Goal: Entertainment & Leisure: Browse casually

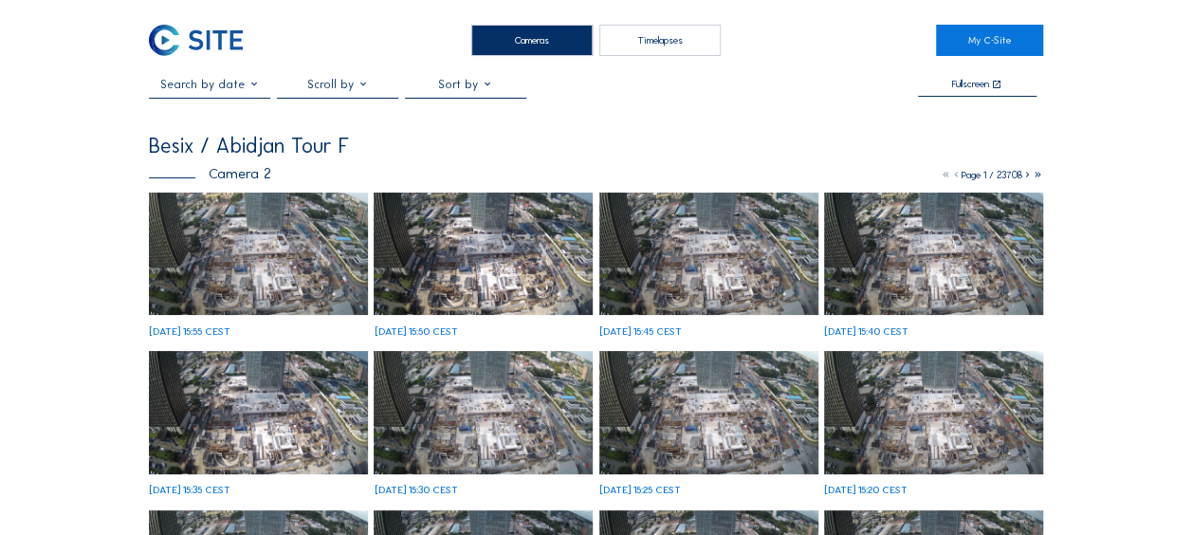
click at [258, 235] on img at bounding box center [258, 253] width 219 height 123
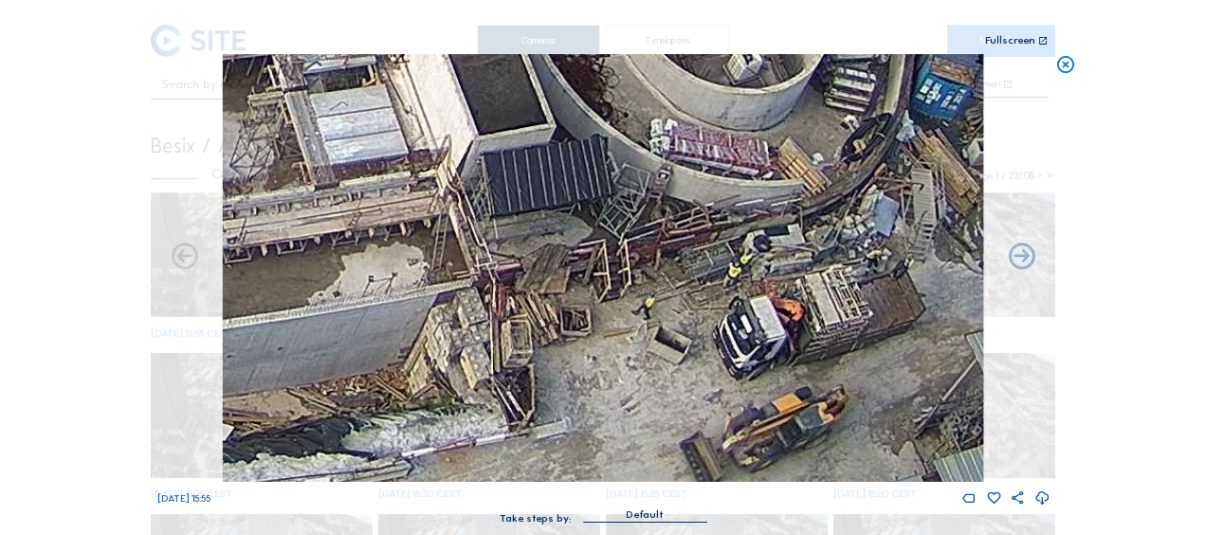
drag, startPoint x: 811, startPoint y: 432, endPoint x: 734, endPoint y: 271, distance: 178.5
click at [734, 271] on img at bounding box center [603, 268] width 760 height 428
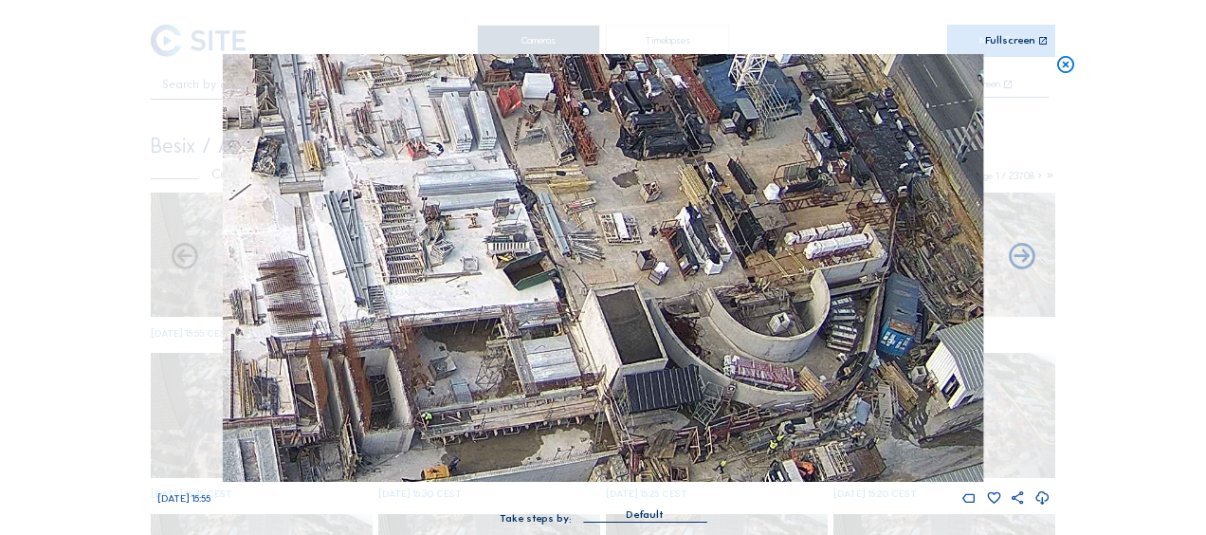
drag, startPoint x: 529, startPoint y: 224, endPoint x: 594, endPoint y: 345, distance: 137.9
click at [594, 345] on img at bounding box center [603, 268] width 760 height 428
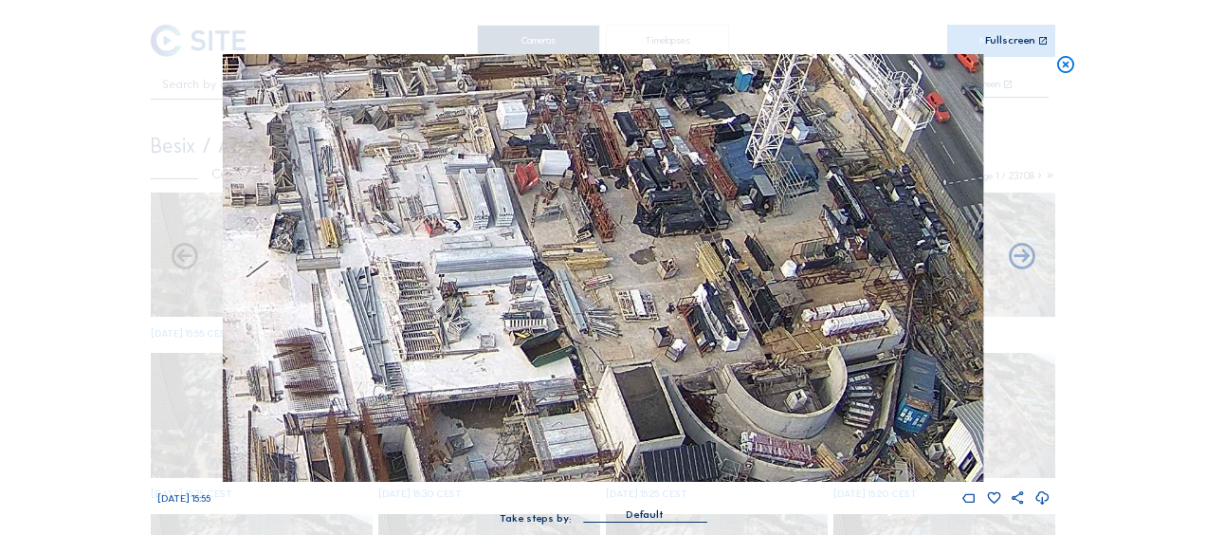
drag, startPoint x: 561, startPoint y: 246, endPoint x: 572, endPoint y: 303, distance: 58.8
click at [572, 303] on img at bounding box center [603, 268] width 760 height 428
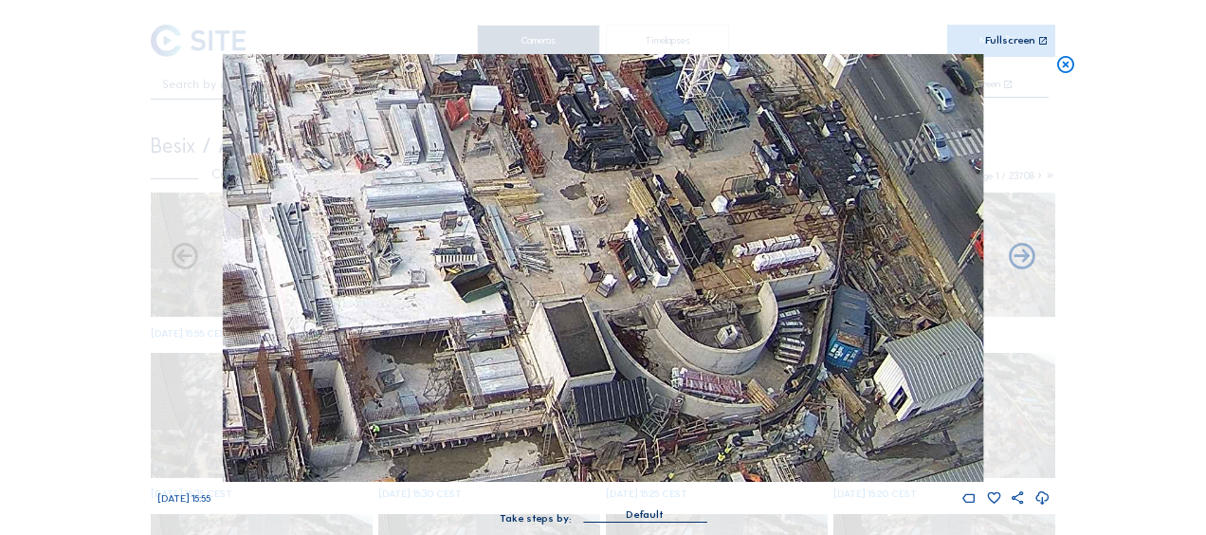
drag, startPoint x: 605, startPoint y: 316, endPoint x: 549, endPoint y: 262, distance: 77.8
click at [549, 262] on img at bounding box center [603, 268] width 760 height 428
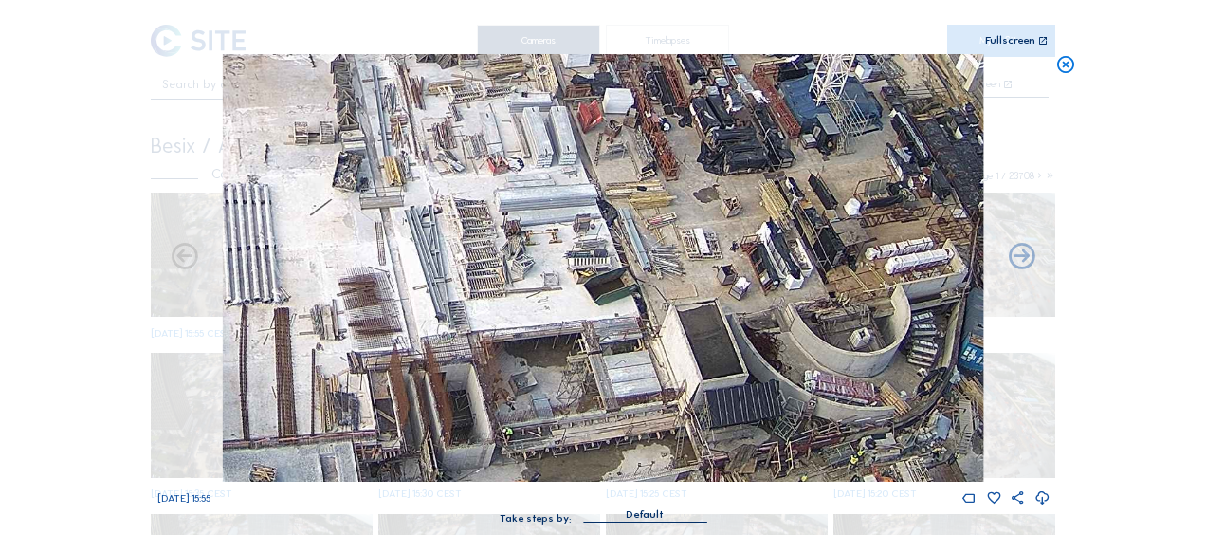
drag, startPoint x: 478, startPoint y: 248, endPoint x: 611, endPoint y: 251, distance: 132.8
click at [611, 251] on img at bounding box center [603, 268] width 760 height 428
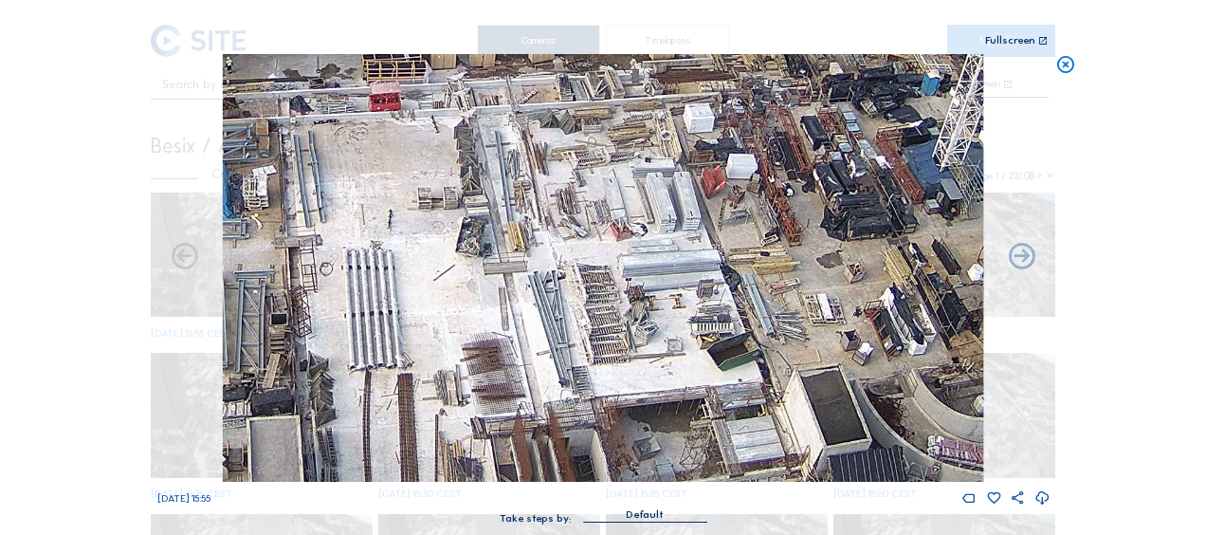
drag, startPoint x: 518, startPoint y: 220, endPoint x: 624, endPoint y: 276, distance: 120.0
click at [631, 283] on img at bounding box center [603, 268] width 760 height 428
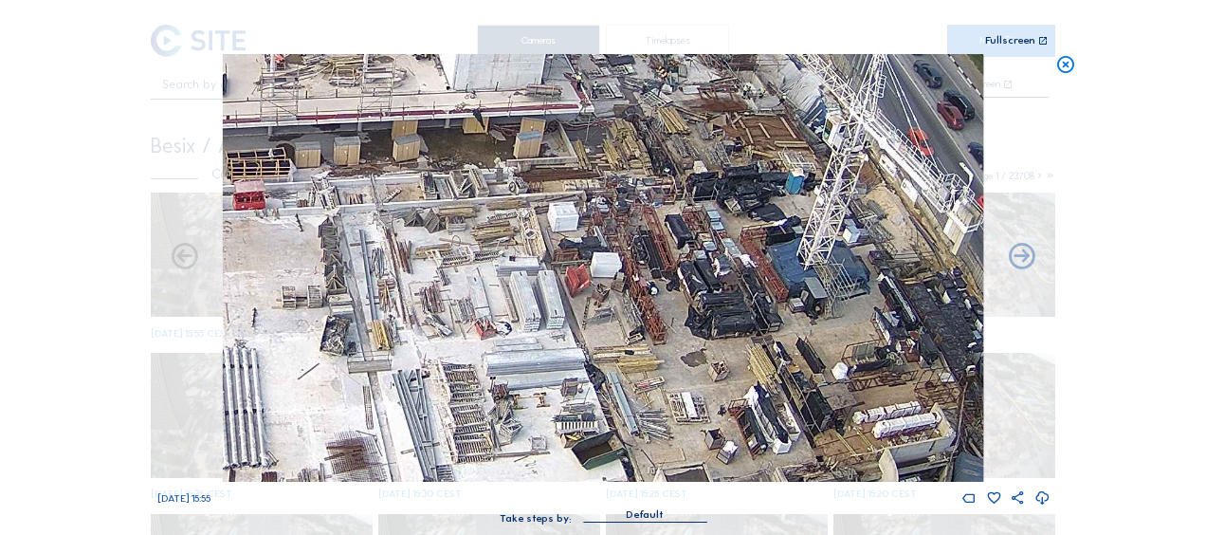
drag, startPoint x: 609, startPoint y: 199, endPoint x: 475, endPoint y: 298, distance: 166.1
click at [475, 298] on img at bounding box center [603, 268] width 760 height 428
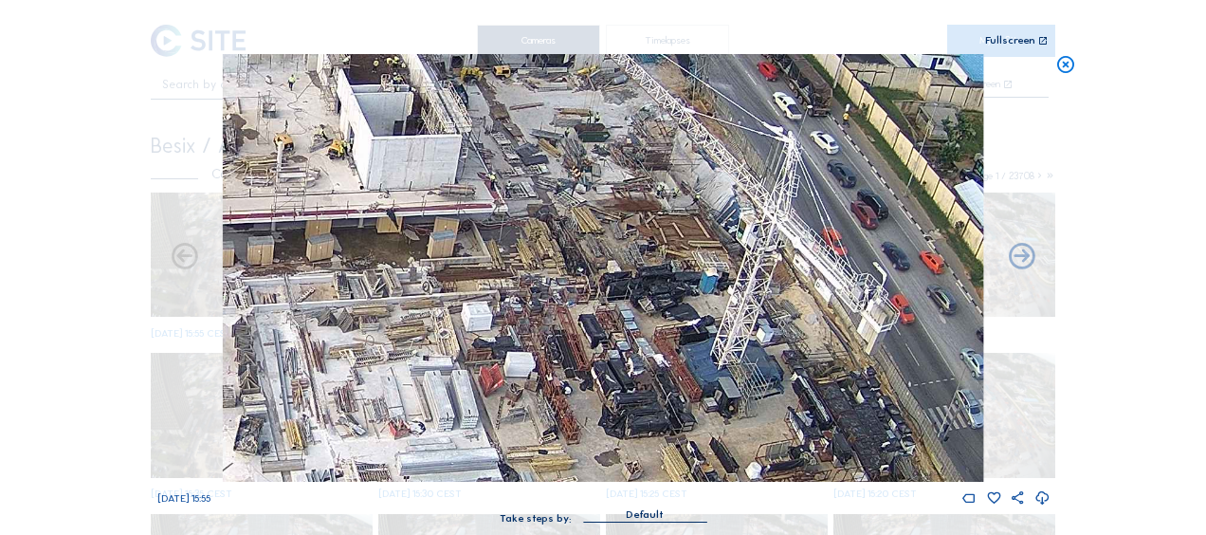
drag, startPoint x: 623, startPoint y: 203, endPoint x: 531, endPoint y: 313, distance: 143.4
click at [531, 313] on img at bounding box center [603, 268] width 760 height 428
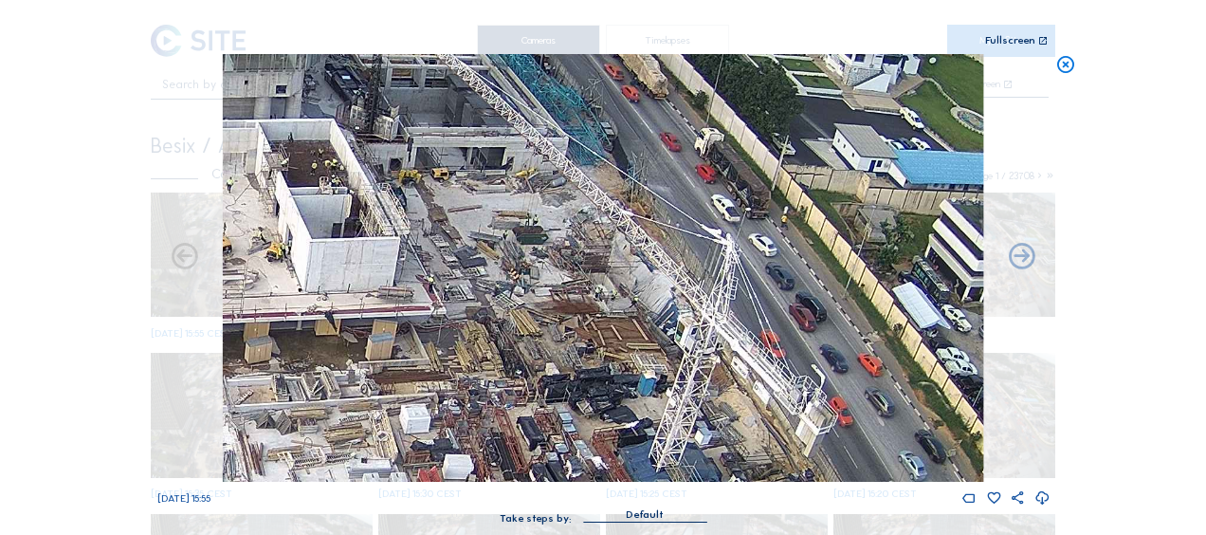
drag, startPoint x: 570, startPoint y: 216, endPoint x: 514, endPoint y: 308, distance: 107.6
click at [514, 308] on img at bounding box center [603, 268] width 760 height 428
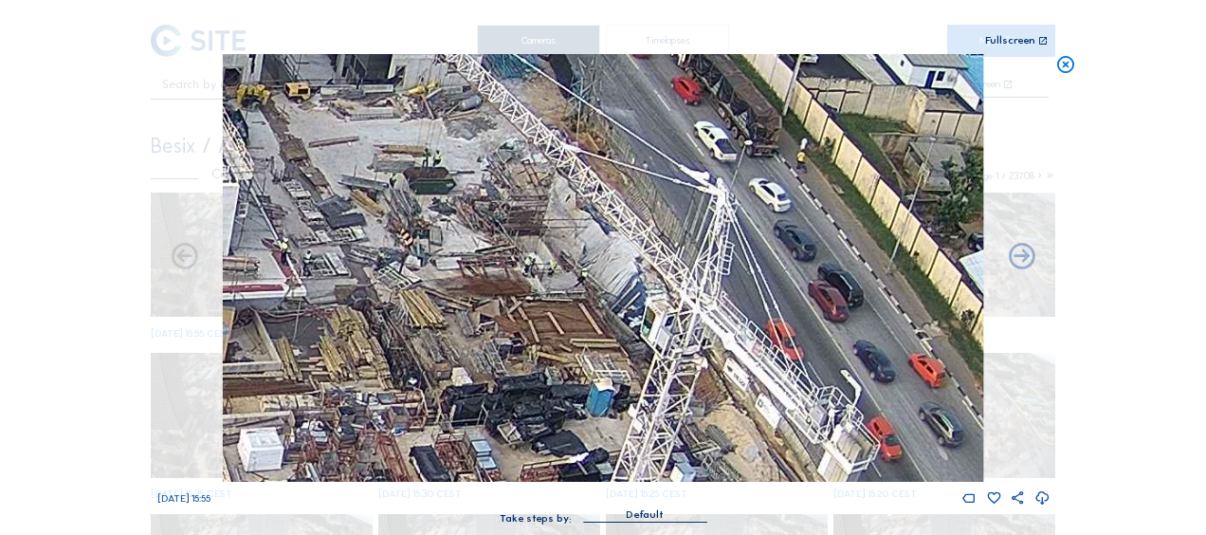
click at [466, 258] on img at bounding box center [603, 268] width 760 height 428
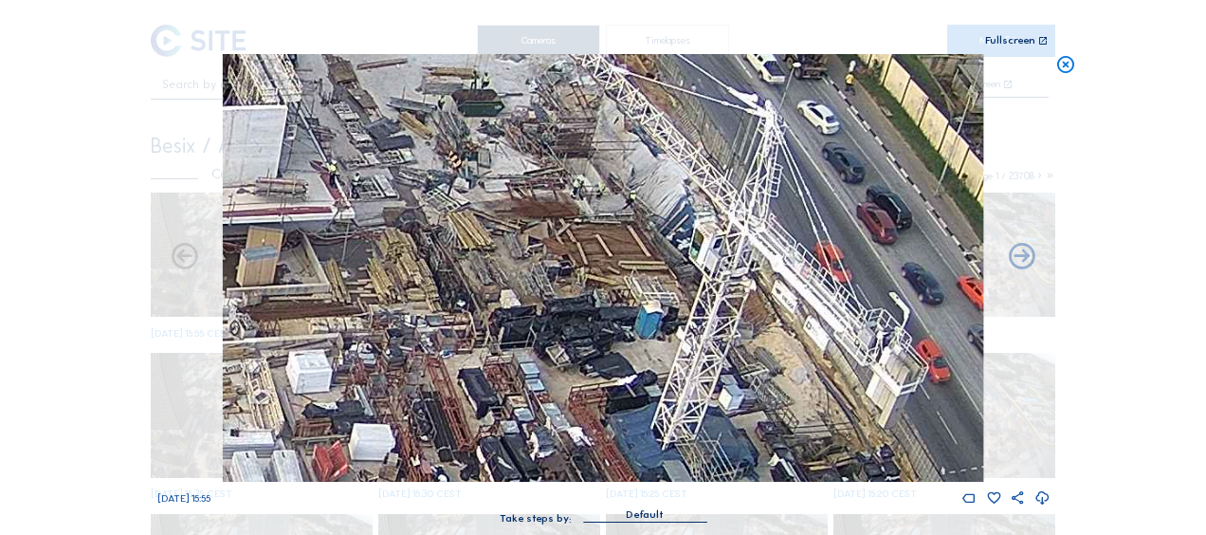
drag, startPoint x: 478, startPoint y: 356, endPoint x: 526, endPoint y: 279, distance: 91.6
click at [526, 279] on img at bounding box center [603, 268] width 760 height 428
drag, startPoint x: 544, startPoint y: 360, endPoint x: 531, endPoint y: 330, distance: 33.1
click at [531, 330] on img at bounding box center [603, 268] width 760 height 428
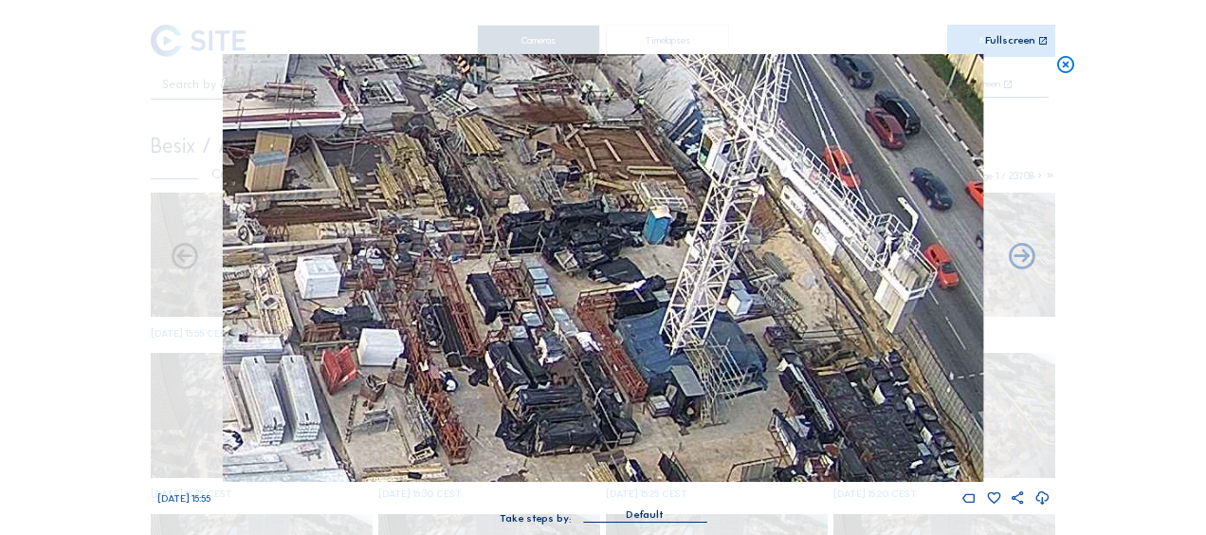
drag, startPoint x: 477, startPoint y: 402, endPoint x: 501, endPoint y: 356, distance: 52.2
click at [518, 279] on img at bounding box center [603, 268] width 760 height 428
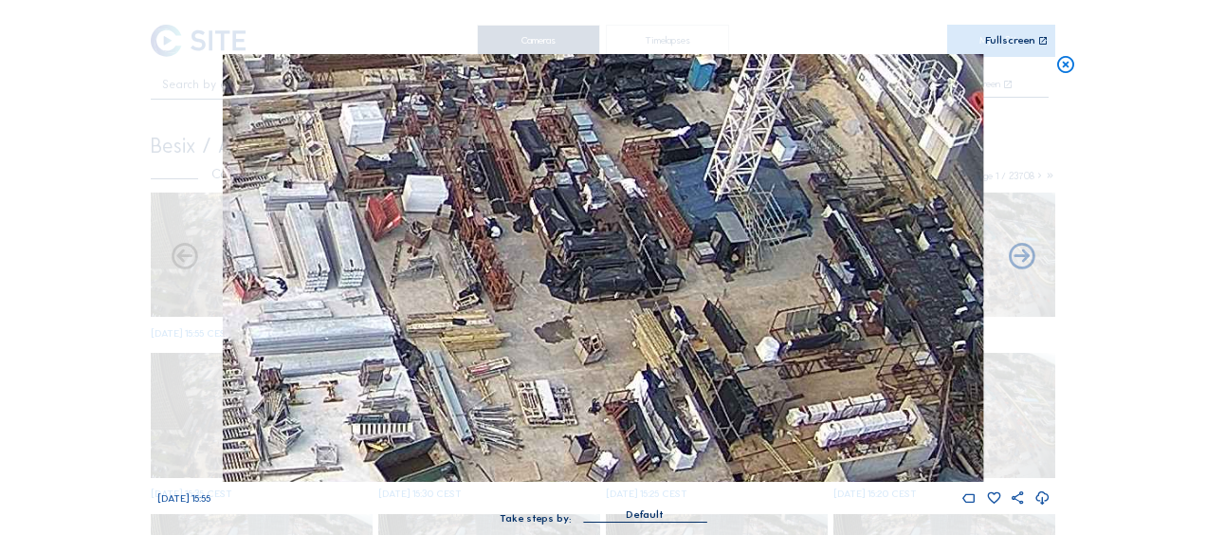
drag, startPoint x: 491, startPoint y: 389, endPoint x: 482, endPoint y: 417, distance: 30.0
click at [525, 255] on img at bounding box center [603, 268] width 760 height 428
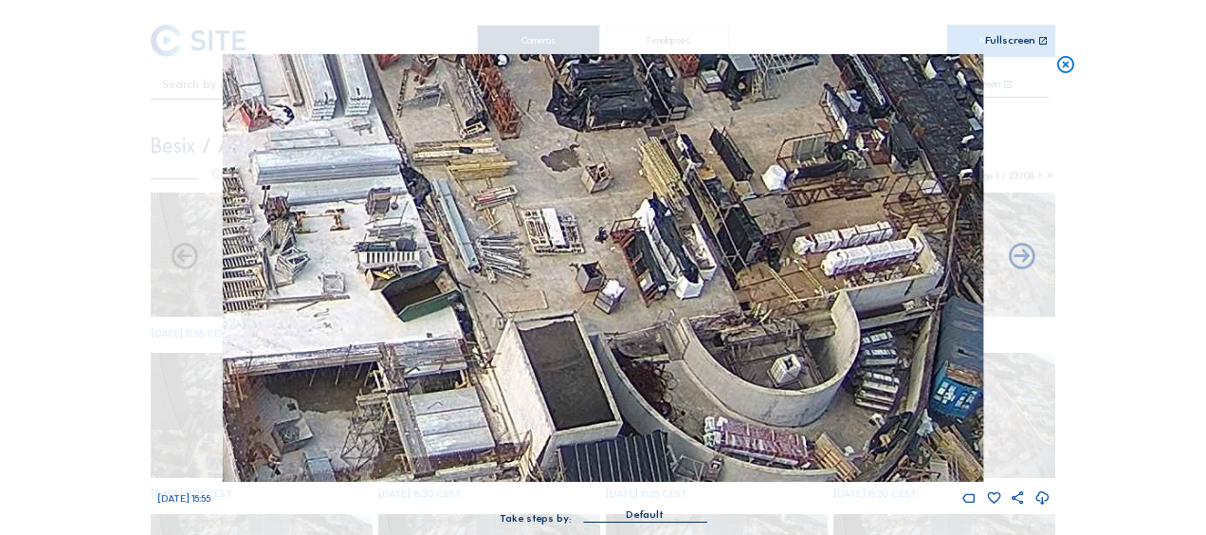
drag, startPoint x: 482, startPoint y: 440, endPoint x: 457, endPoint y: 393, distance: 53.4
click at [478, 299] on img at bounding box center [603, 268] width 760 height 428
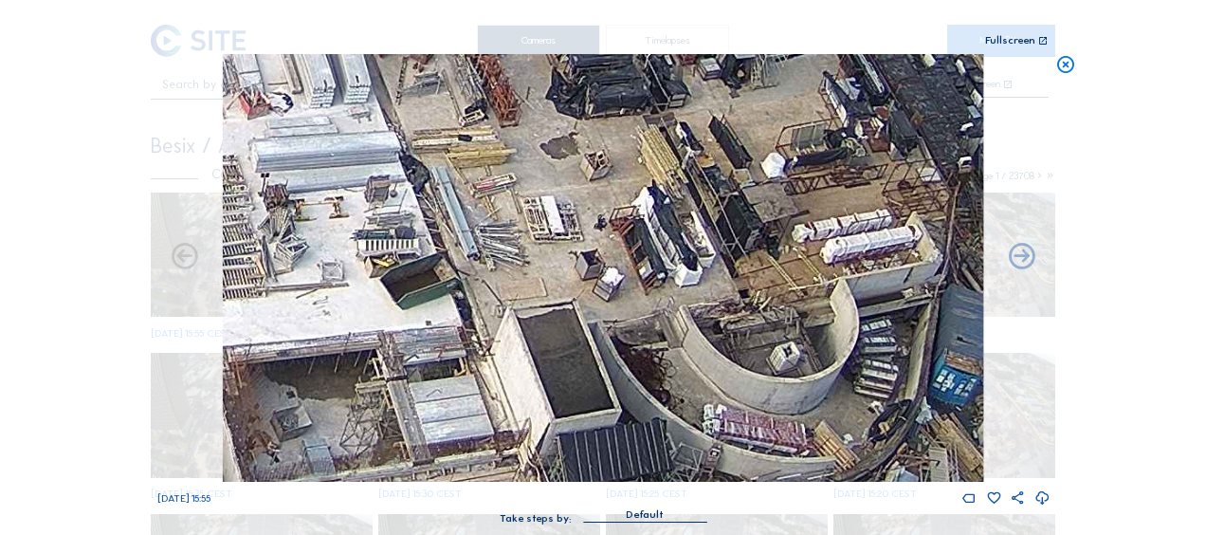
drag, startPoint x: 461, startPoint y: 403, endPoint x: 463, endPoint y: 252, distance: 150.8
click at [463, 252] on img at bounding box center [603, 268] width 760 height 428
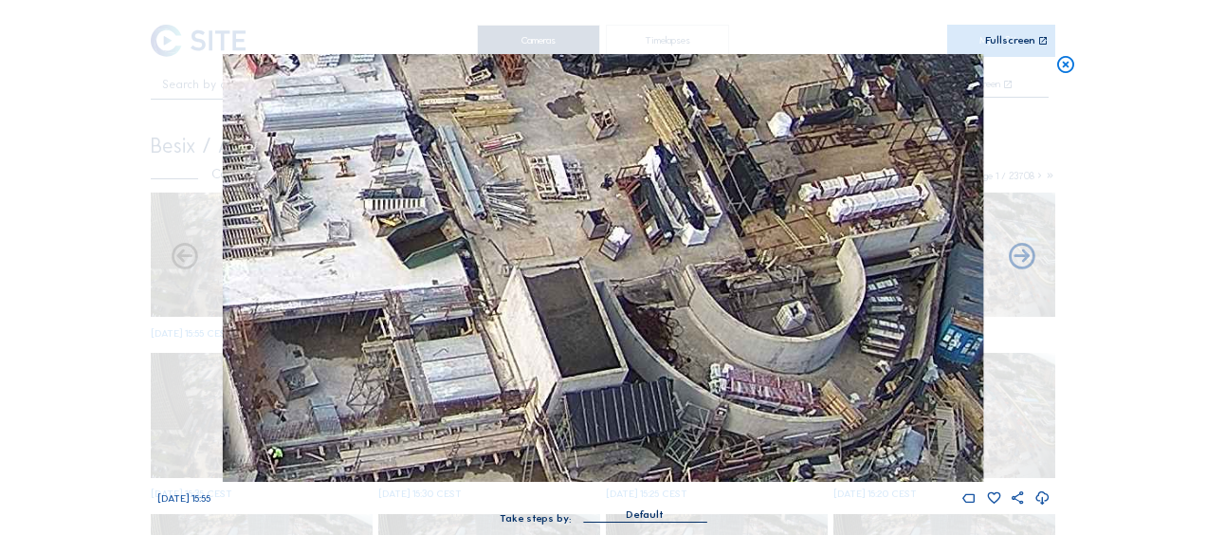
drag, startPoint x: 737, startPoint y: 265, endPoint x: 781, endPoint y: 455, distance: 194.8
click at [781, 455] on img at bounding box center [603, 268] width 760 height 428
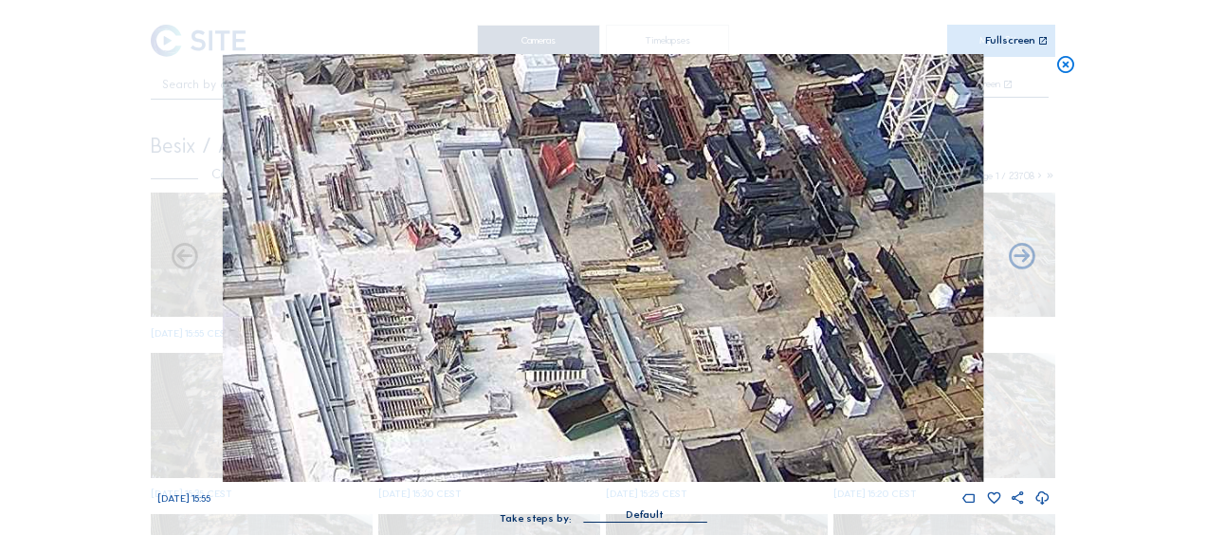
drag, startPoint x: 771, startPoint y: 336, endPoint x: 813, endPoint y: 361, distance: 48.9
click at [813, 361] on img at bounding box center [603, 268] width 760 height 428
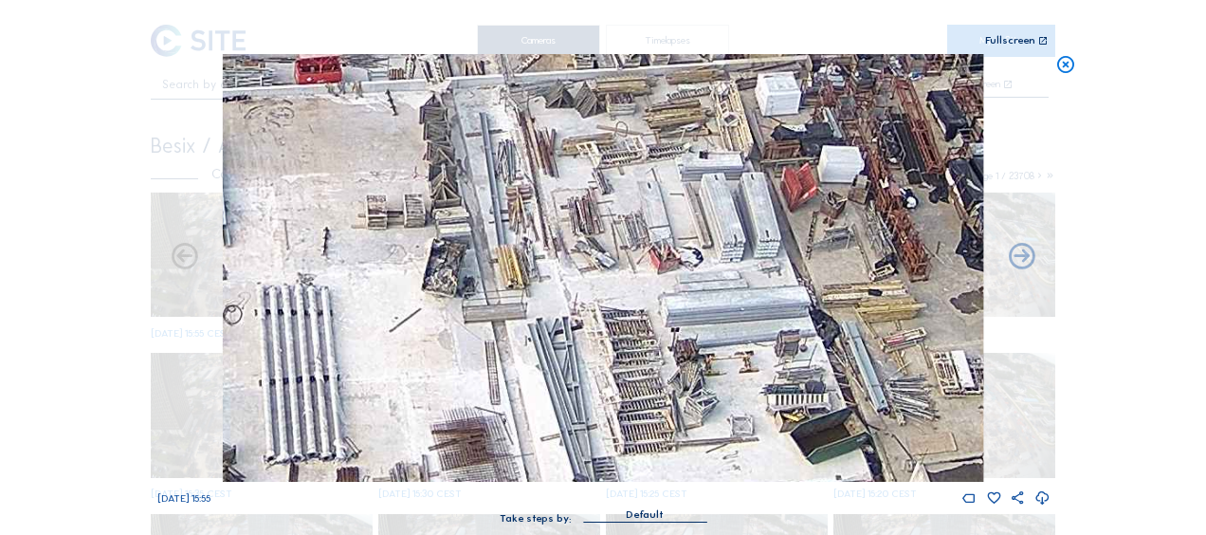
drag, startPoint x: 550, startPoint y: 308, endPoint x: 757, endPoint y: 331, distance: 207.9
click at [795, 330] on img at bounding box center [603, 268] width 760 height 428
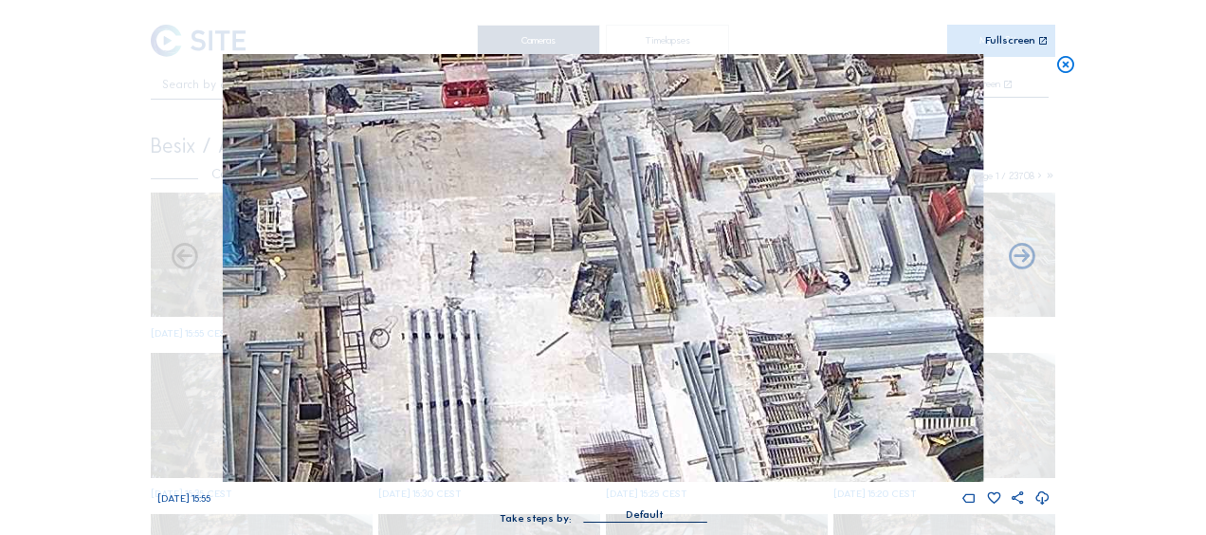
drag, startPoint x: 647, startPoint y: 341, endPoint x: 783, endPoint y: 321, distance: 138.0
click at [786, 325] on img at bounding box center [603, 268] width 760 height 428
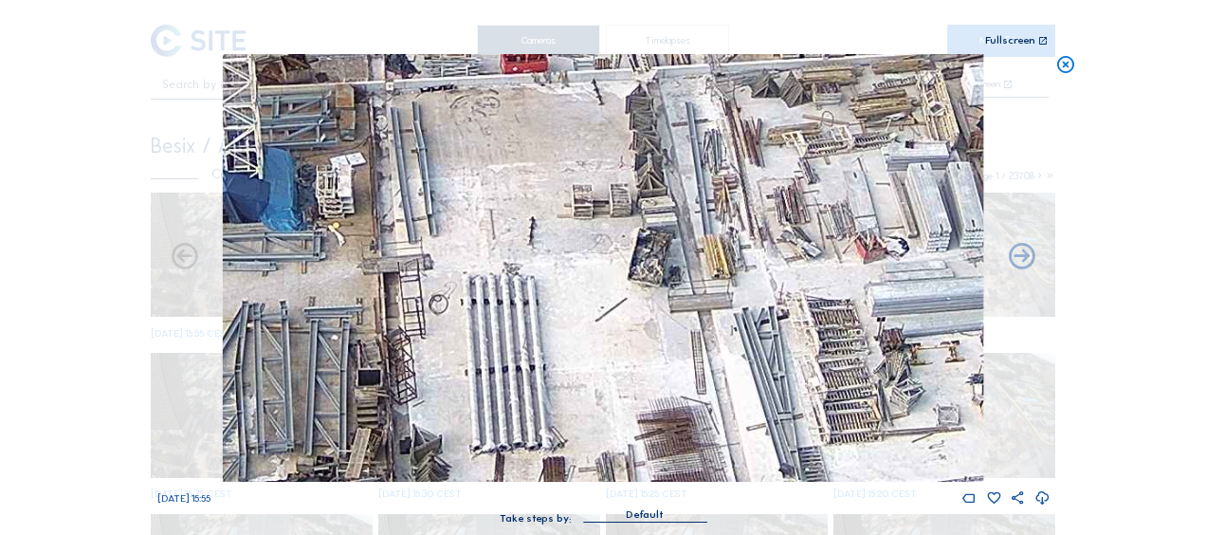
drag, startPoint x: 646, startPoint y: 369, endPoint x: 678, endPoint y: 228, distance: 144.0
click at [675, 224] on img at bounding box center [603, 268] width 760 height 428
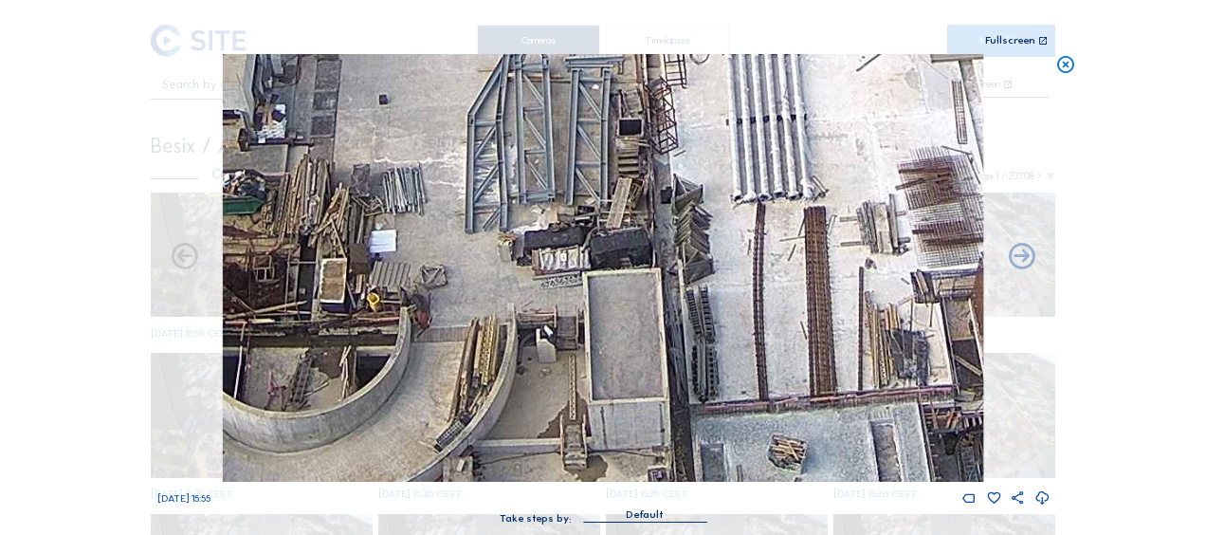
drag, startPoint x: 654, startPoint y: 333, endPoint x: 882, endPoint y: 212, distance: 257.4
click at [882, 212] on img at bounding box center [603, 268] width 760 height 428
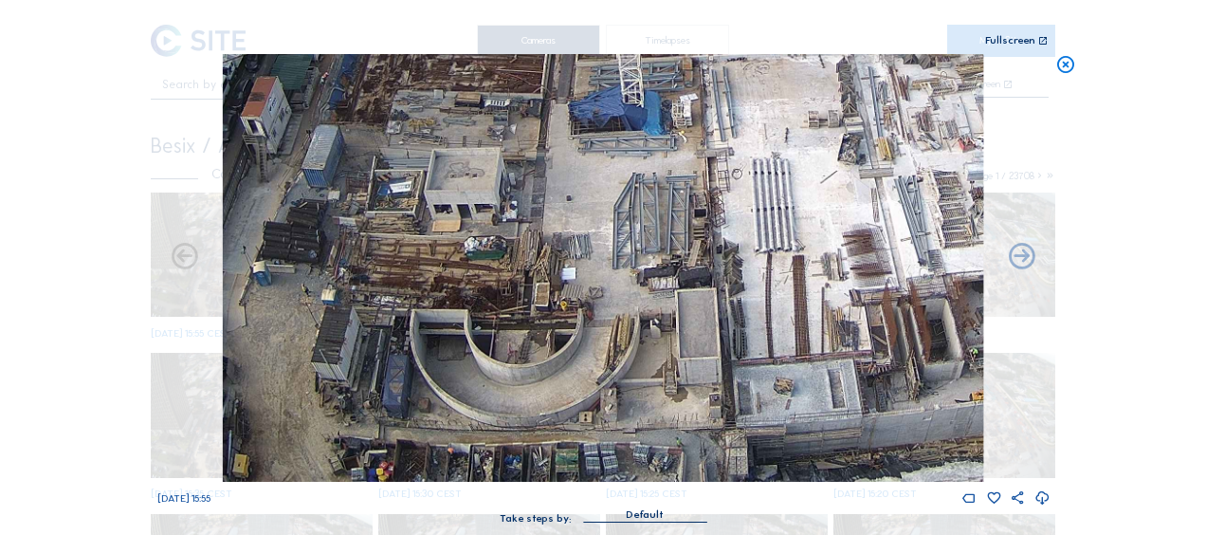
drag, startPoint x: 648, startPoint y: 182, endPoint x: 686, endPoint y: 212, distance: 49.3
click at [642, 142] on img at bounding box center [603, 268] width 760 height 428
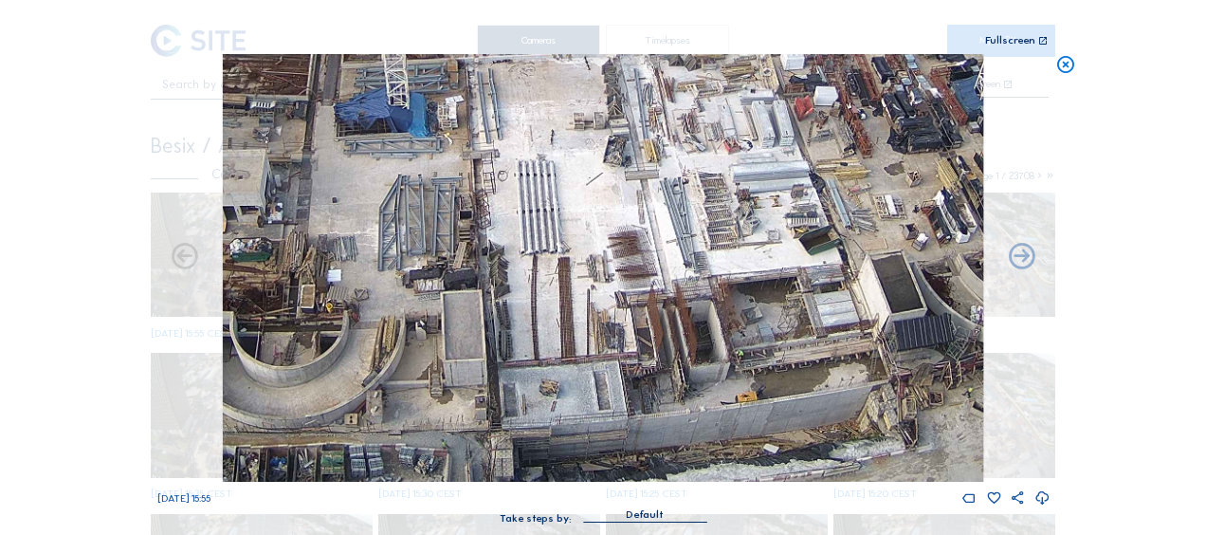
drag, startPoint x: 584, startPoint y: 236, endPoint x: 561, endPoint y: 237, distance: 22.8
click at [561, 237] on img at bounding box center [603, 268] width 760 height 428
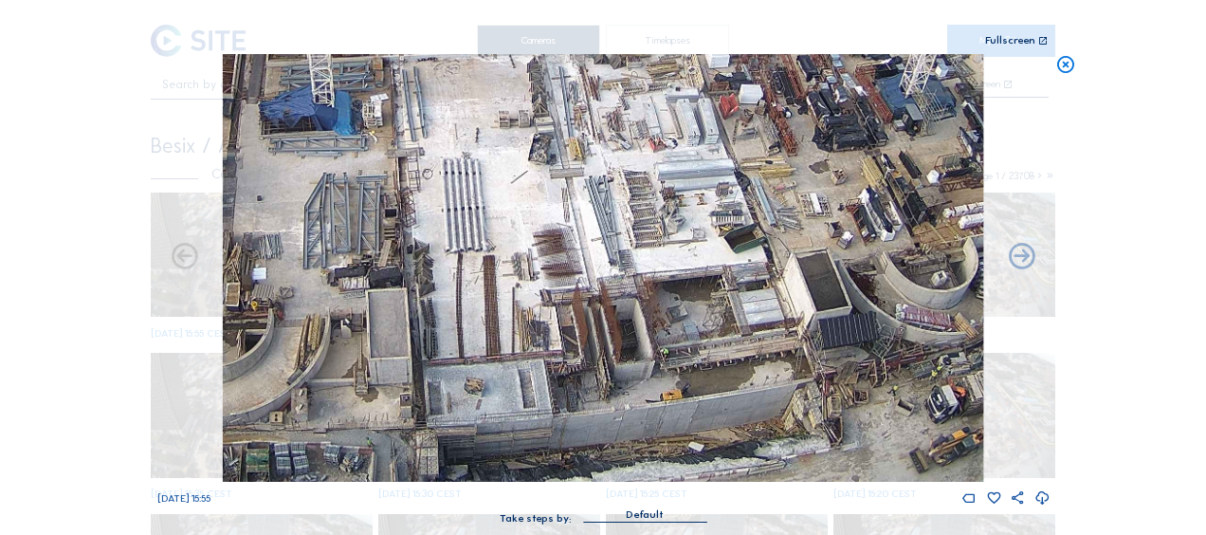
drag, startPoint x: 702, startPoint y: 300, endPoint x: 536, endPoint y: 275, distance: 167.7
click at [512, 269] on img at bounding box center [603, 268] width 760 height 428
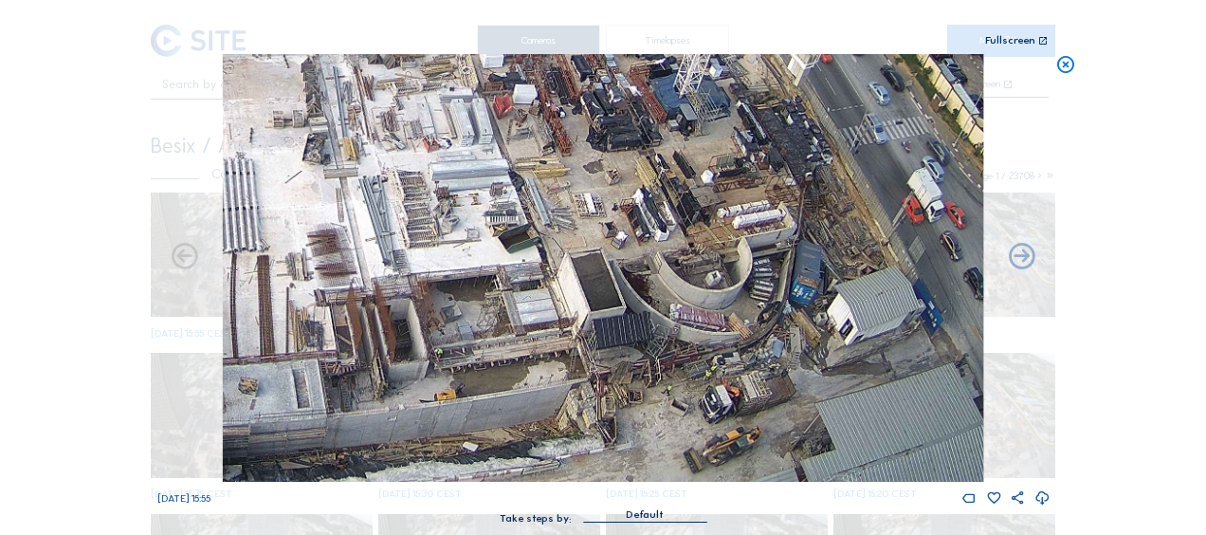
drag, startPoint x: 741, startPoint y: 299, endPoint x: 594, endPoint y: 279, distance: 148.3
click at [583, 275] on img at bounding box center [603, 268] width 760 height 428
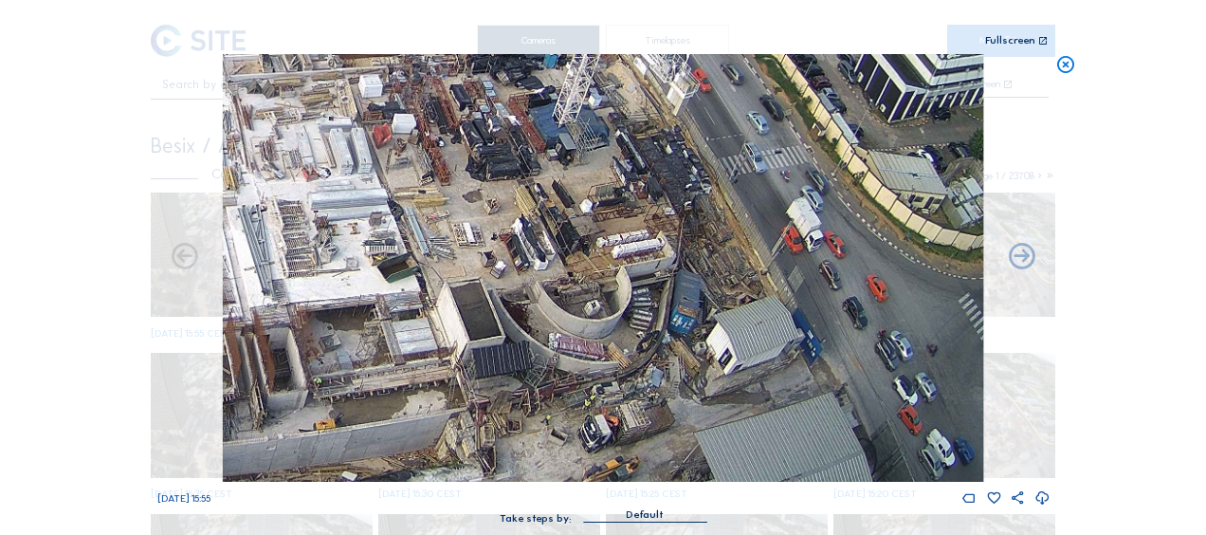
drag, startPoint x: 675, startPoint y: 255, endPoint x: 703, endPoint y: 381, distance: 129.1
click at [703, 383] on img at bounding box center [603, 268] width 760 height 428
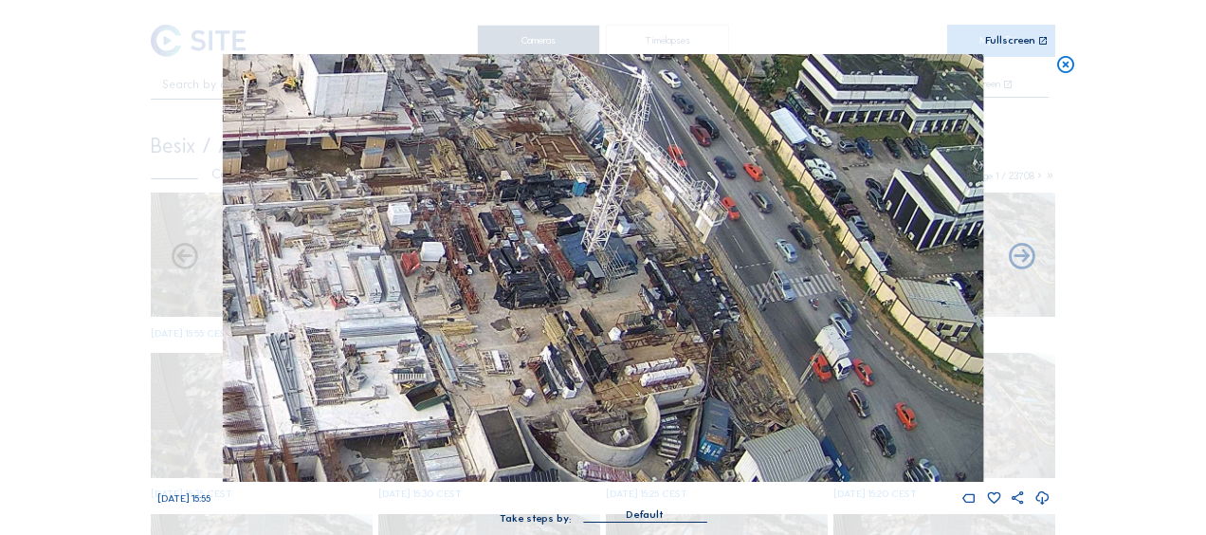
drag, startPoint x: 660, startPoint y: 186, endPoint x: 696, endPoint y: 346, distance: 164.2
click at [696, 346] on img at bounding box center [603, 268] width 760 height 428
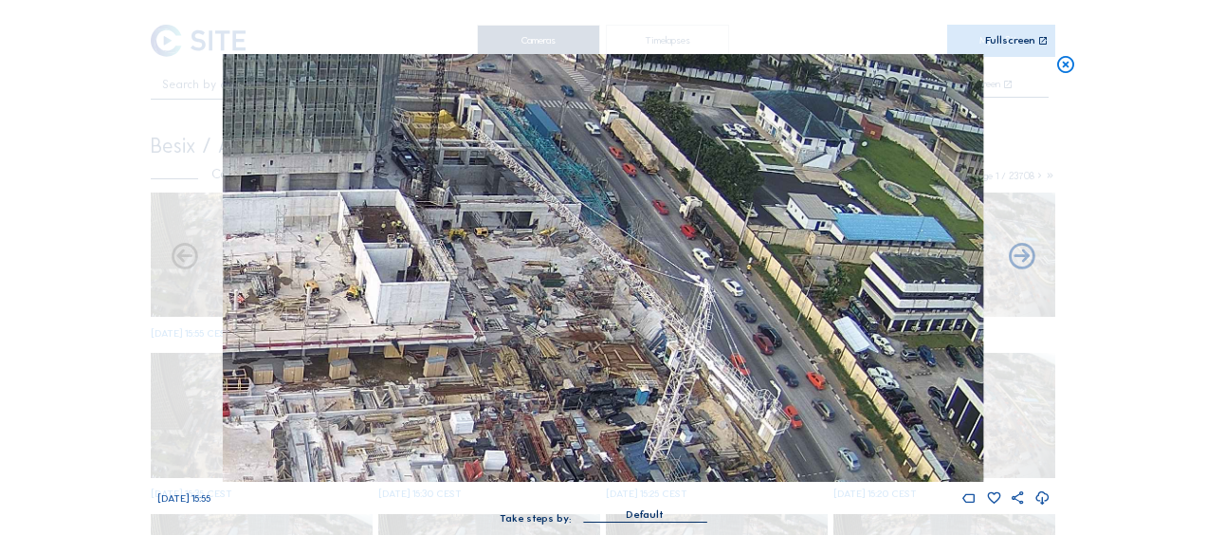
drag, startPoint x: 573, startPoint y: 178, endPoint x: 631, endPoint y: 276, distance: 114.0
click at [634, 279] on img at bounding box center [603, 268] width 760 height 428
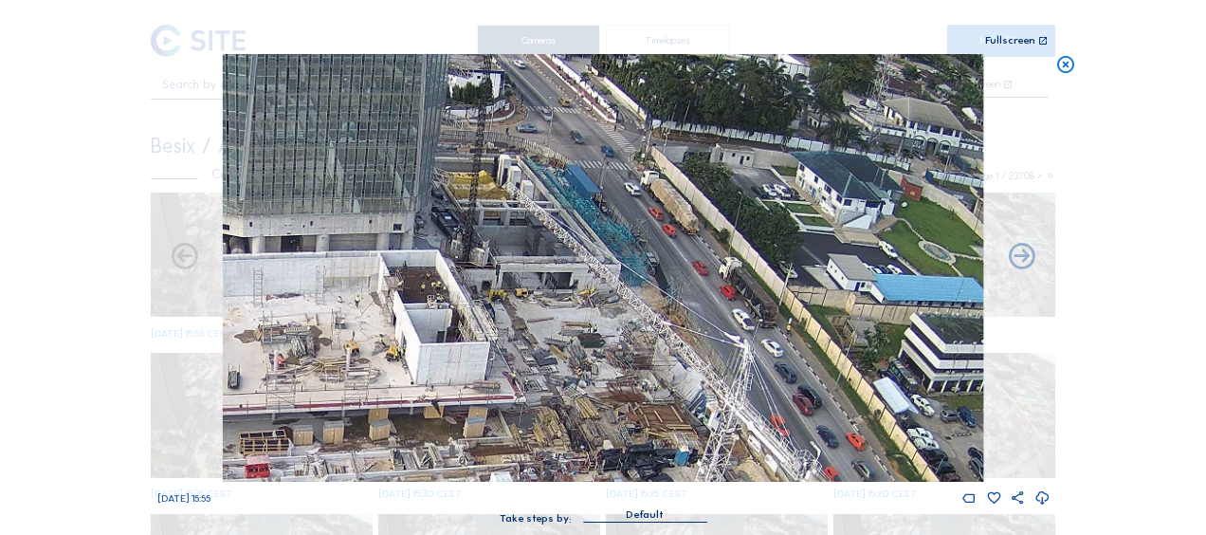
drag, startPoint x: 519, startPoint y: 232, endPoint x: 626, endPoint y: 348, distance: 157.7
click at [626, 348] on img at bounding box center [603, 268] width 760 height 428
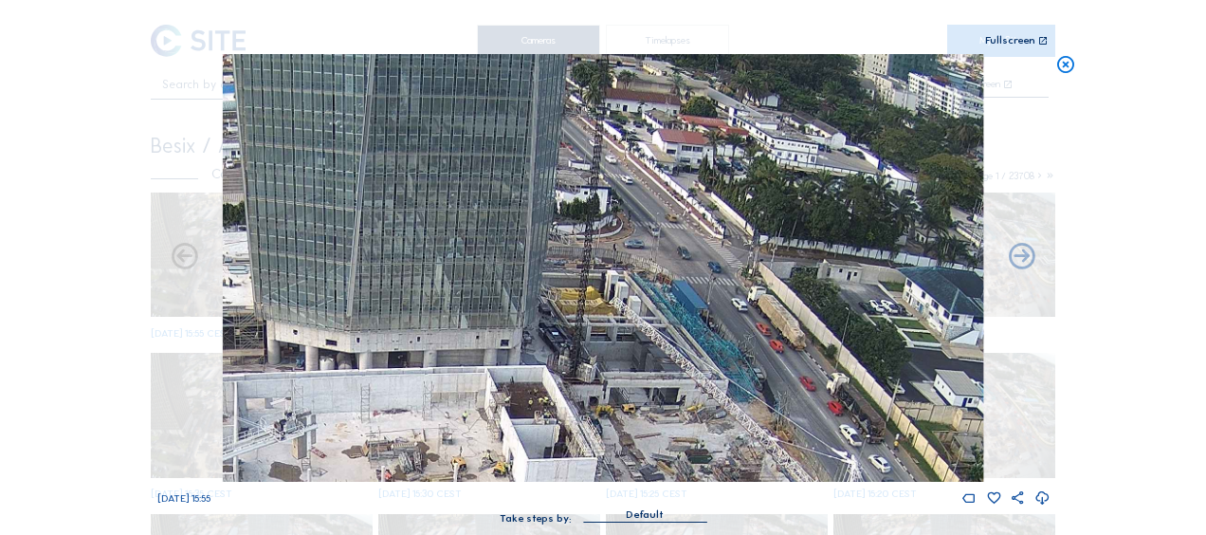
drag, startPoint x: 480, startPoint y: 308, endPoint x: 741, endPoint y: 307, distance: 261.7
click at [741, 307] on img at bounding box center [603, 268] width 760 height 428
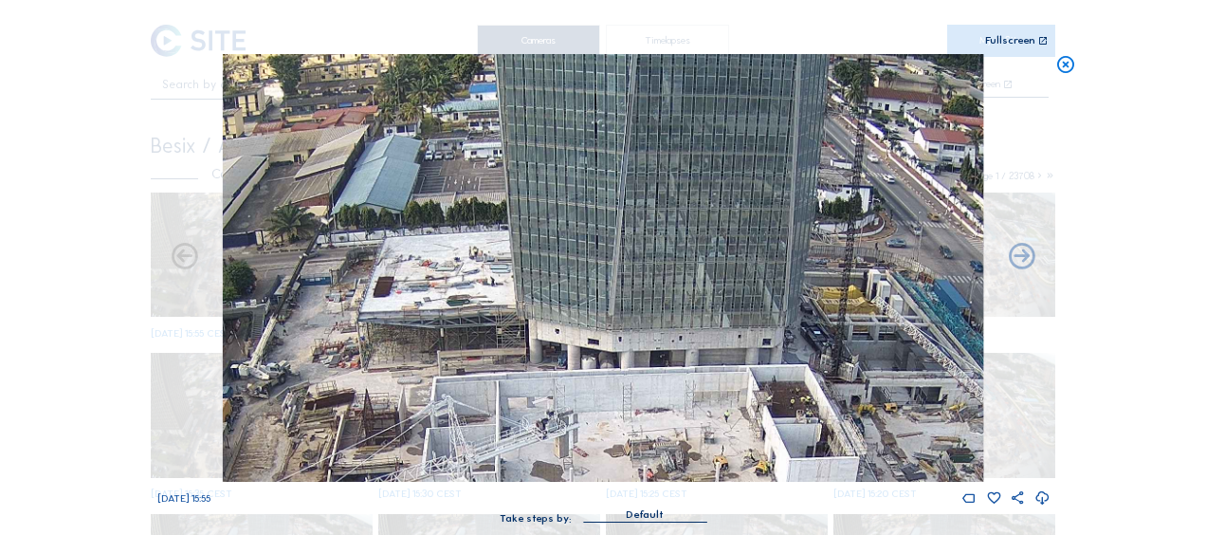
drag
click at [728, 289] on img at bounding box center [603, 268] width 760 height 428
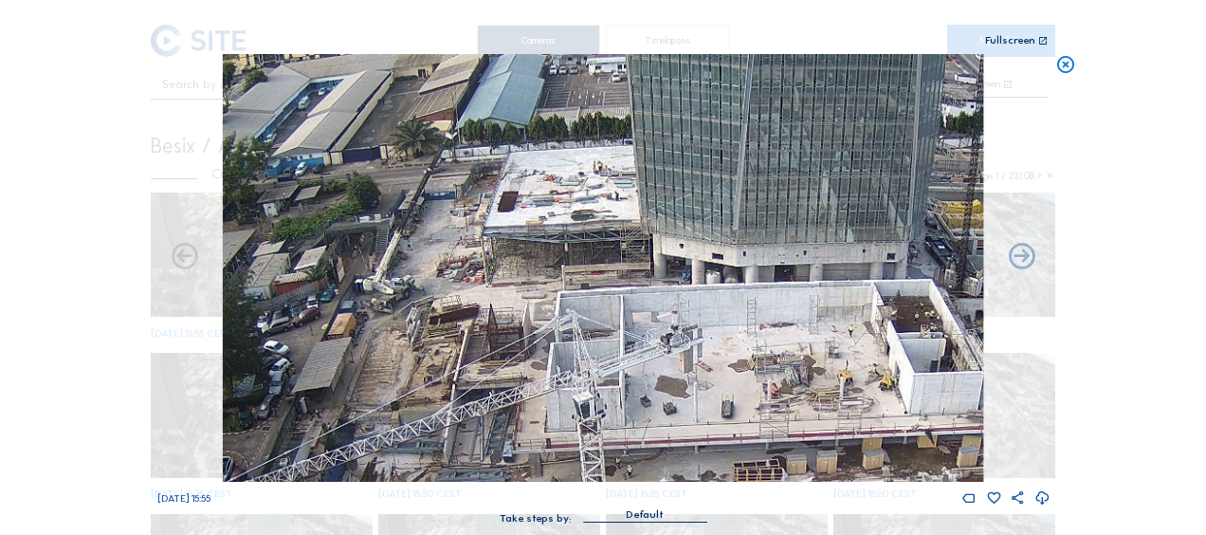
click at [485, 228] on img at bounding box center [603, 268] width 760 height 428
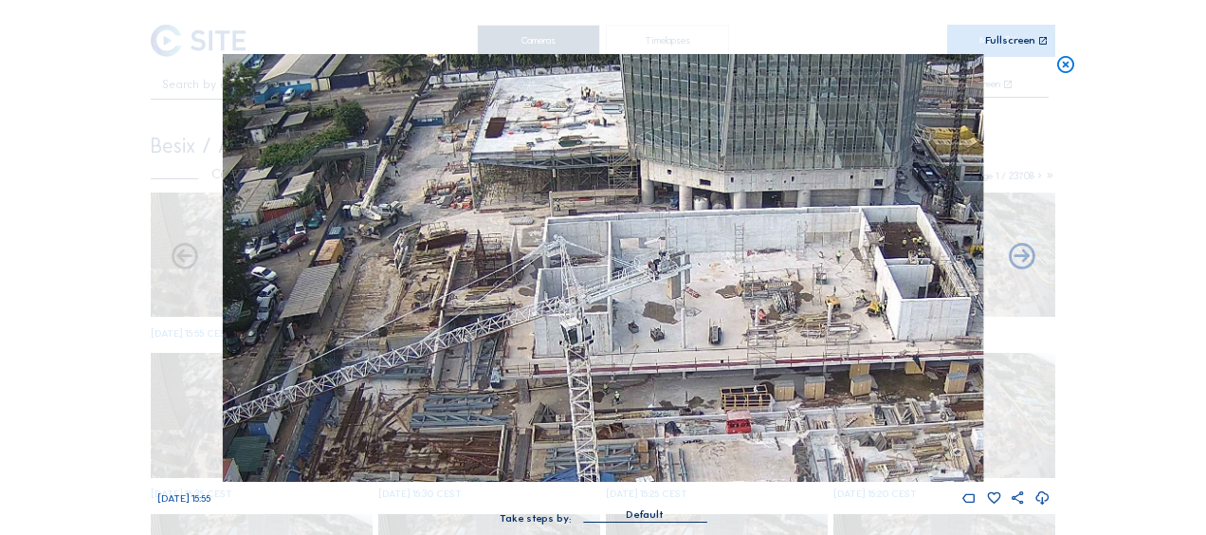
click at [539, 148] on img at bounding box center [603, 268] width 760 height 428
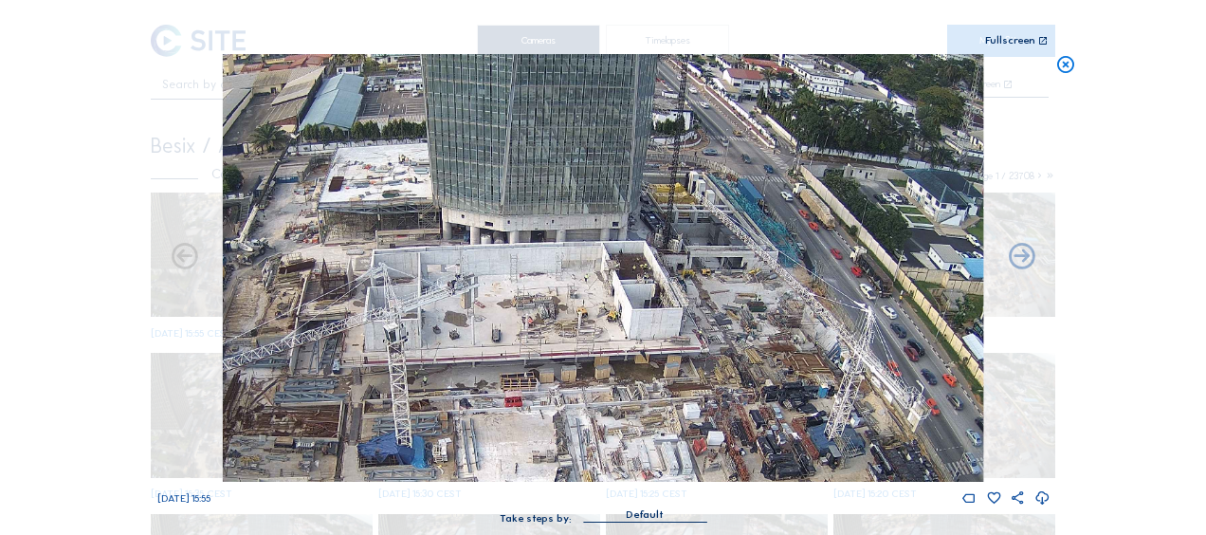
click at [535, 364] on img at bounding box center [603, 268] width 760 height 428
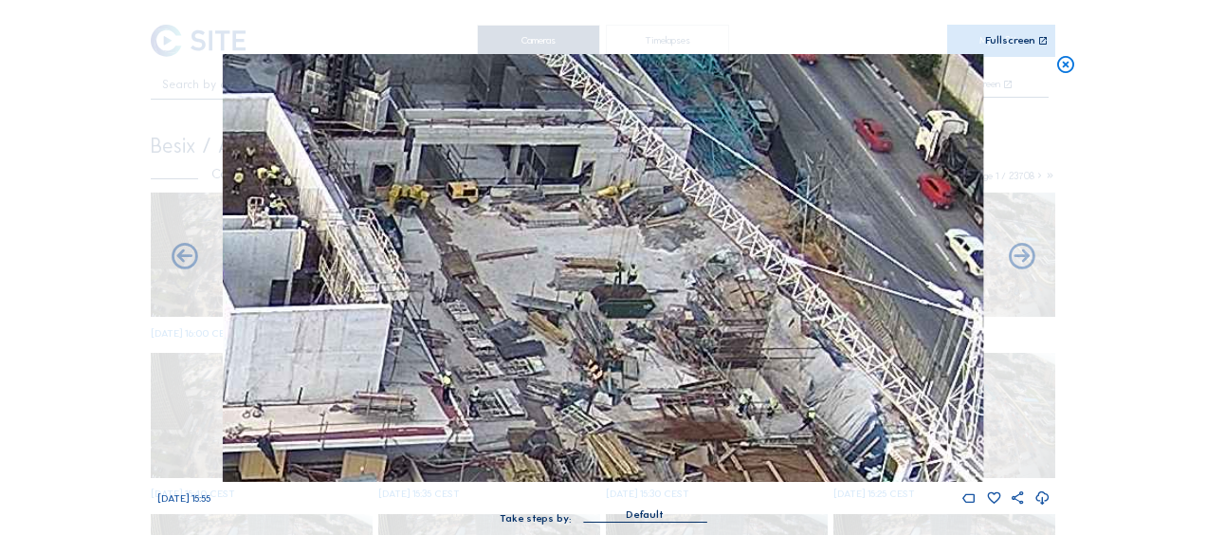
click at [641, 171] on img at bounding box center [603, 268] width 760 height 428
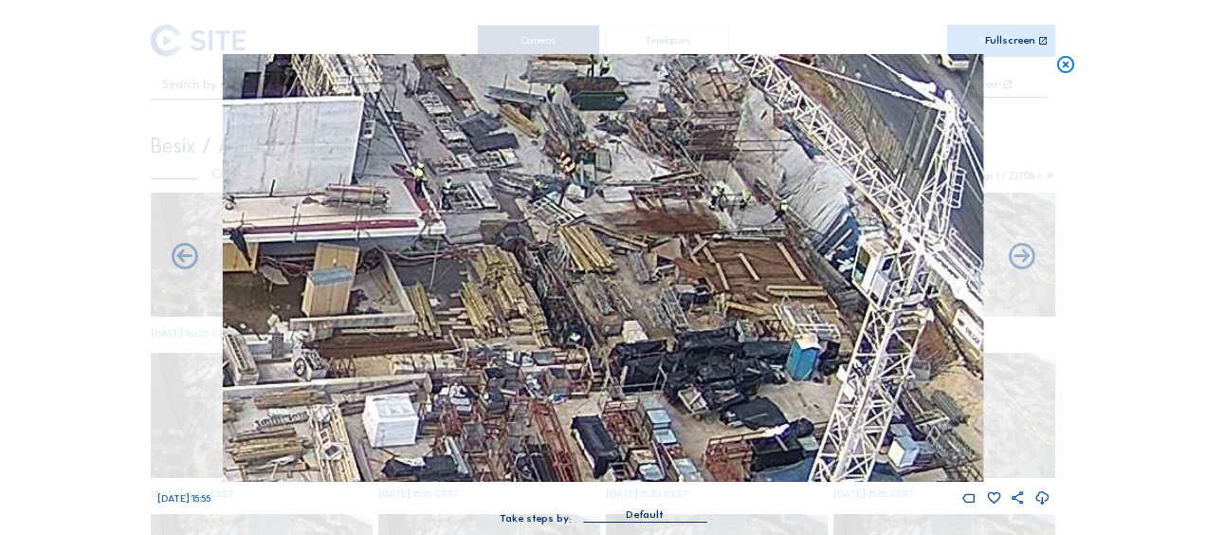
click at [512, 238] on img at bounding box center [603, 268] width 760 height 428
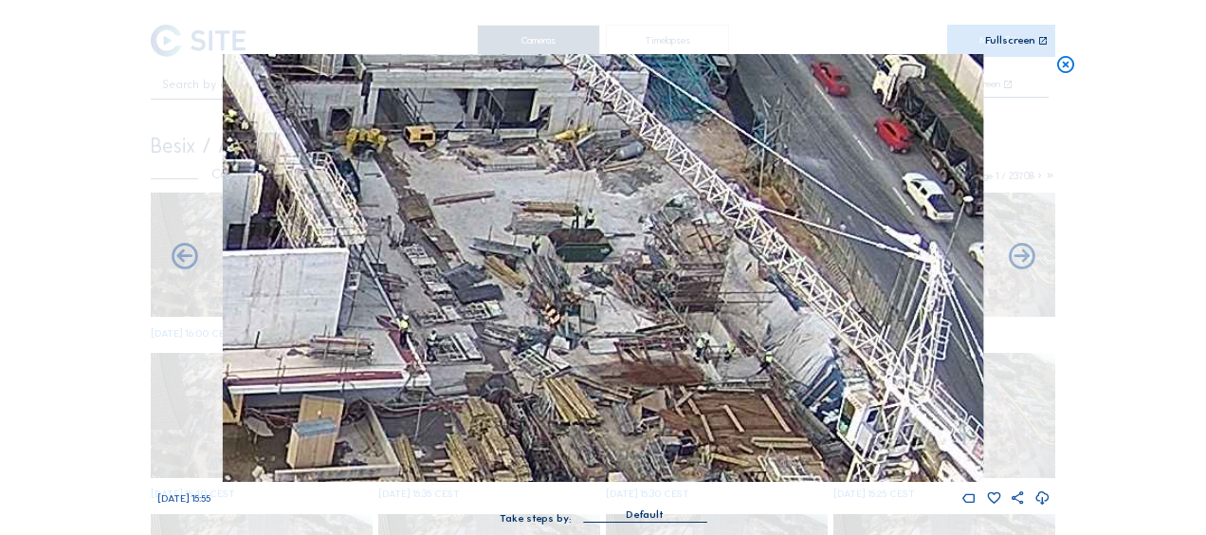
click at [611, 313] on img at bounding box center [603, 268] width 760 height 428
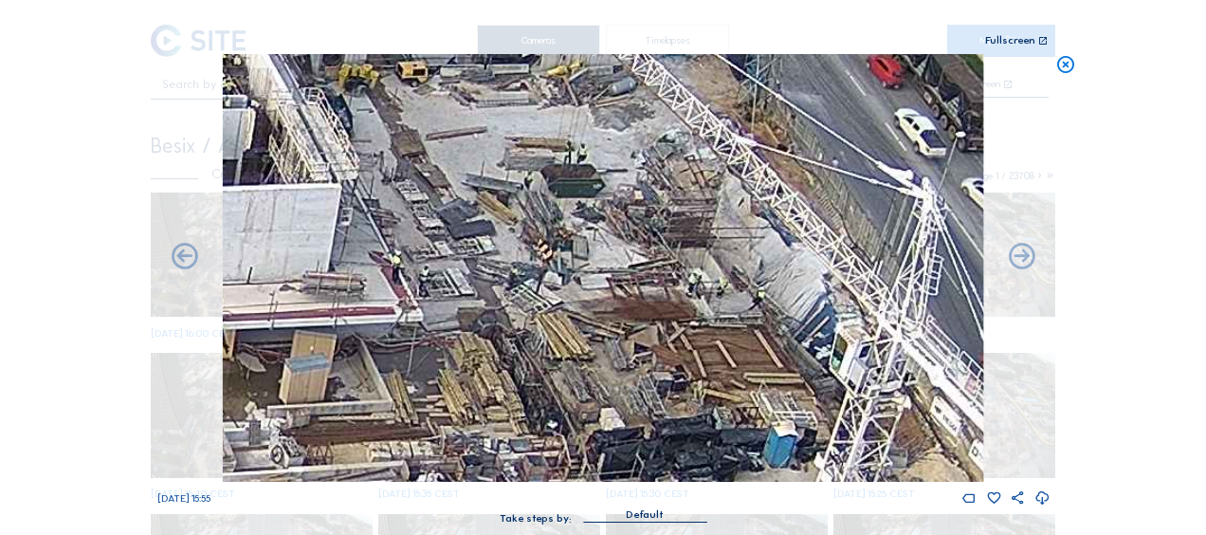
click at [567, 247] on img at bounding box center [603, 268] width 760 height 428
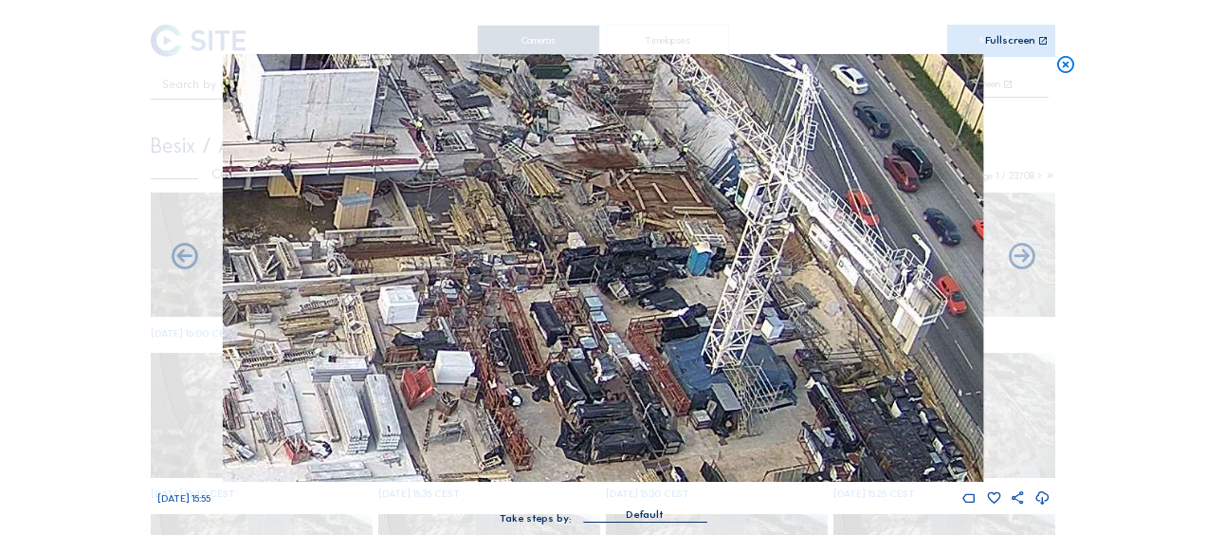
click at [522, 228] on img at bounding box center [603, 268] width 760 height 428
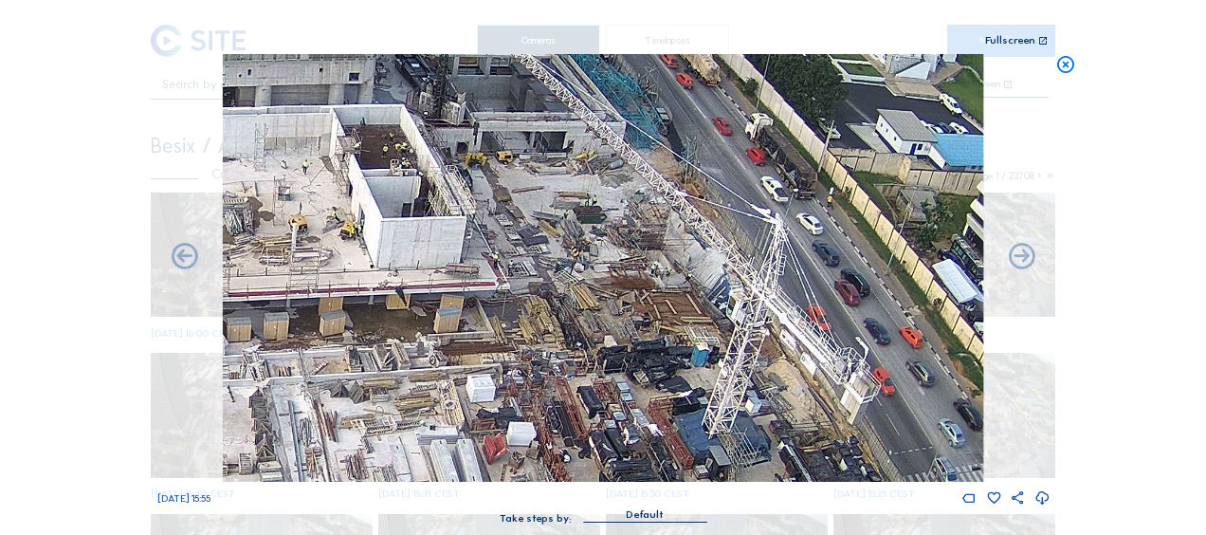
click at [568, 233] on img at bounding box center [603, 268] width 760 height 428
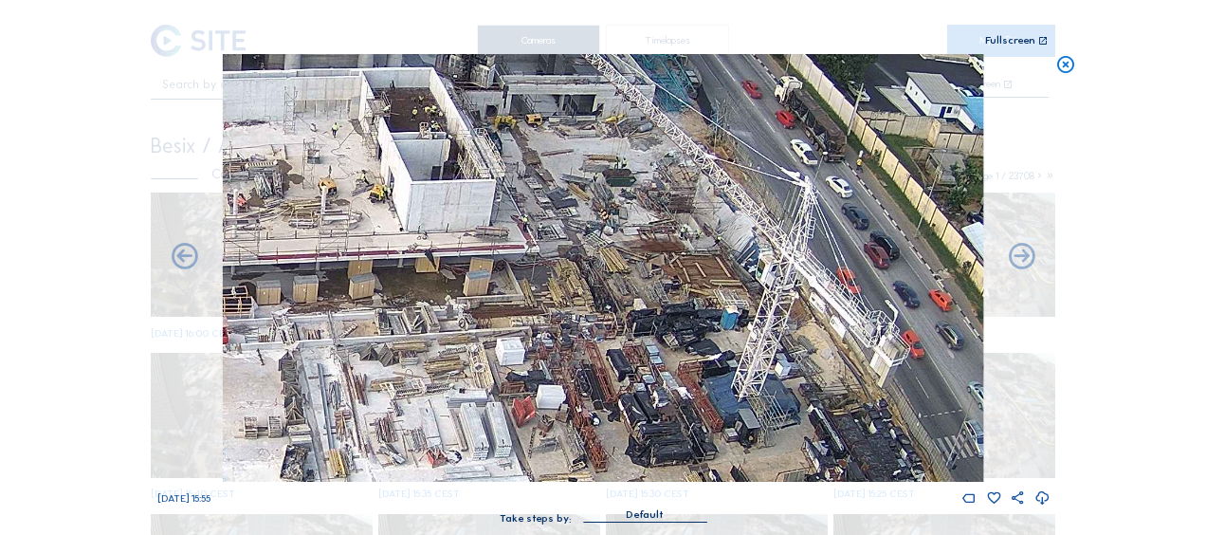
click at [498, 283] on img at bounding box center [603, 268] width 760 height 428
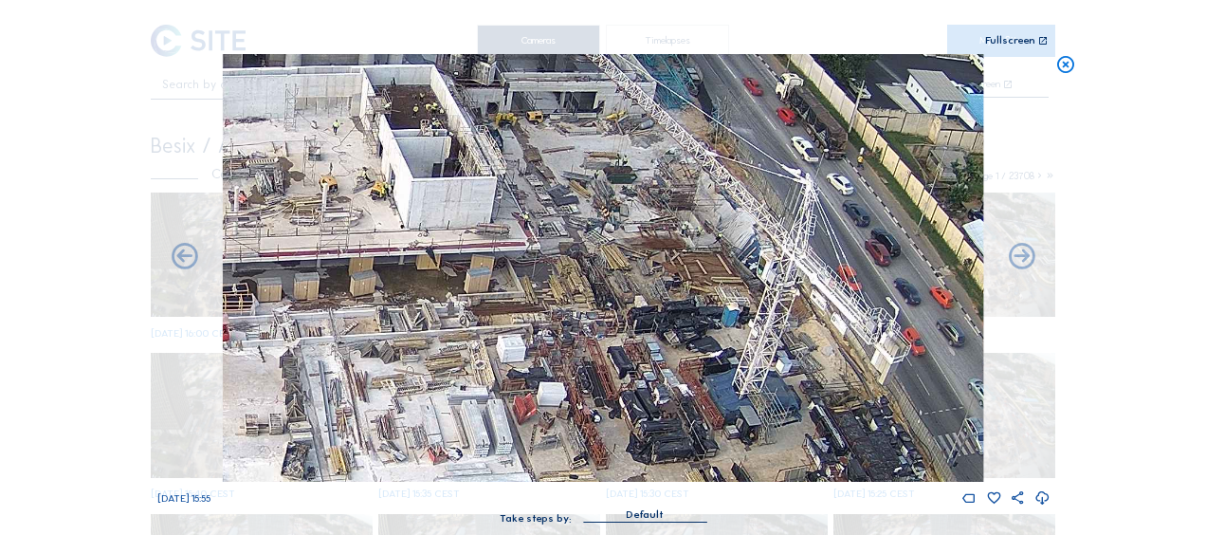
click at [516, 243] on img at bounding box center [603, 268] width 760 height 428
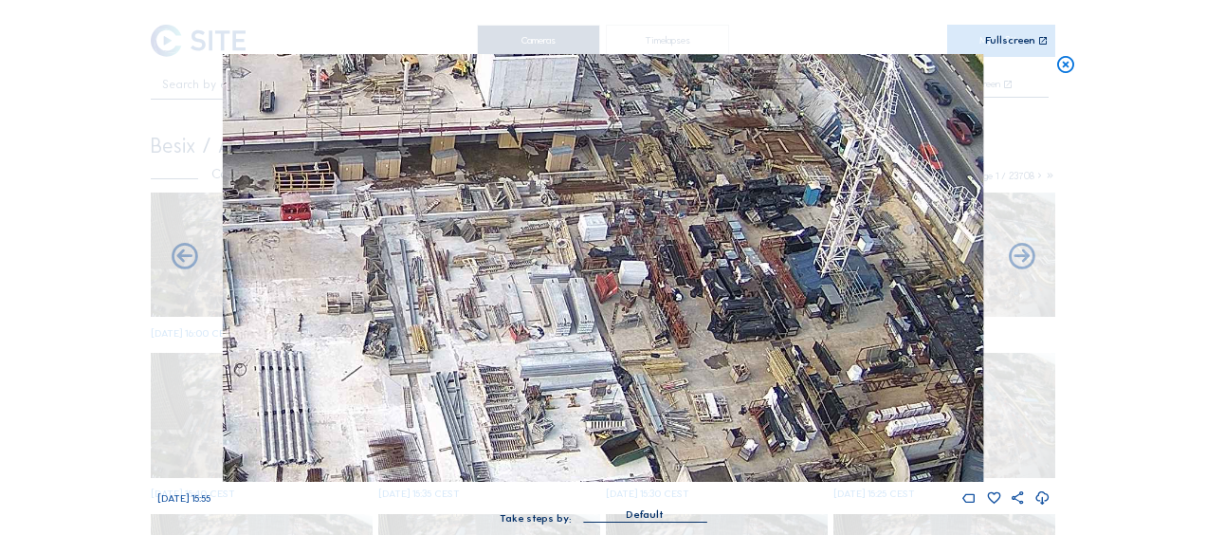
click at [580, 113] on img at bounding box center [603, 268] width 760 height 428
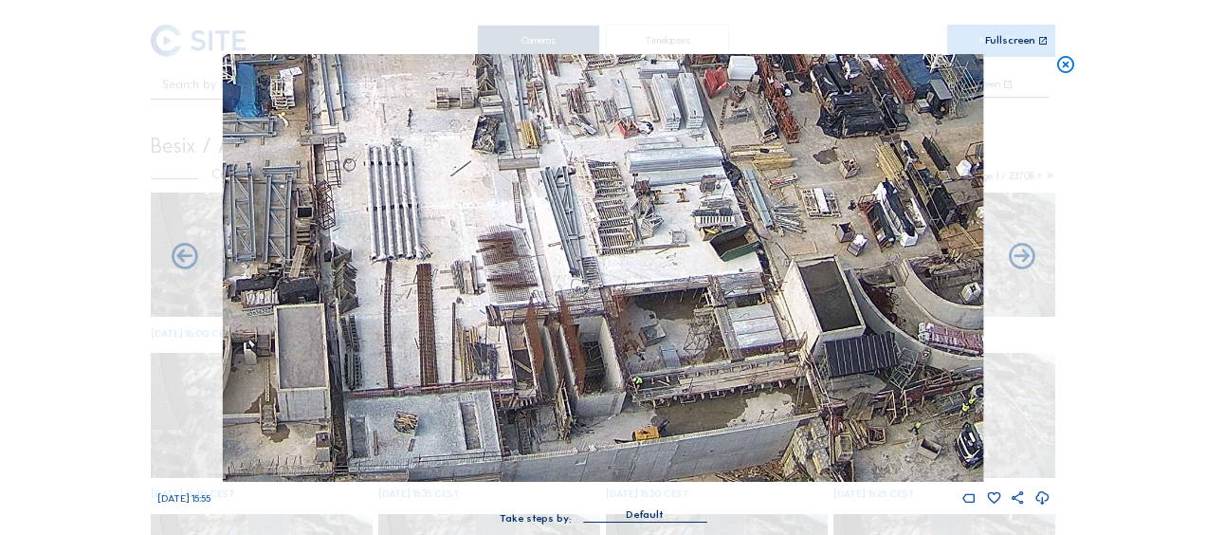
click at [502, 243] on img at bounding box center [603, 268] width 760 height 428
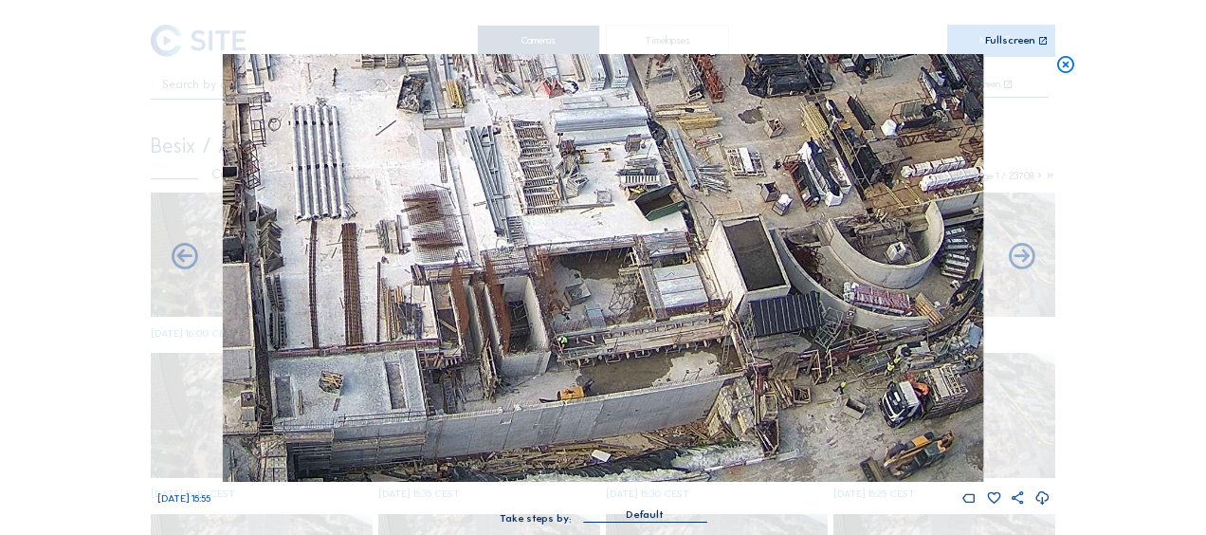
click at [430, 347] on img at bounding box center [603, 268] width 760 height 428
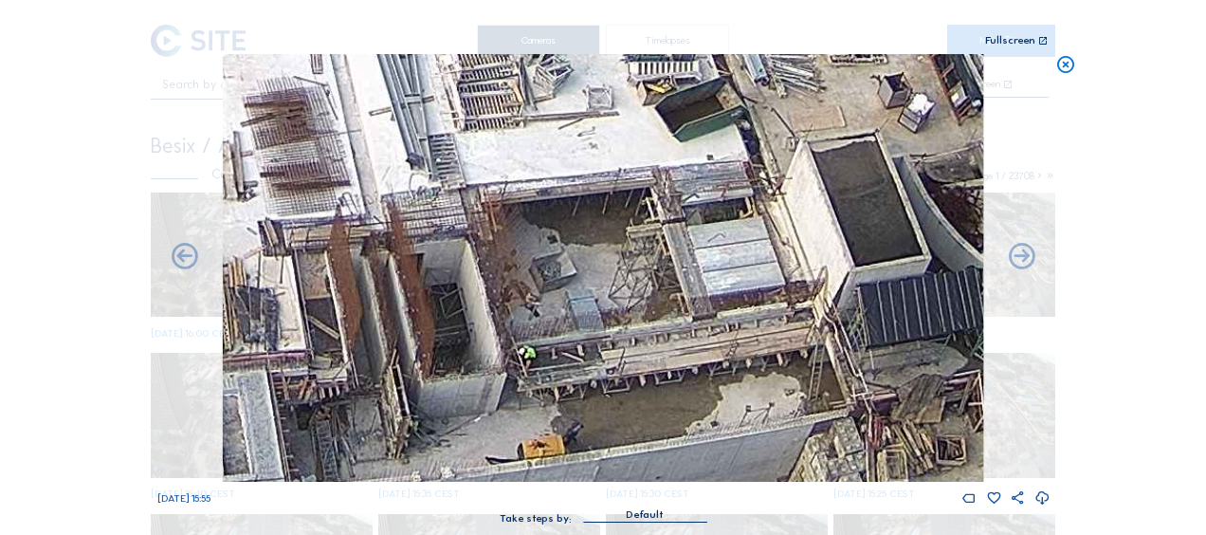
click at [450, 406] on img at bounding box center [603, 268] width 760 height 428
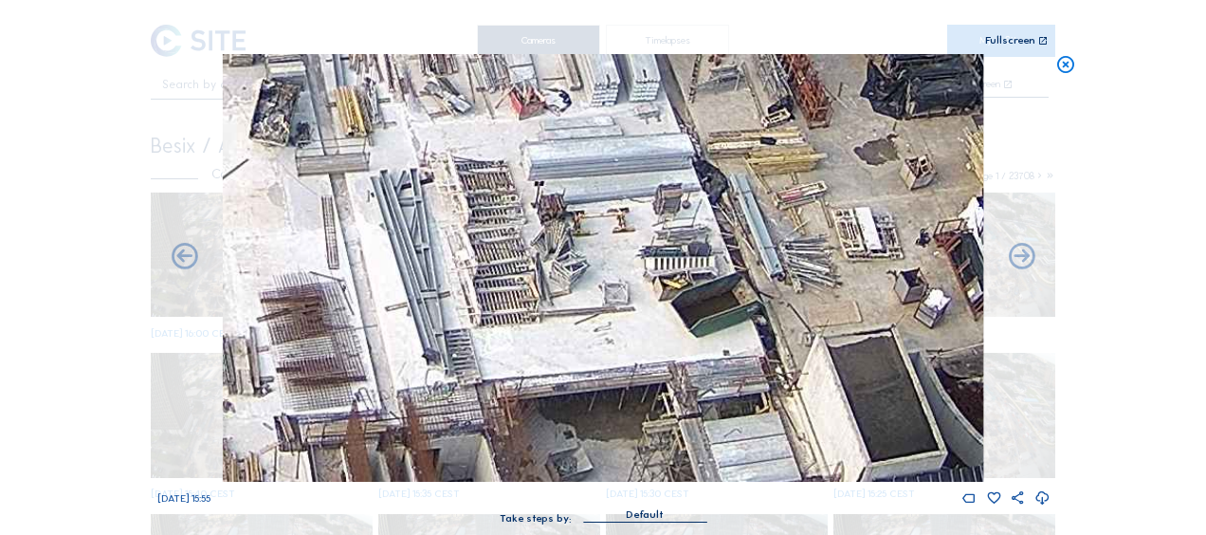
drag, startPoint x: 525, startPoint y: 318, endPoint x: 533, endPoint y: 116, distance: 202.1
click at [533, 116] on img at bounding box center [603, 268] width 760 height 428
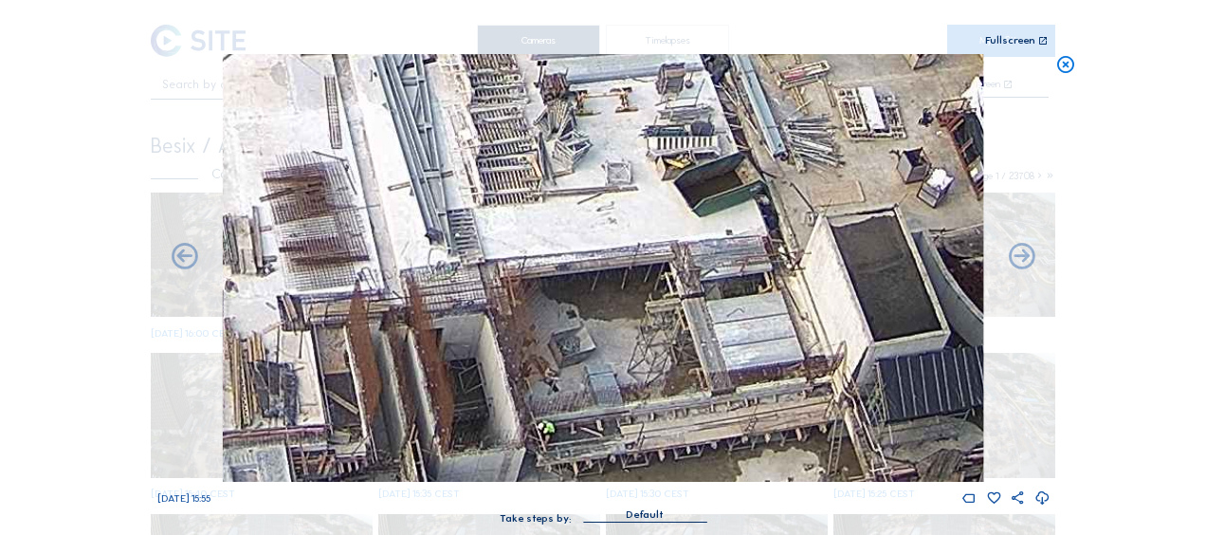
drag, startPoint x: 537, startPoint y: 310, endPoint x: 538, endPoint y: 360, distance: 50.3
click at [538, 360] on img at bounding box center [603, 268] width 760 height 428
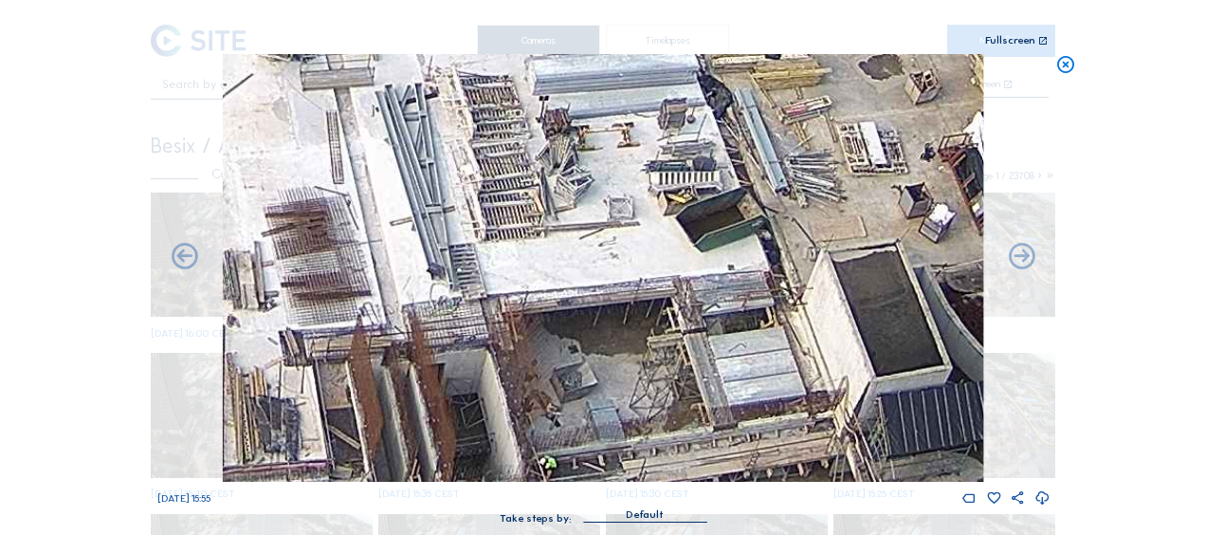
drag, startPoint x: 495, startPoint y: 204, endPoint x: 511, endPoint y: 329, distance: 126.2
click at [511, 329] on img at bounding box center [603, 268] width 760 height 428
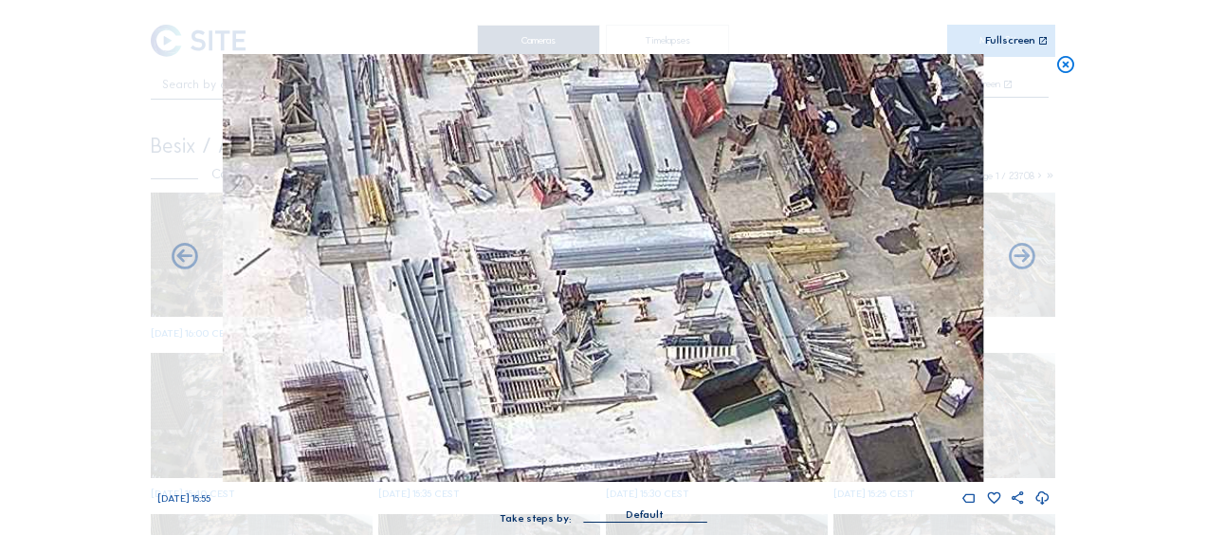
drag, startPoint x: 483, startPoint y: 245, endPoint x: 484, endPoint y: 290, distance: 45.5
click at [484, 290] on img at bounding box center [603, 268] width 760 height 428
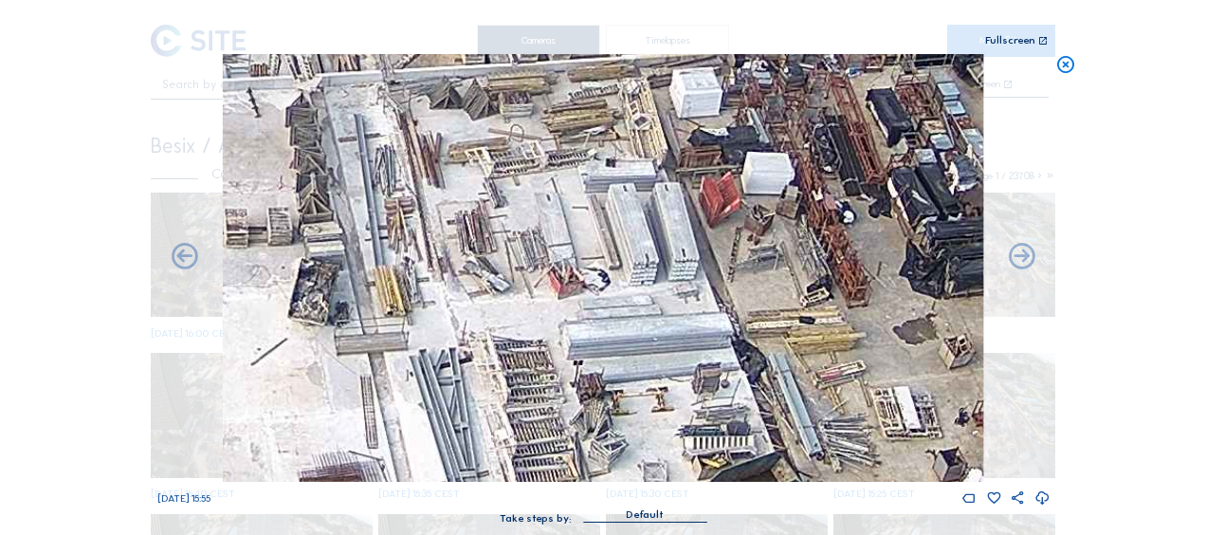
drag, startPoint x: 501, startPoint y: 305, endPoint x: 509, endPoint y: 344, distance: 39.8
click at [509, 344] on img at bounding box center [603, 268] width 760 height 428
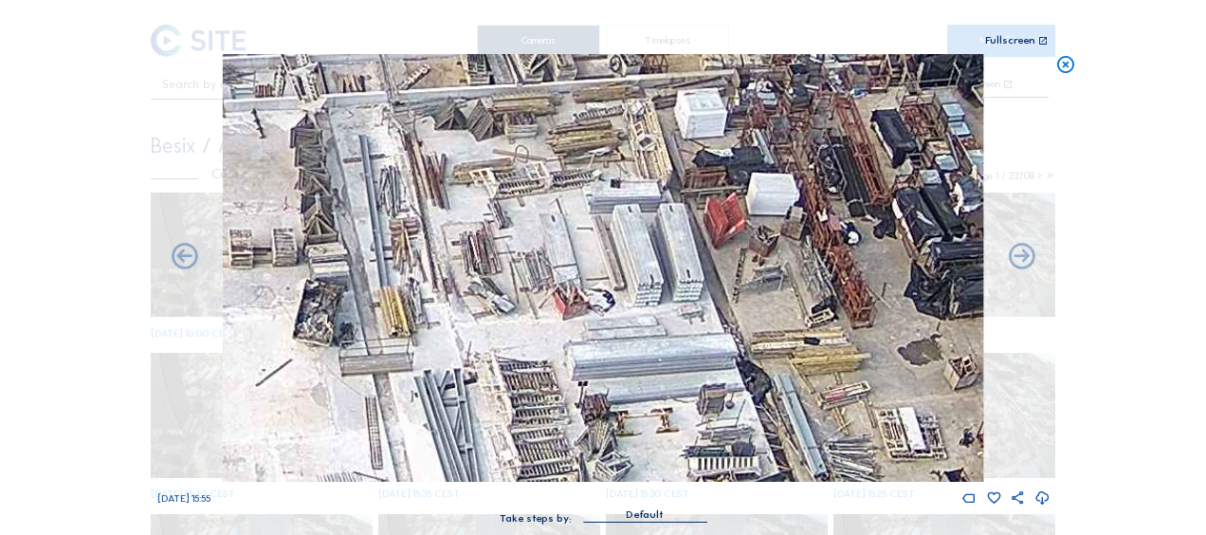
drag, startPoint x: 425, startPoint y: 310, endPoint x: 598, endPoint y: 391, distance: 191.3
click at [598, 391] on img at bounding box center [603, 268] width 760 height 428
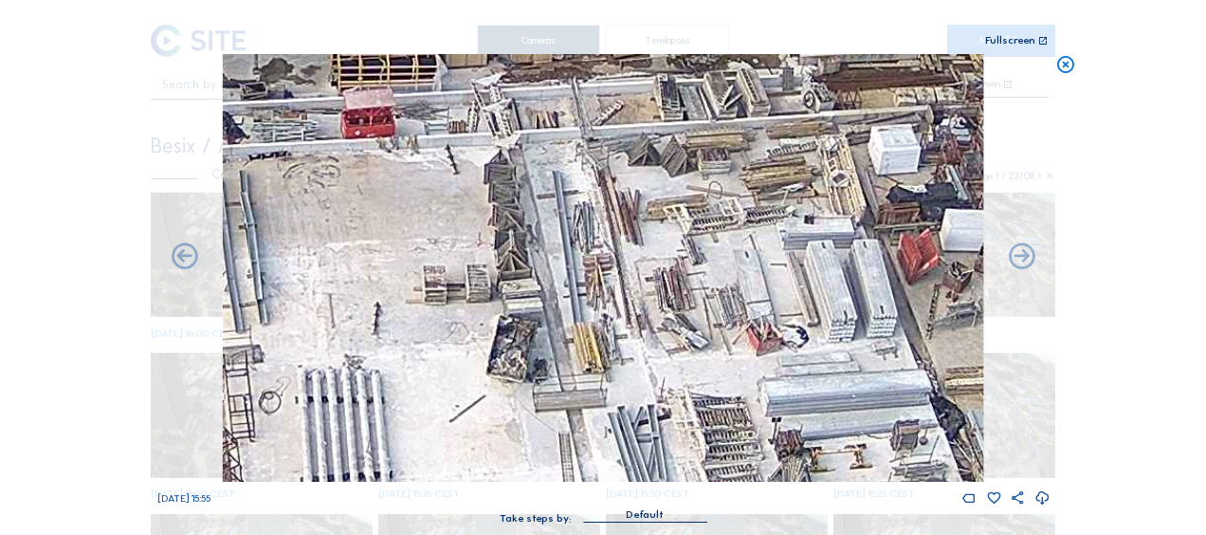
drag, startPoint x: 385, startPoint y: 315, endPoint x: 553, endPoint y: 229, distance: 188.3
click at [549, 233] on img at bounding box center [603, 268] width 760 height 428
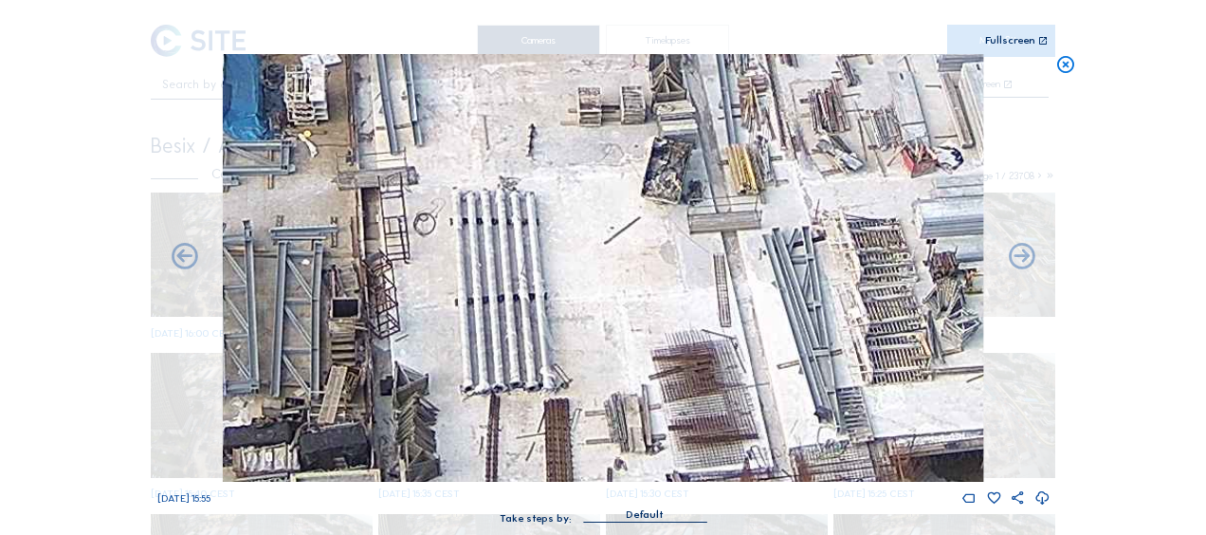
drag, startPoint x: 505, startPoint y: 407, endPoint x: 527, endPoint y: 289, distance: 119.6
click at [525, 252] on img at bounding box center [603, 268] width 760 height 428
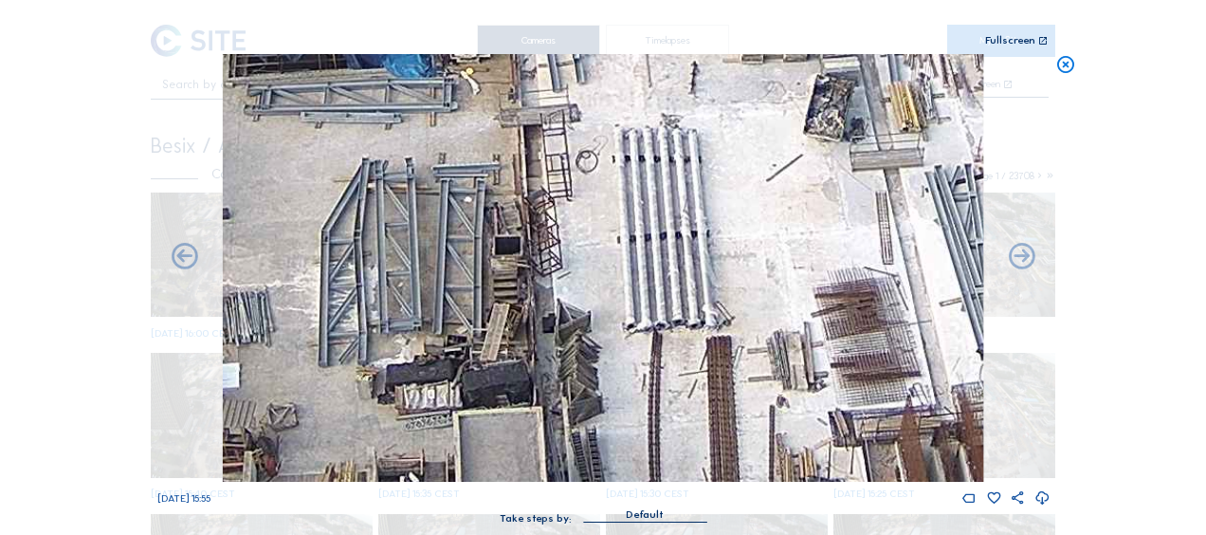
drag, startPoint x: 452, startPoint y: 327, endPoint x: 521, endPoint y: 295, distance: 76.3
click at [539, 284] on img at bounding box center [603, 268] width 760 height 428
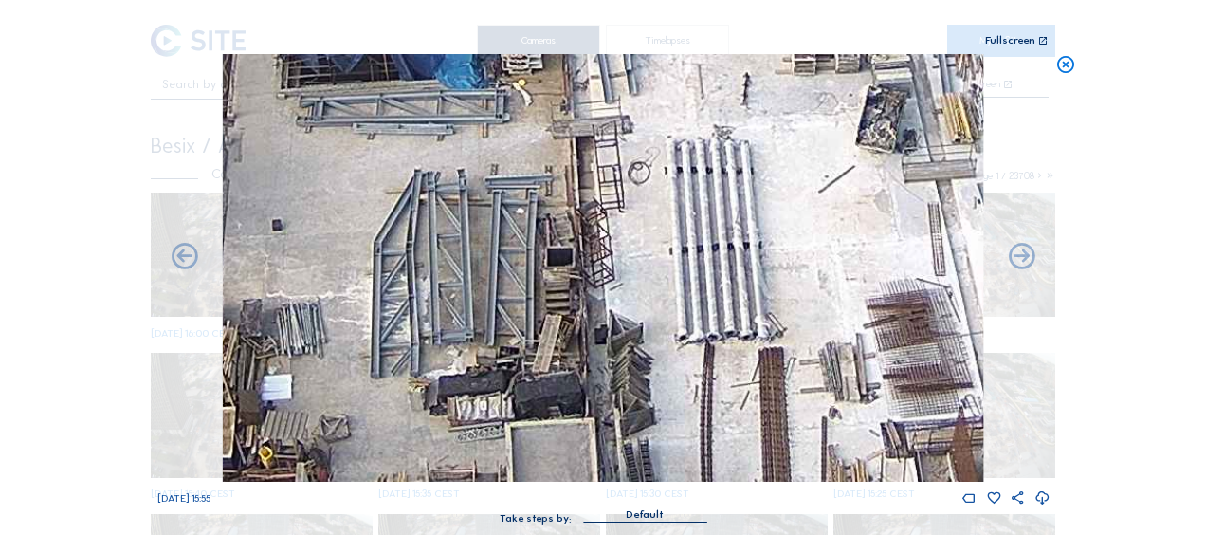
drag, startPoint x: 451, startPoint y: 252, endPoint x: 696, endPoint y: 239, distance: 245.0
click at [696, 239] on img at bounding box center [603, 268] width 760 height 428
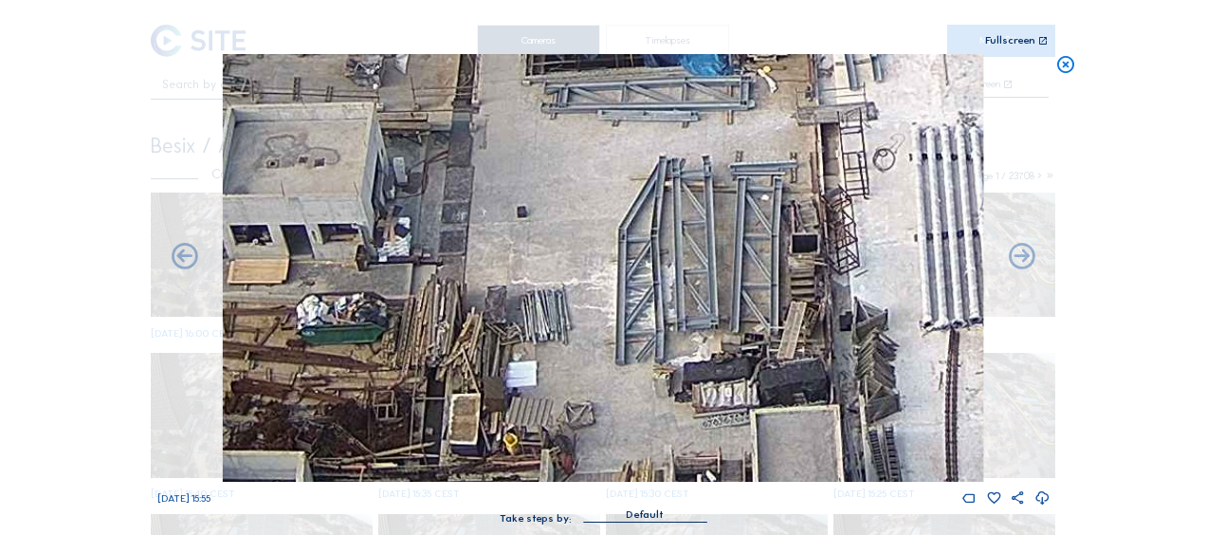
drag, startPoint x: 560, startPoint y: 199, endPoint x: 575, endPoint y: 337, distance: 138.2
click at [575, 337] on img at bounding box center [603, 268] width 760 height 428
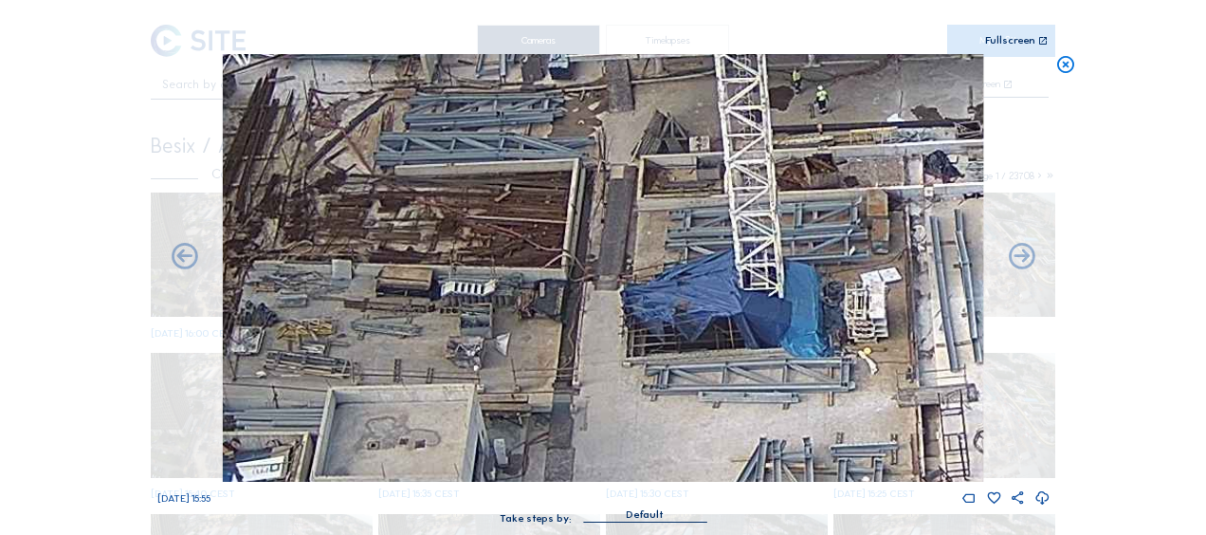
click at [620, 379] on img at bounding box center [603, 268] width 760 height 428
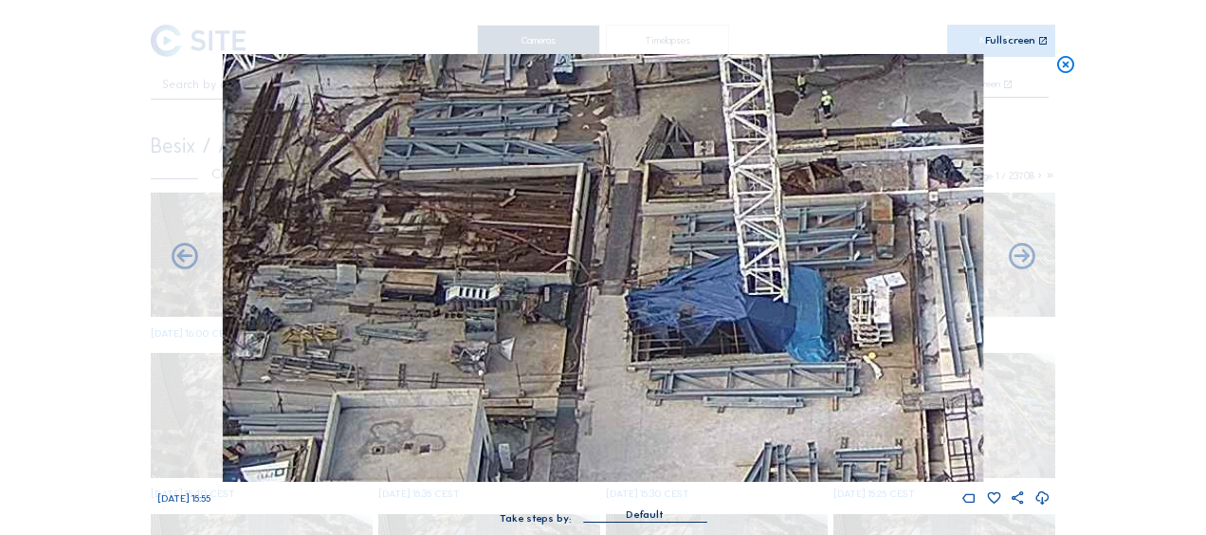
drag, startPoint x: 857, startPoint y: 352, endPoint x: 592, endPoint y: 450, distance: 283.2
click at [592, 450] on img at bounding box center [603, 268] width 760 height 428
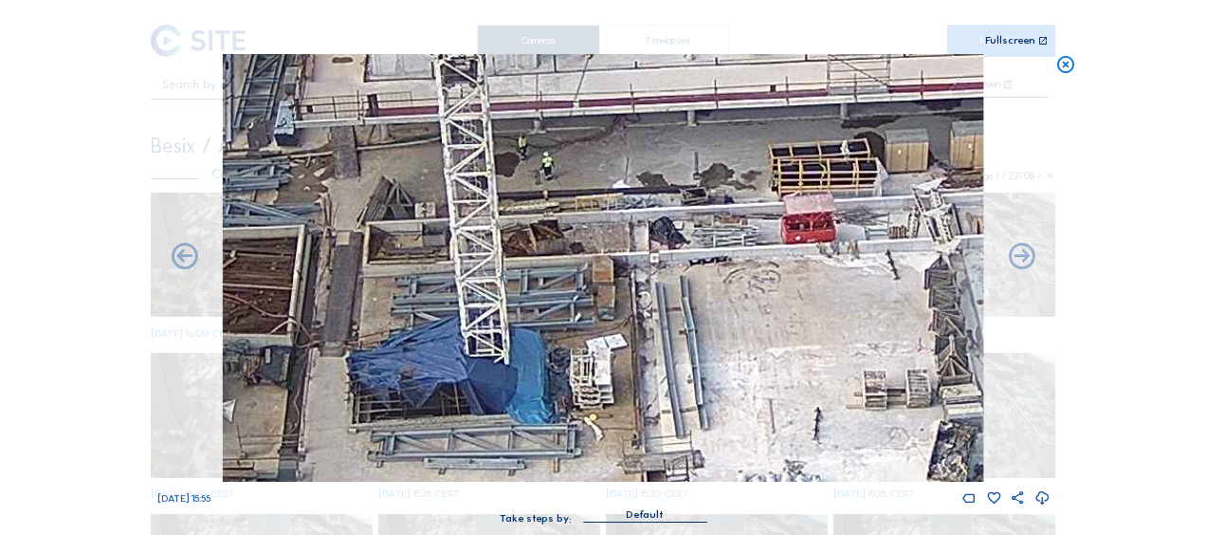
drag, startPoint x: 612, startPoint y: 384, endPoint x: 612, endPoint y: 320, distance: 63.5
click at [612, 320] on img at bounding box center [603, 268] width 760 height 428
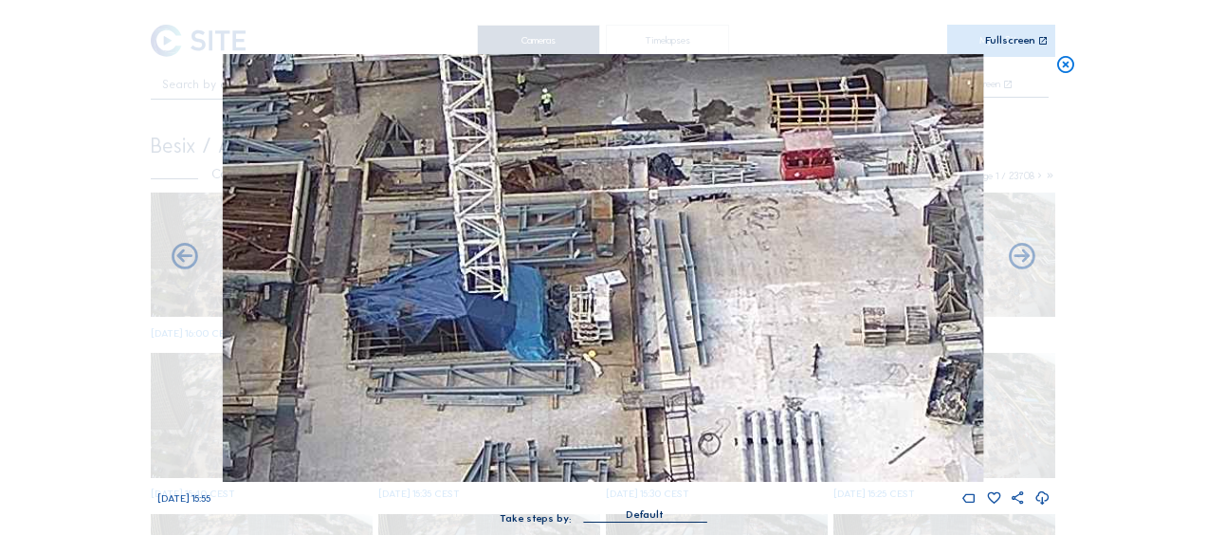
click at [1064, 63] on icon at bounding box center [1065, 65] width 21 height 22
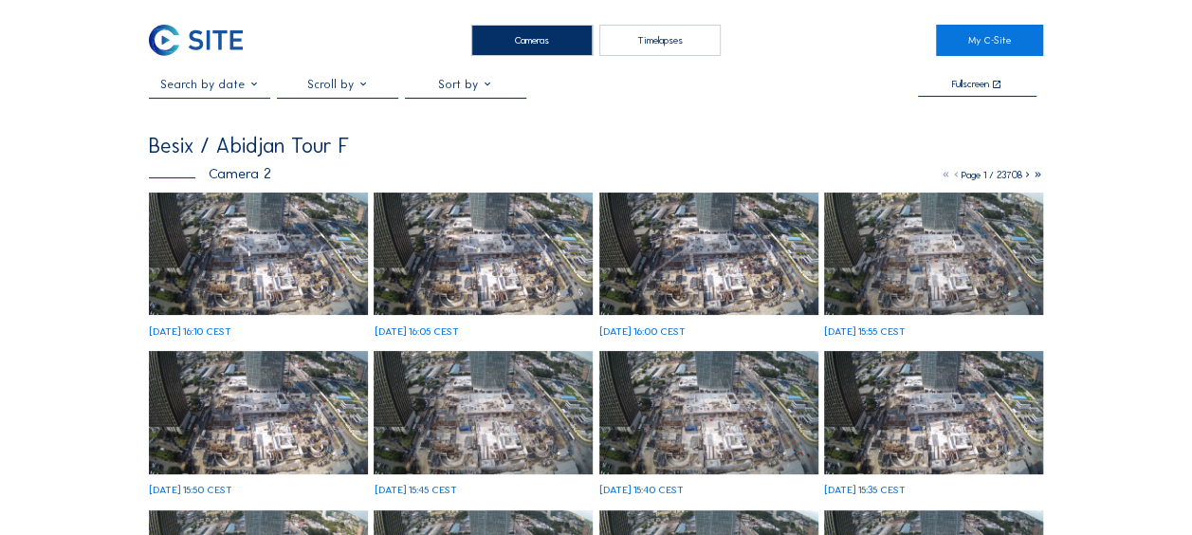
click at [199, 228] on img at bounding box center [258, 253] width 219 height 123
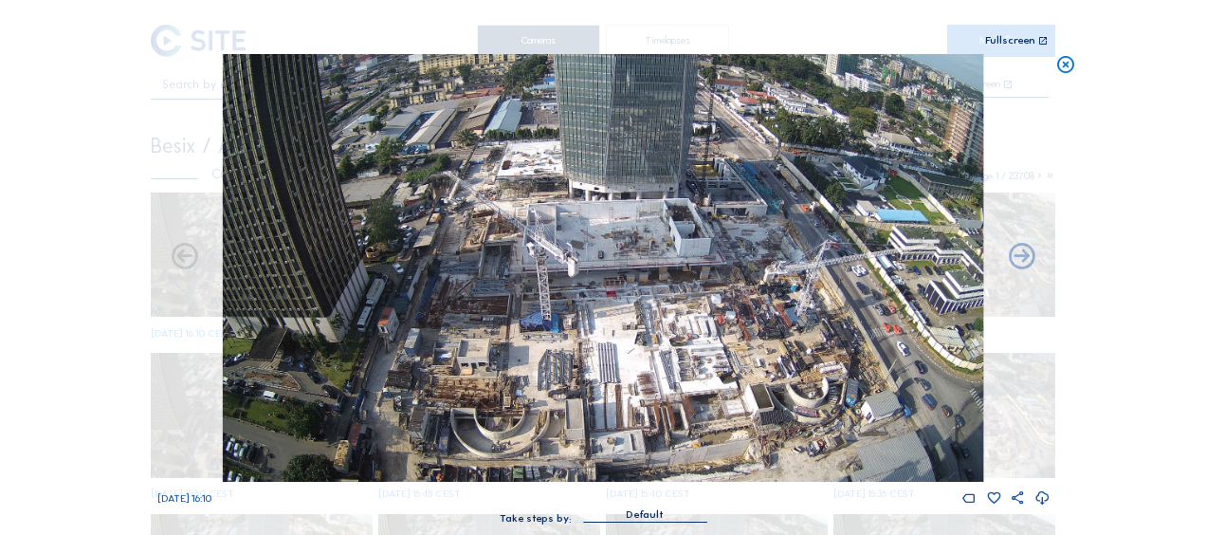
click at [1064, 59] on icon at bounding box center [1065, 65] width 21 height 22
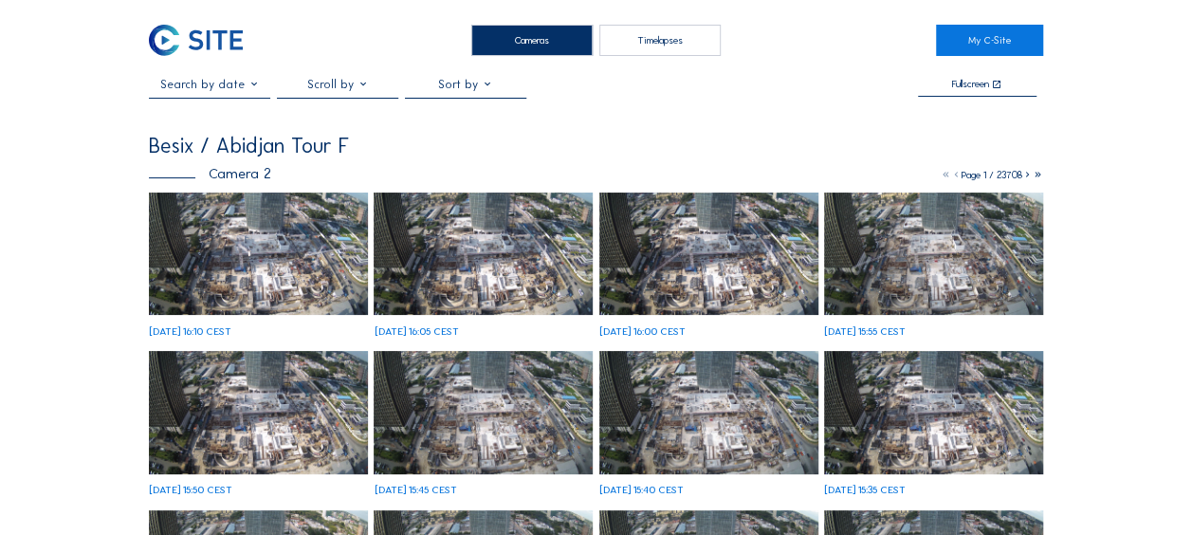
click at [273, 283] on img at bounding box center [258, 253] width 219 height 123
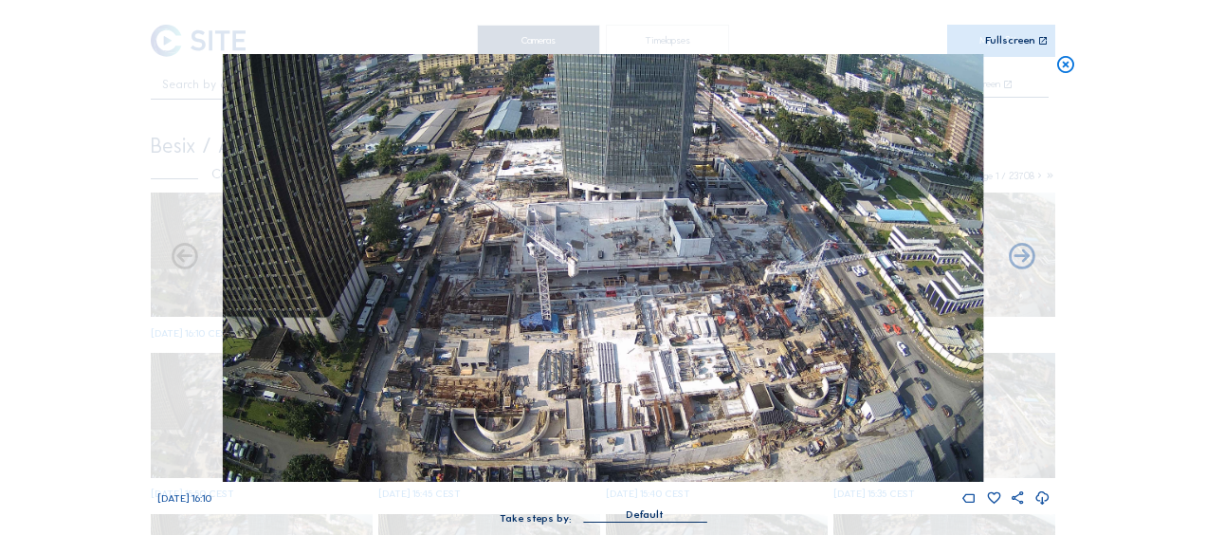
click at [1066, 62] on icon at bounding box center [1065, 65] width 21 height 22
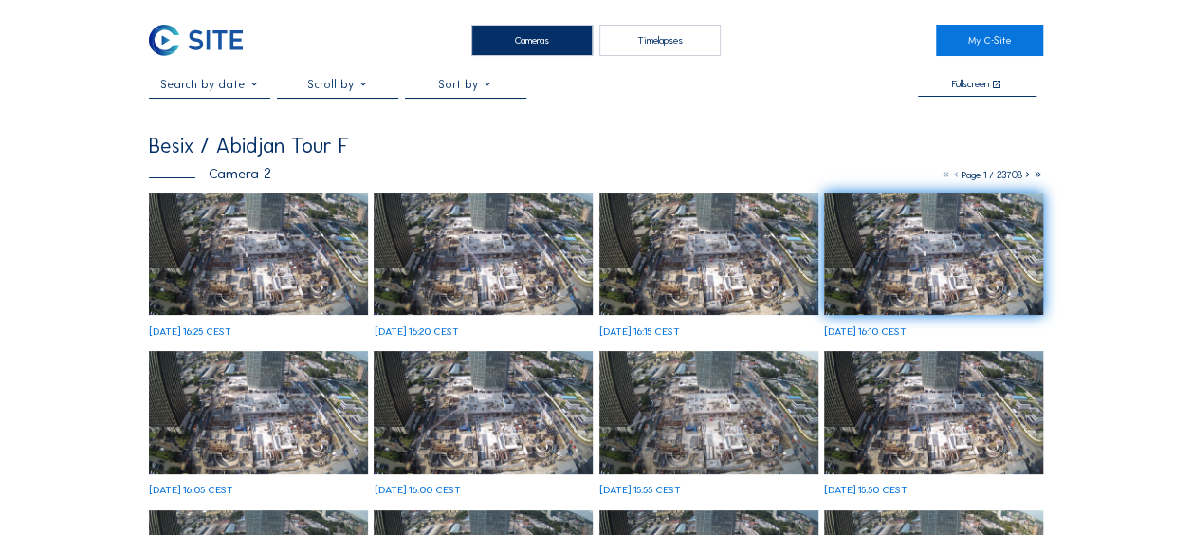
click at [203, 231] on img at bounding box center [258, 253] width 219 height 123
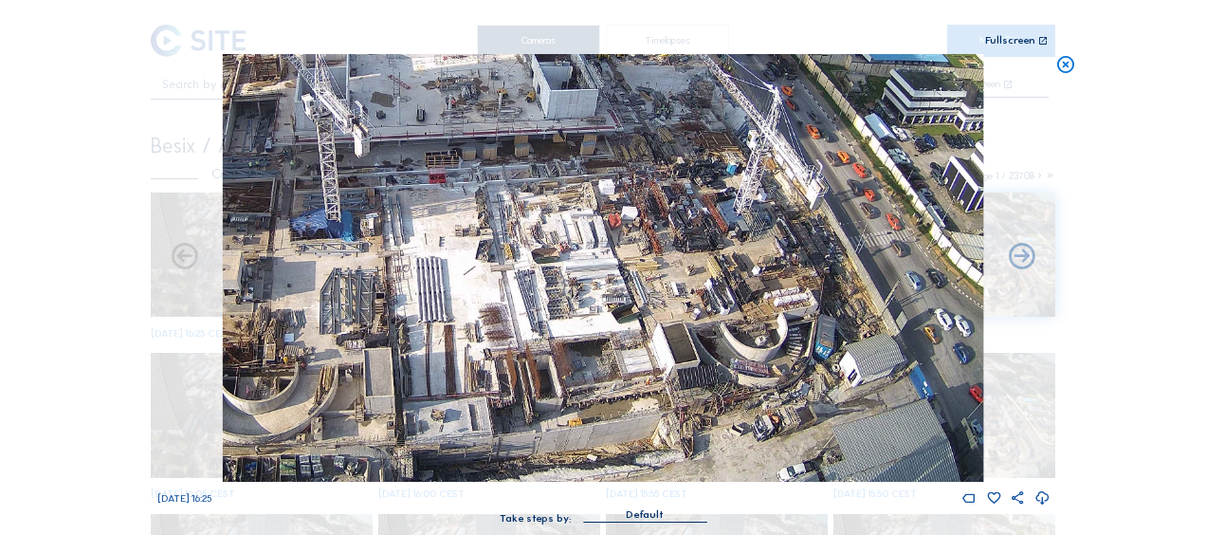
drag, startPoint x: 647, startPoint y: 349, endPoint x: 521, endPoint y: 247, distance: 161.1
click at [471, 200] on img at bounding box center [603, 268] width 760 height 428
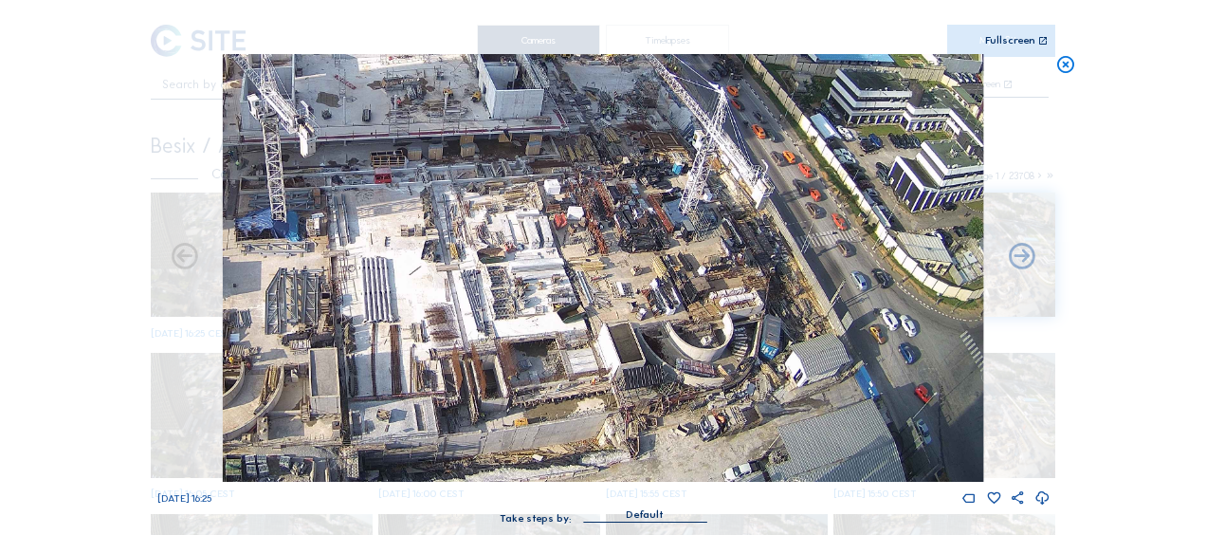
drag, startPoint x: 796, startPoint y: 336, endPoint x: 702, endPoint y: 309, distance: 98.5
click at [709, 310] on img at bounding box center [603, 268] width 760 height 428
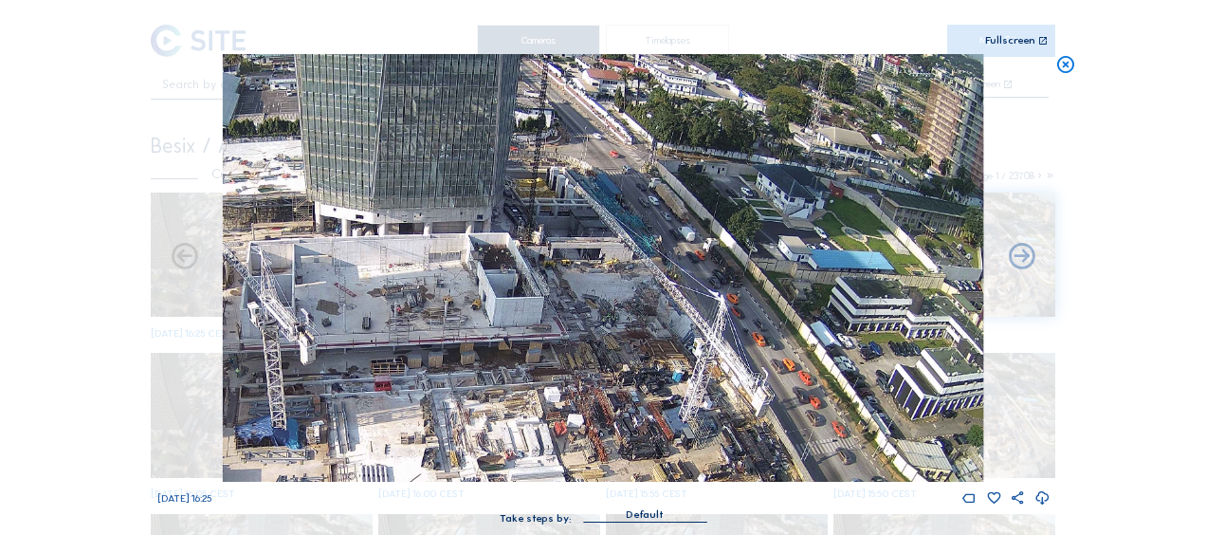
drag, startPoint x: 654, startPoint y: 148, endPoint x: 602, endPoint y: 330, distance: 189.4
click at [616, 372] on img at bounding box center [603, 268] width 760 height 428
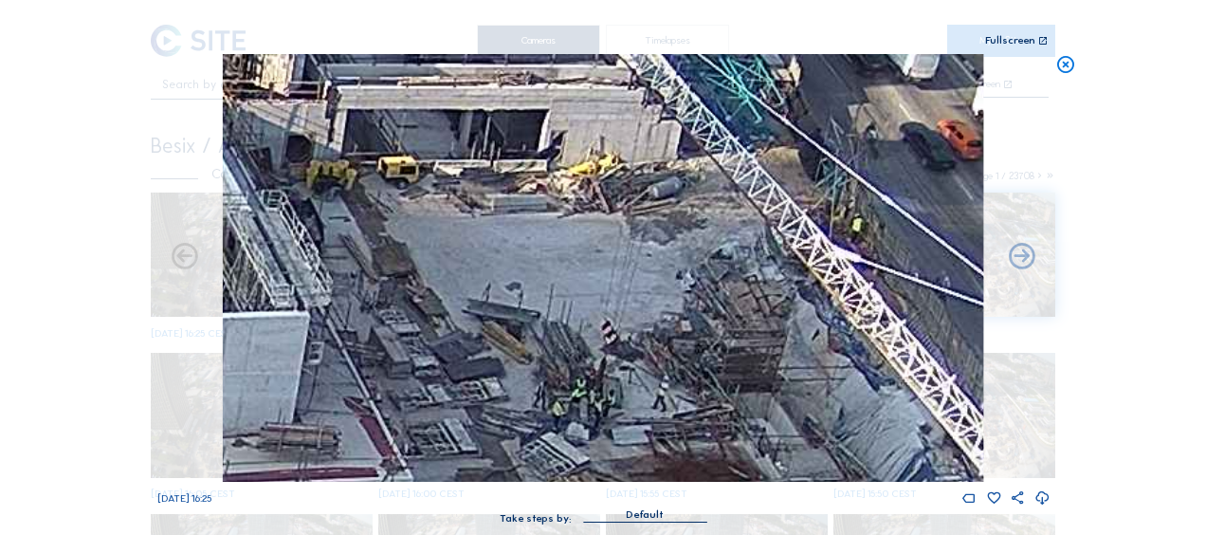
drag, startPoint x: 530, startPoint y: 341, endPoint x: 519, endPoint y: 283, distance: 59.9
click at [519, 283] on img at bounding box center [603, 268] width 760 height 428
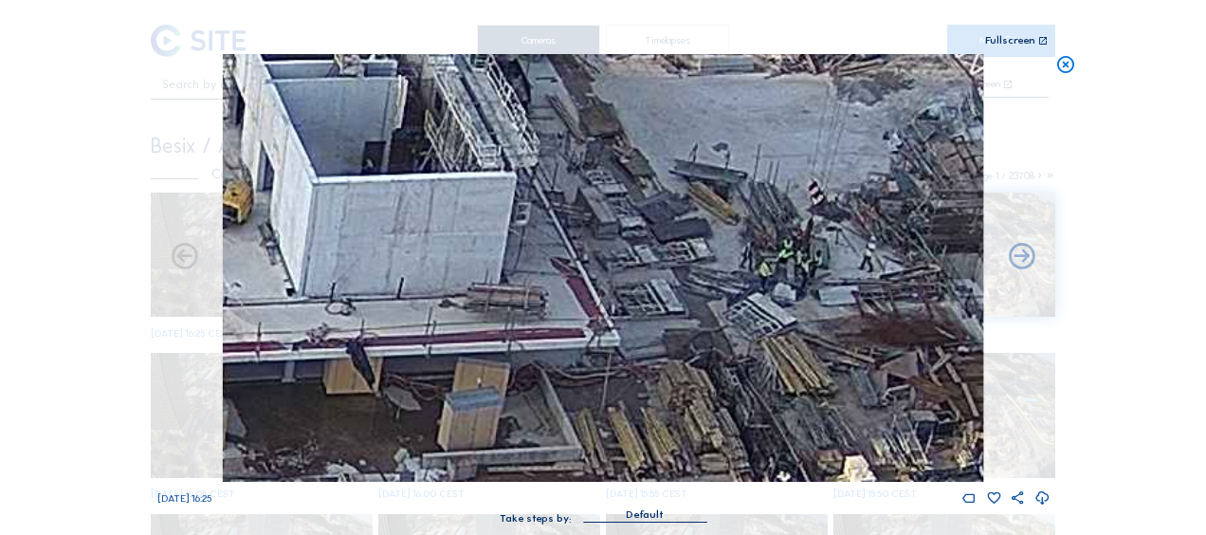
drag, startPoint x: 359, startPoint y: 381, endPoint x: 637, endPoint y: 208, distance: 327.5
click at [637, 208] on img at bounding box center [603, 268] width 760 height 428
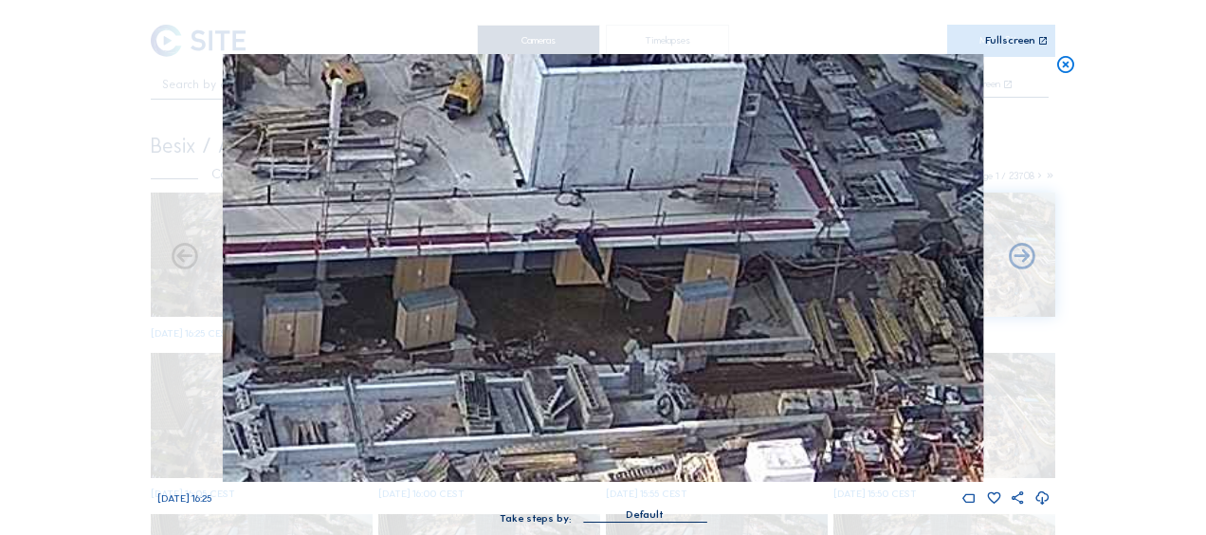
drag, startPoint x: 481, startPoint y: 305, endPoint x: 707, endPoint y: 200, distance: 249.8
click at [717, 184] on img at bounding box center [603, 268] width 760 height 428
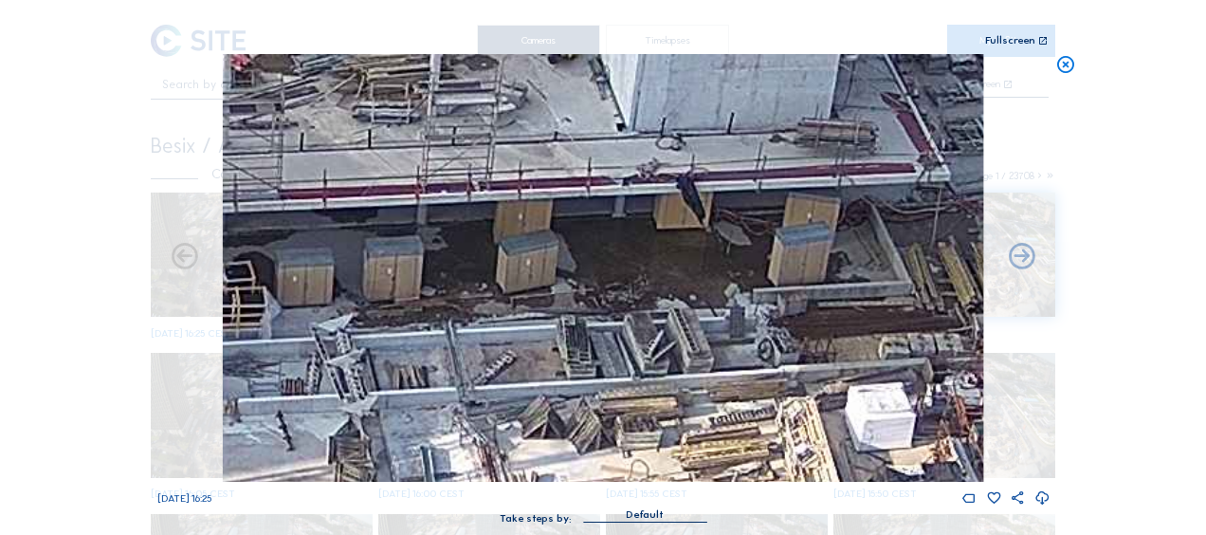
drag, startPoint x: 413, startPoint y: 316, endPoint x: 781, endPoint y: 135, distance: 410.0
click at [768, 135] on img at bounding box center [603, 268] width 760 height 428
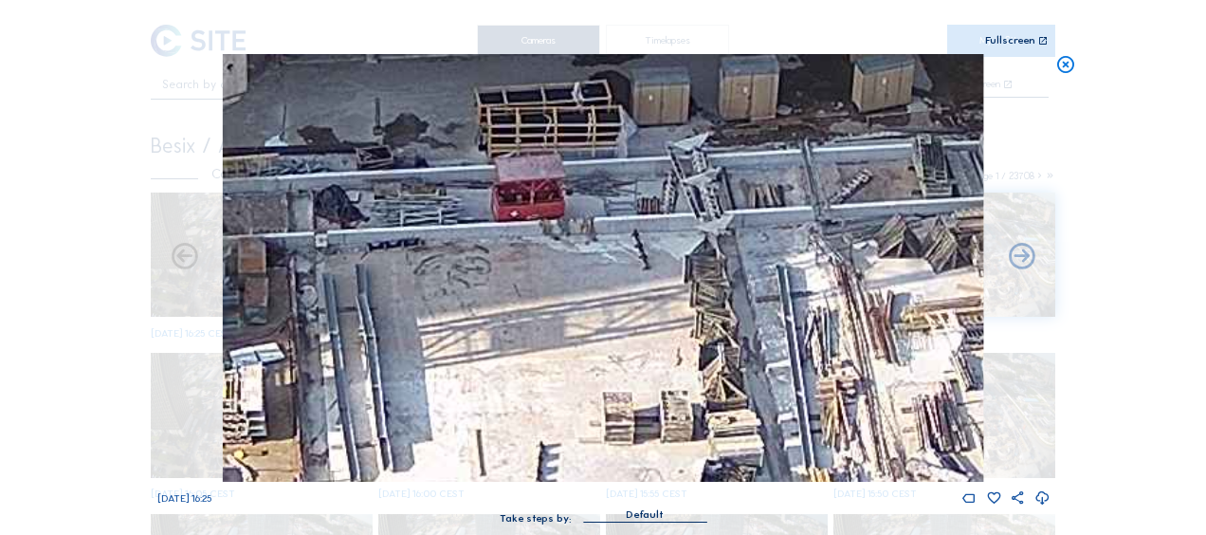
drag, startPoint x: 283, startPoint y: 393, endPoint x: 624, endPoint y: 275, distance: 361.0
click at [601, 279] on img at bounding box center [603, 268] width 760 height 428
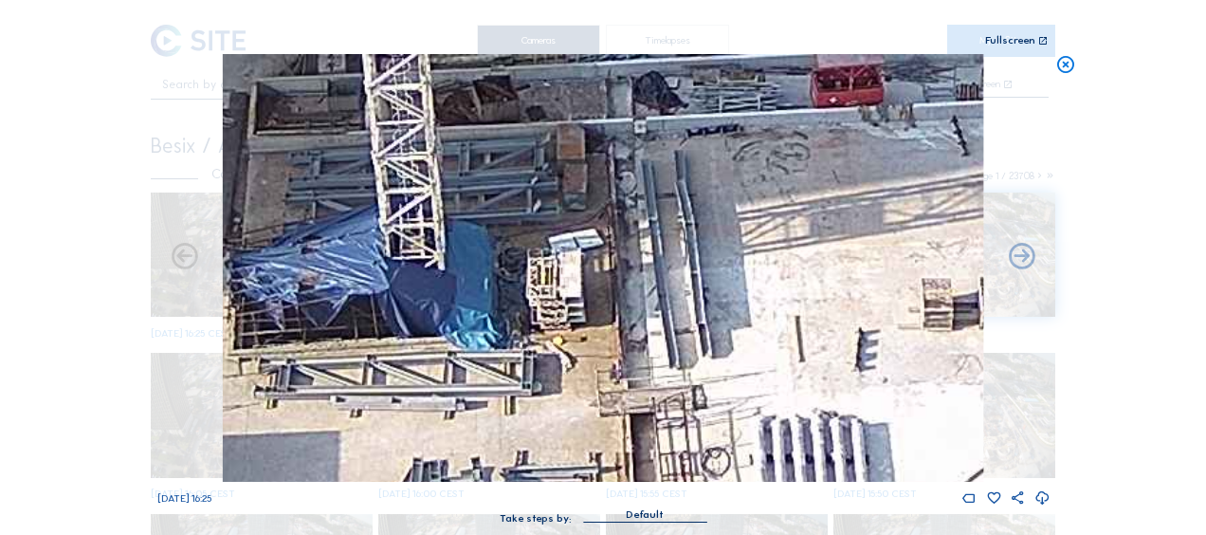
drag, startPoint x: 476, startPoint y: 358, endPoint x: 647, endPoint y: 44, distance: 358.1
click at [641, 49] on div "Scroll to travel through time | Press 'Alt' Button + Scroll to Zoom | Click and…" at bounding box center [603, 271] width 892 height 542
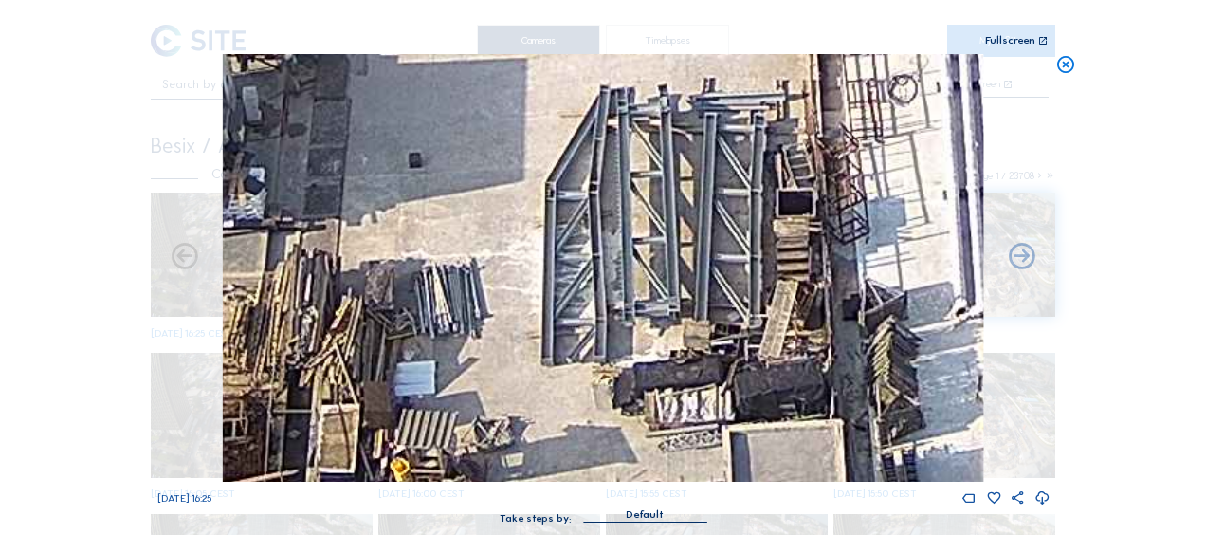
drag, startPoint x: 448, startPoint y: 254, endPoint x: 539, endPoint y: 133, distance: 151.7
click at [539, 135] on img at bounding box center [603, 268] width 760 height 428
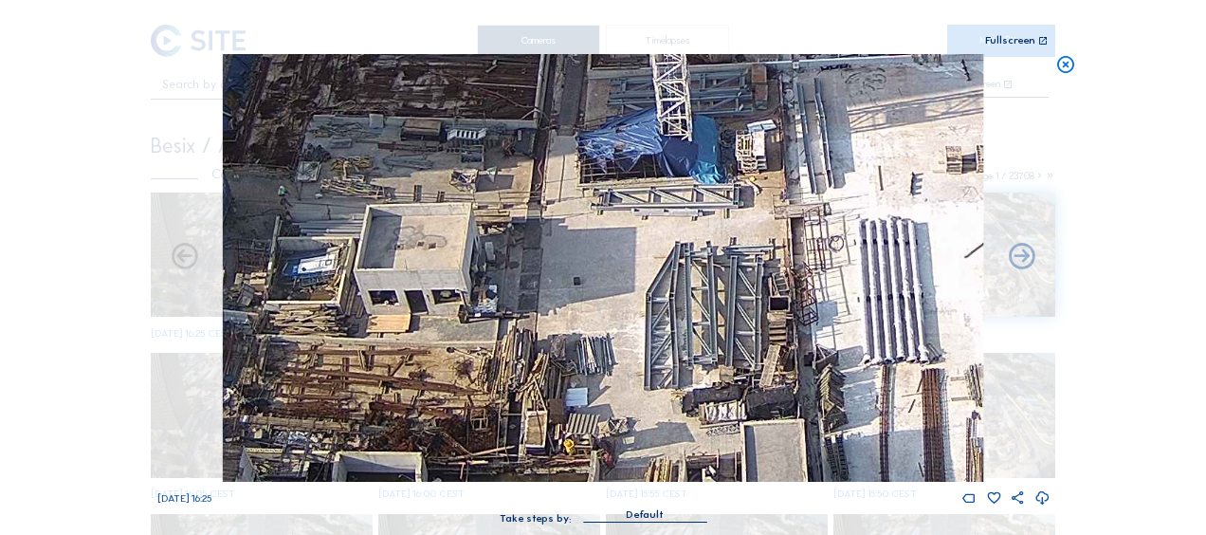
drag, startPoint x: 577, startPoint y: 237, endPoint x: 611, endPoint y: 349, distance: 116.7
click at [611, 349] on img at bounding box center [603, 268] width 760 height 428
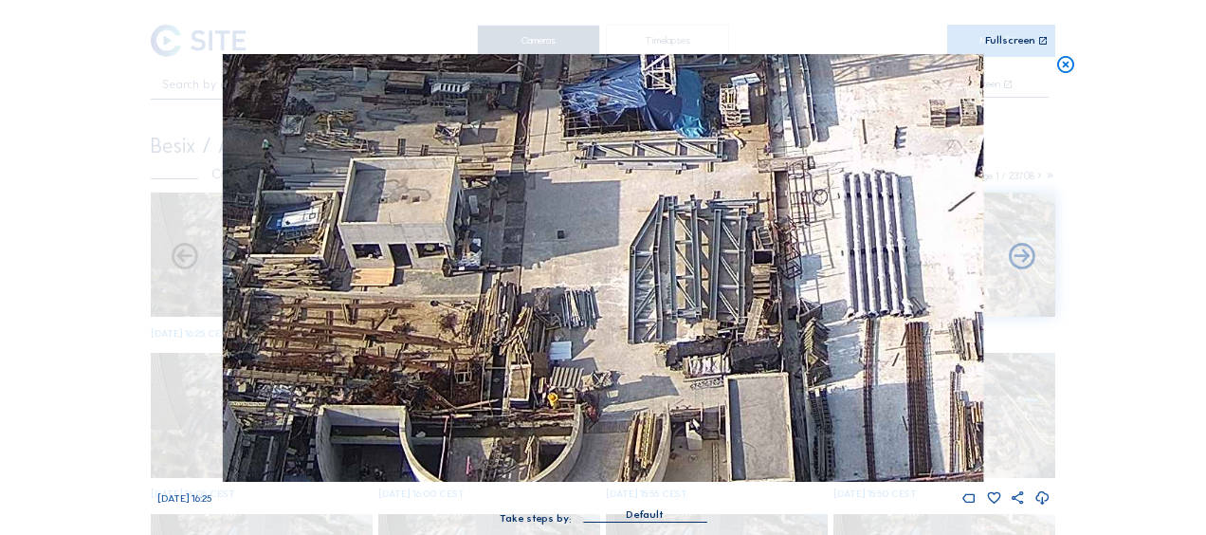
drag, startPoint x: 556, startPoint y: 355, endPoint x: 588, endPoint y: 281, distance: 80.7
click at [508, 214] on img at bounding box center [603, 268] width 760 height 428
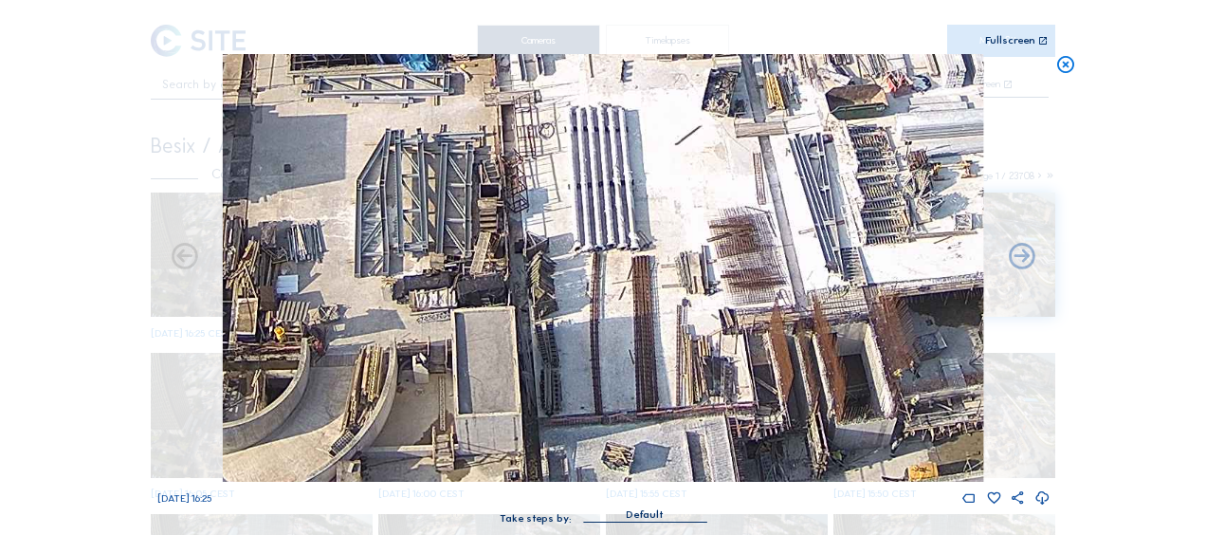
drag, startPoint x: 671, startPoint y: 318, endPoint x: 382, endPoint y: 346, distance: 290.6
click at [372, 358] on img at bounding box center [603, 268] width 760 height 428
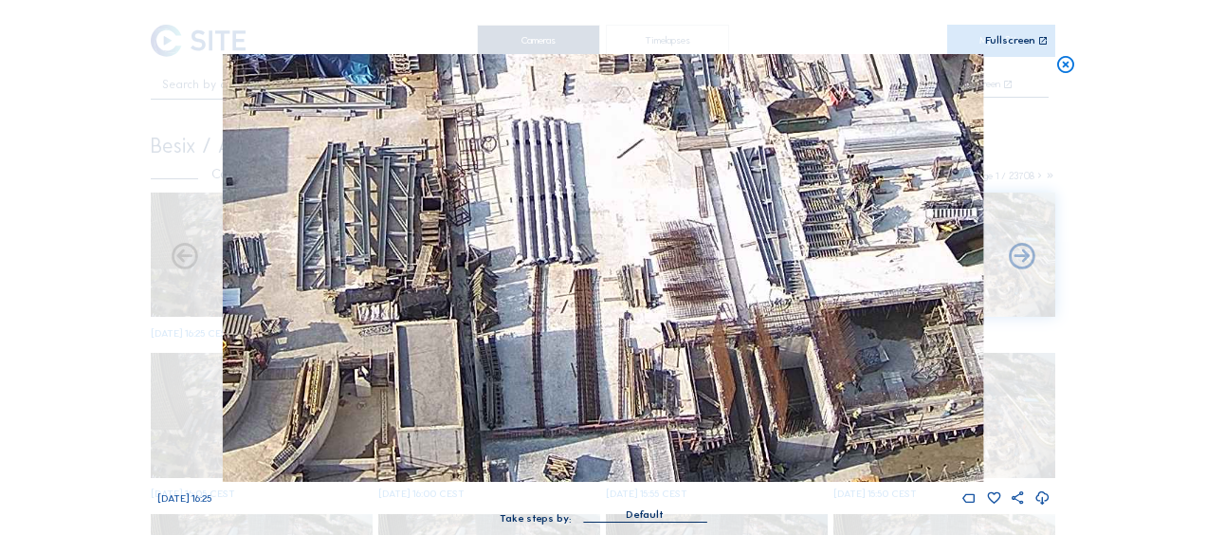
drag, startPoint x: 559, startPoint y: 250, endPoint x: 320, endPoint y: 292, distance: 242.5
click at [320, 292] on img at bounding box center [603, 268] width 760 height 428
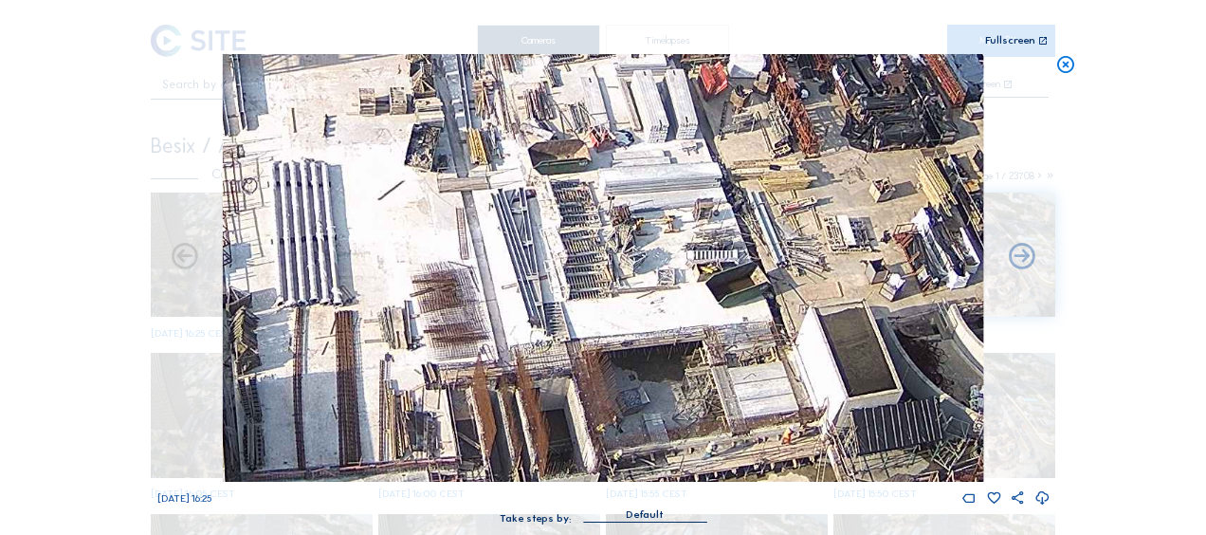
drag, startPoint x: 685, startPoint y: 207, endPoint x: 470, endPoint y: 271, distance: 223.8
click at [470, 271] on img at bounding box center [603, 268] width 760 height 428
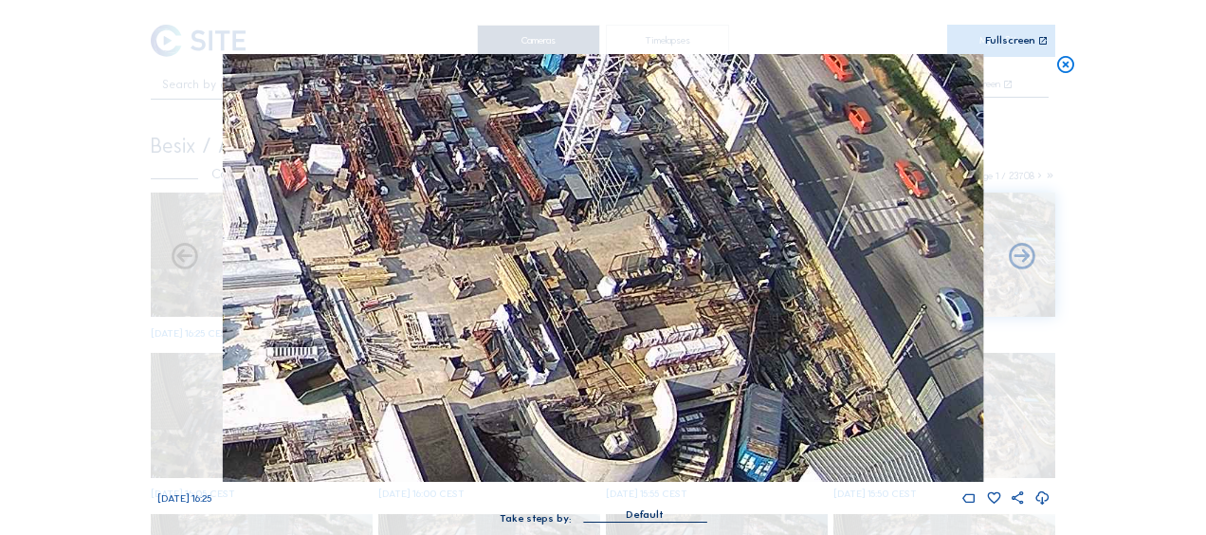
drag, startPoint x: 637, startPoint y: 288, endPoint x: 597, endPoint y: 297, distance: 40.7
click at [597, 297] on img at bounding box center [603, 268] width 760 height 428
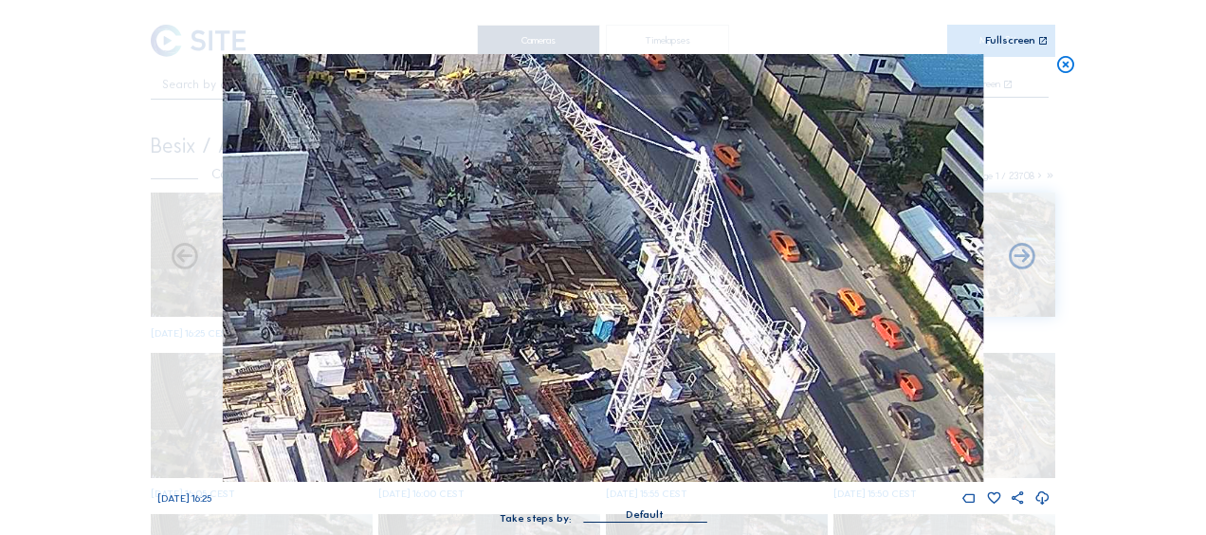
drag, startPoint x: 442, startPoint y: 195, endPoint x: 556, endPoint y: 432, distance: 262.9
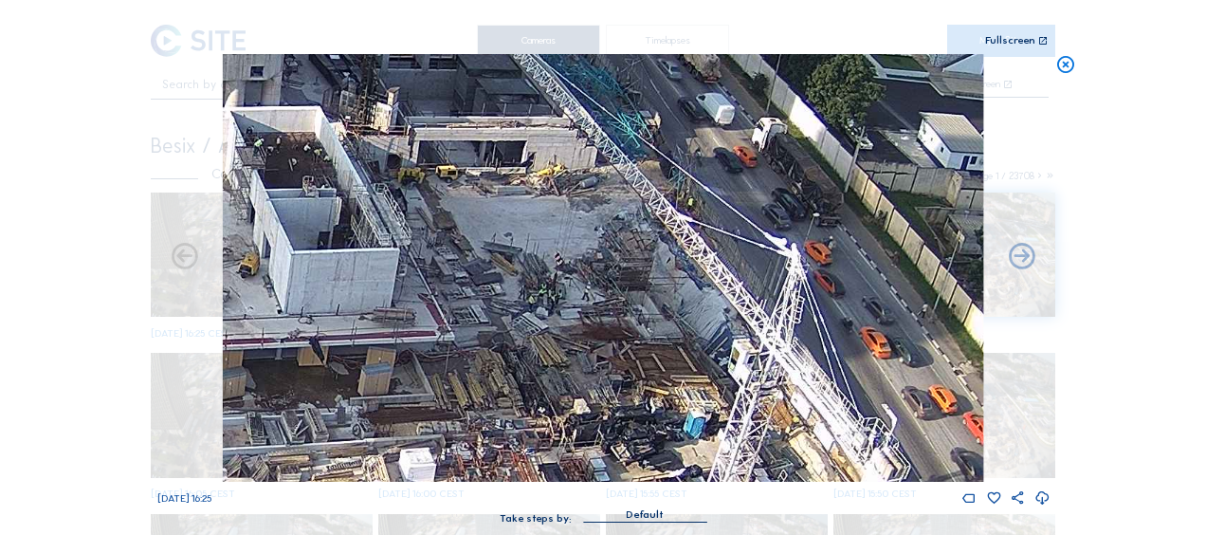
click at [1062, 68] on icon at bounding box center [1065, 65] width 21 height 22
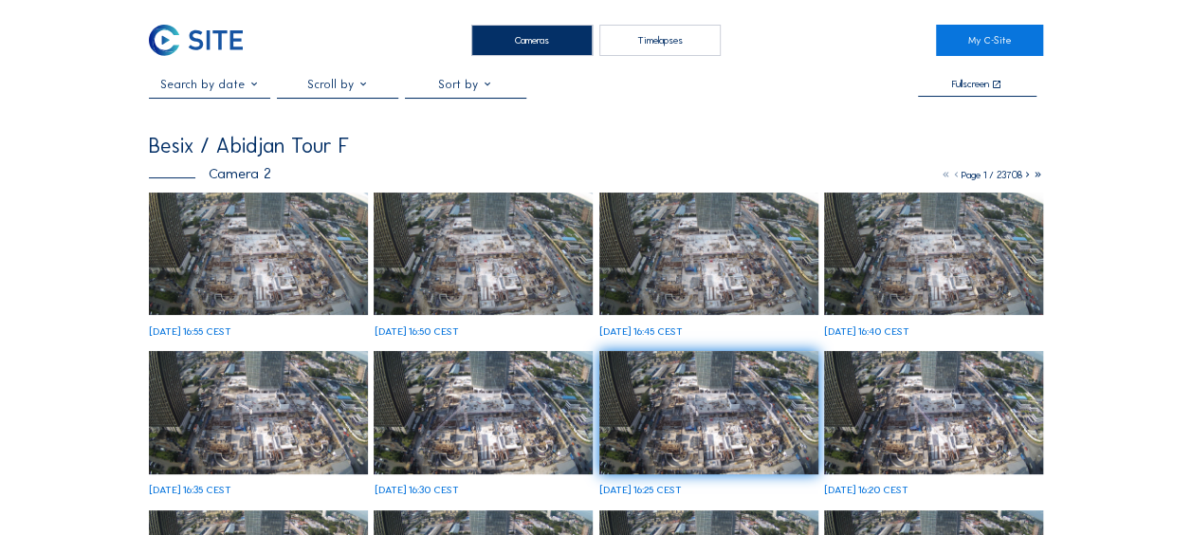
click at [305, 267] on img at bounding box center [258, 253] width 219 height 123
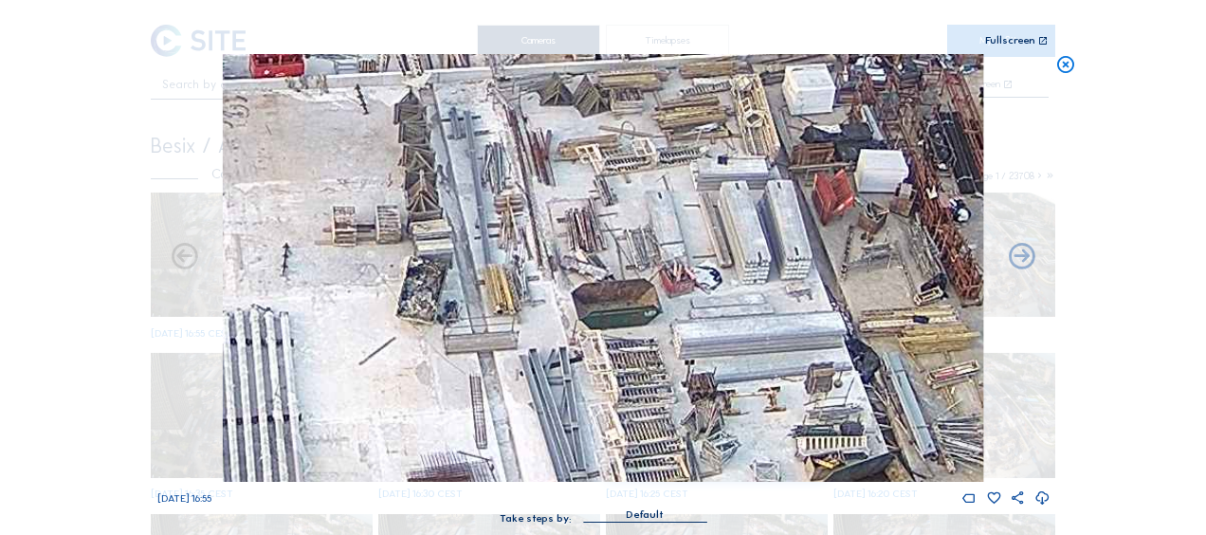
drag, startPoint x: 634, startPoint y: 250, endPoint x: 630, endPoint y: 375, distance: 125.2
click at [630, 375] on img at bounding box center [603, 268] width 760 height 428
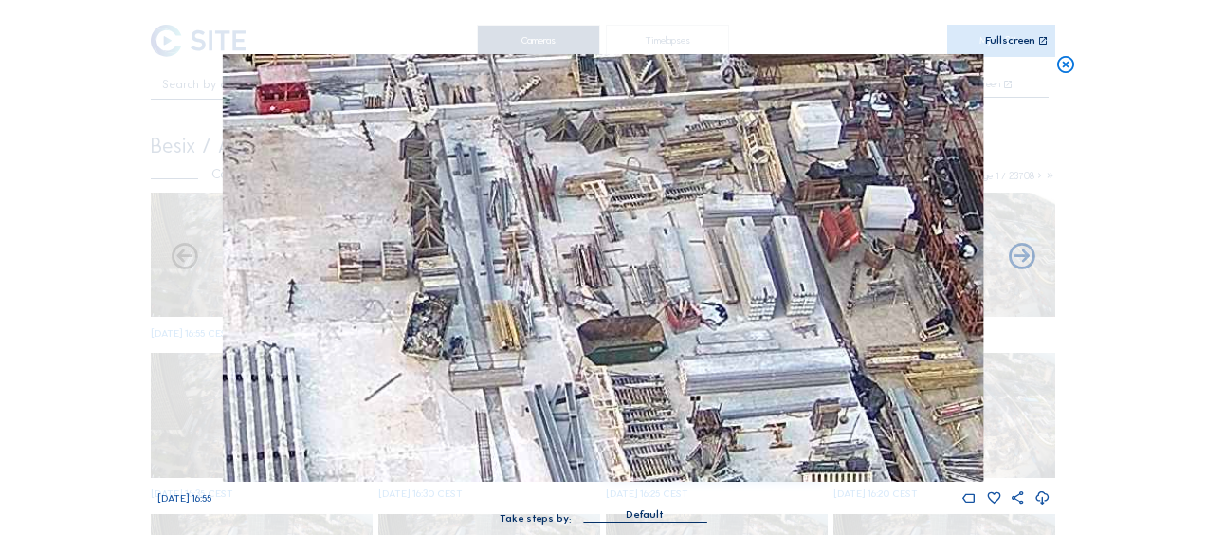
drag, startPoint x: 552, startPoint y: 243, endPoint x: 602, endPoint y: 334, distance: 104.0
click at [606, 339] on img at bounding box center [603, 268] width 760 height 428
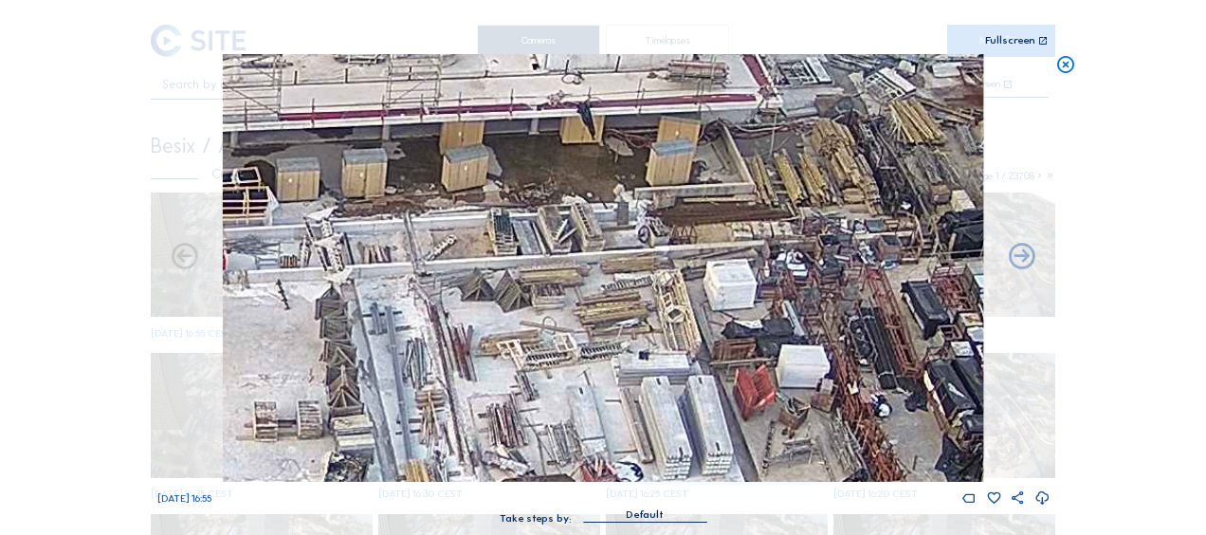
drag, startPoint x: 662, startPoint y: 264, endPoint x: 536, endPoint y: 347, distance: 151.2
click at [522, 326] on img at bounding box center [603, 268] width 760 height 428
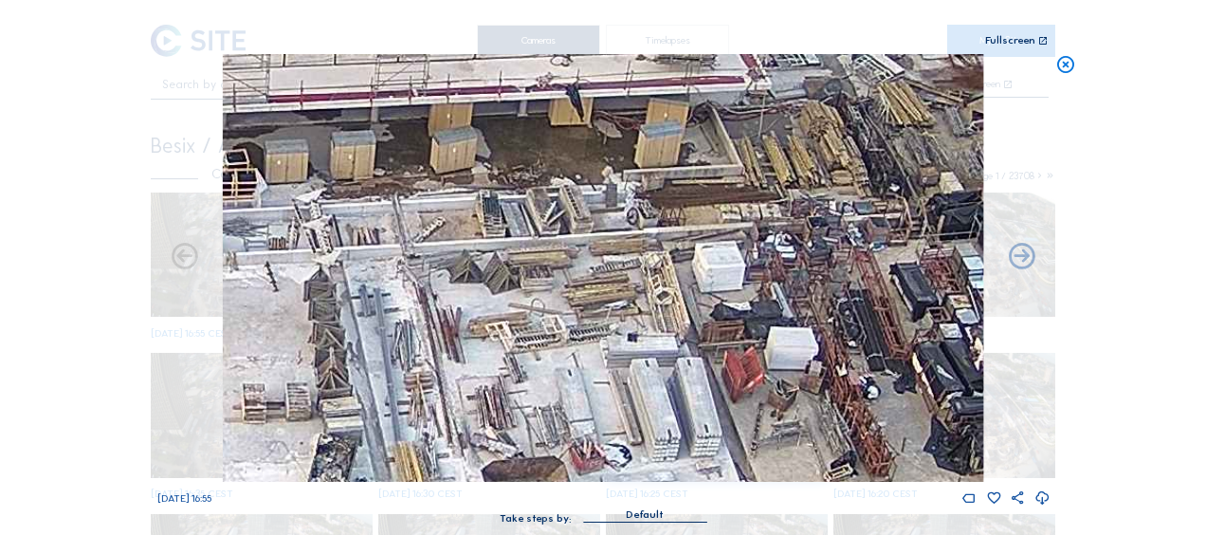
drag, startPoint x: 563, startPoint y: 376, endPoint x: 480, endPoint y: 242, distance: 158.4
click at [480, 242] on img at bounding box center [603, 268] width 760 height 428
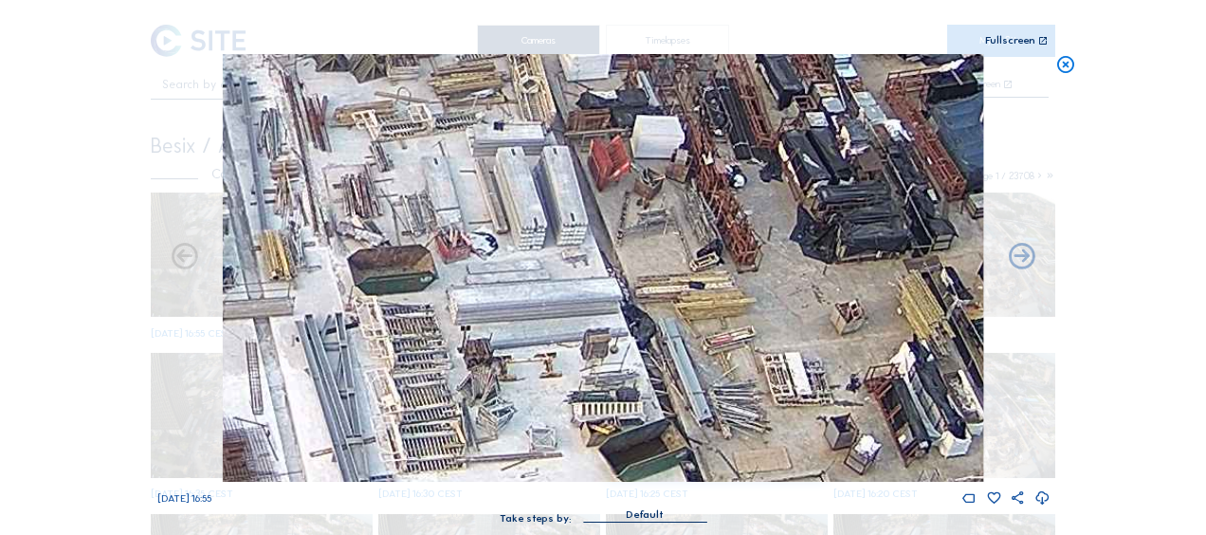
drag, startPoint x: 488, startPoint y: 285, endPoint x: 453, endPoint y: 233, distance: 62.8
click at [454, 233] on img at bounding box center [603, 268] width 760 height 428
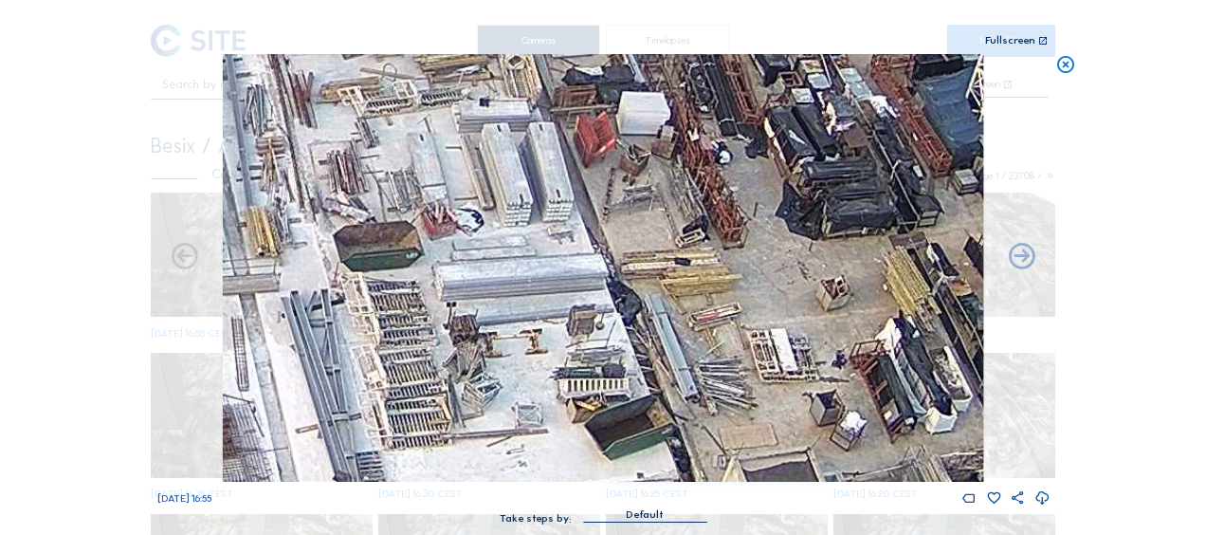
drag, startPoint x: 614, startPoint y: 398, endPoint x: 640, endPoint y: 256, distance: 144.5
click at [635, 261] on img at bounding box center [603, 268] width 760 height 428
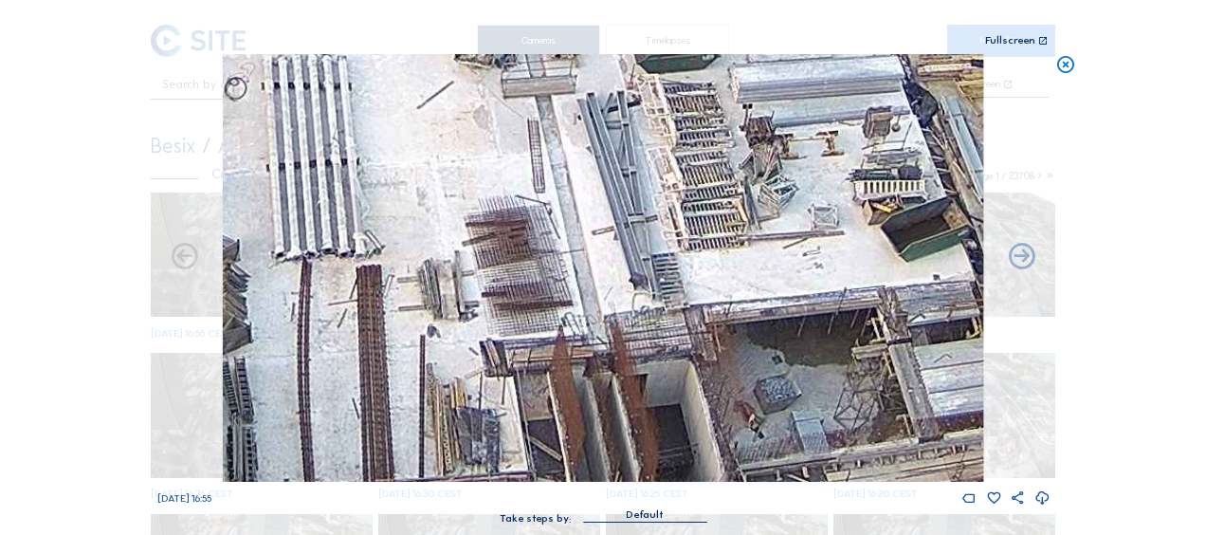
drag, startPoint x: 512, startPoint y: 356, endPoint x: 725, endPoint y: 312, distance: 217.9
click at [725, 312] on img at bounding box center [603, 268] width 760 height 428
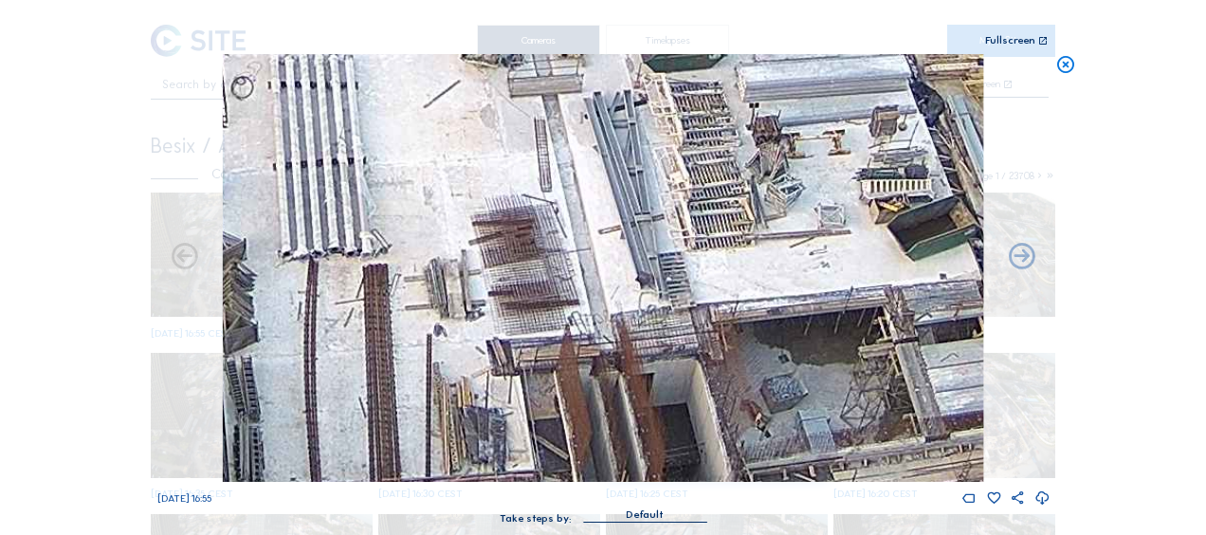
drag, startPoint x: 644, startPoint y: 332, endPoint x: 700, endPoint y: 338, distance: 56.2
click at [700, 338] on img at bounding box center [603, 268] width 760 height 428
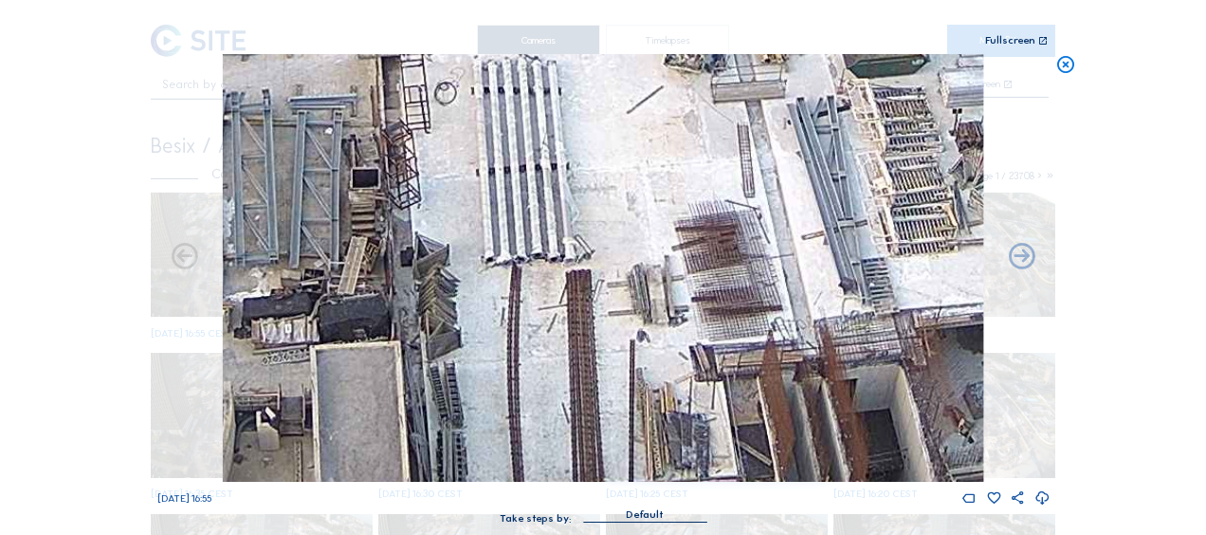
click at [692, 448] on img at bounding box center [603, 268] width 760 height 428
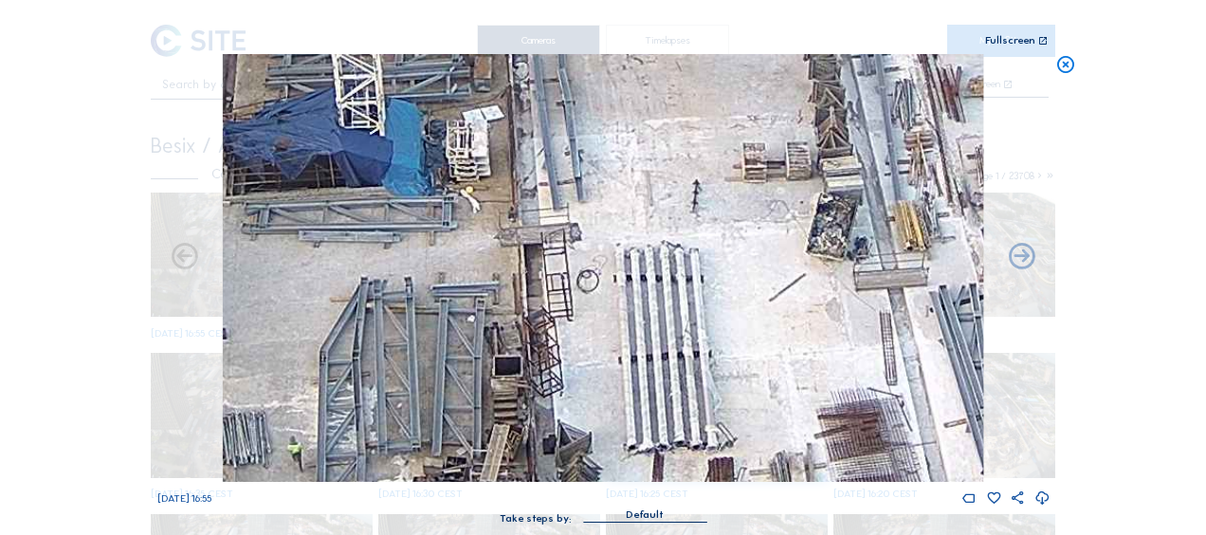
drag, startPoint x: 472, startPoint y: 178, endPoint x: 514, endPoint y: 227, distance: 63.9
click at [514, 227] on img at bounding box center [603, 268] width 760 height 428
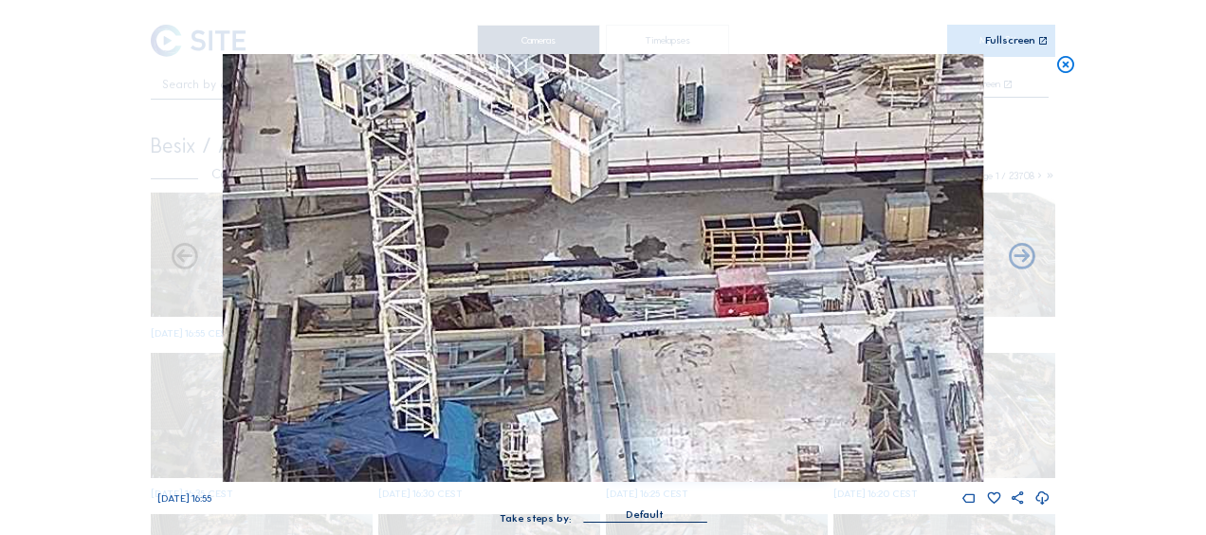
drag, startPoint x: 685, startPoint y: 220, endPoint x: 703, endPoint y: 393, distance: 173.5
click at [703, 393] on img at bounding box center [603, 268] width 760 height 428
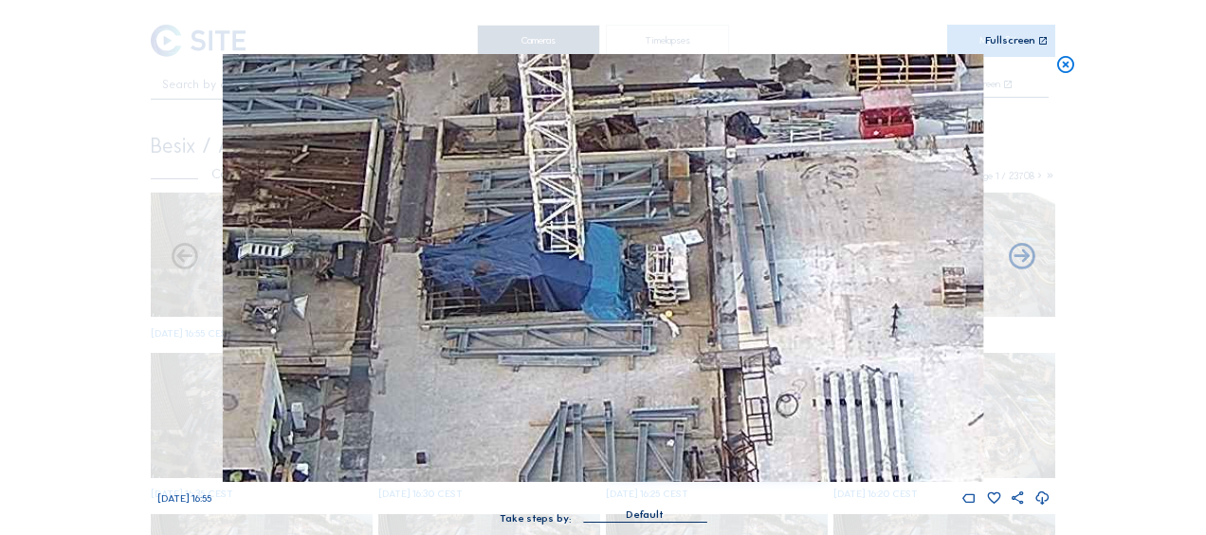
drag, startPoint x: 748, startPoint y: 396, endPoint x: 897, endPoint y: 252, distance: 207.2
click at [898, 210] on img at bounding box center [603, 268] width 760 height 428
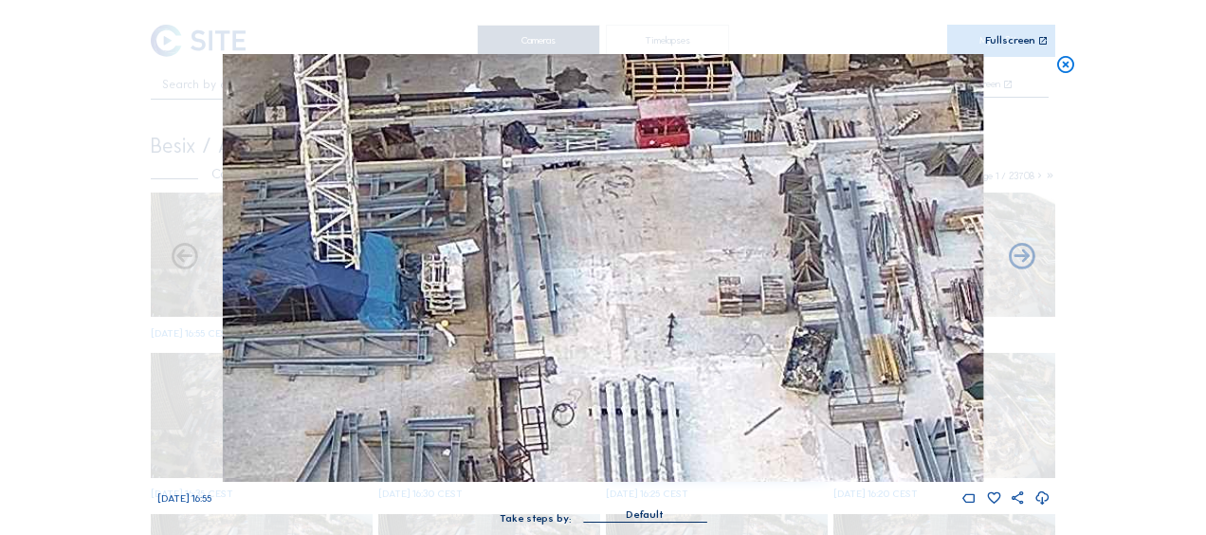
drag, startPoint x: 896, startPoint y: 264, endPoint x: 654, endPoint y: 286, distance: 242.8
click at [654, 286] on img at bounding box center [603, 268] width 760 height 428
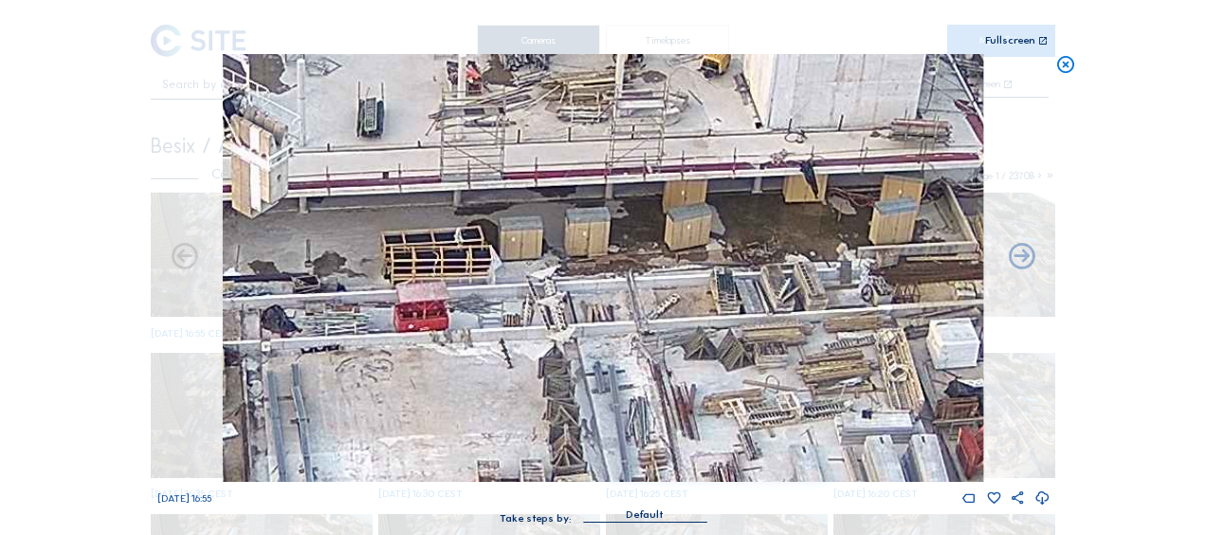
drag, startPoint x: 815, startPoint y: 219, endPoint x: 588, endPoint y: 398, distance: 289.6
click at [588, 398] on img at bounding box center [603, 268] width 760 height 428
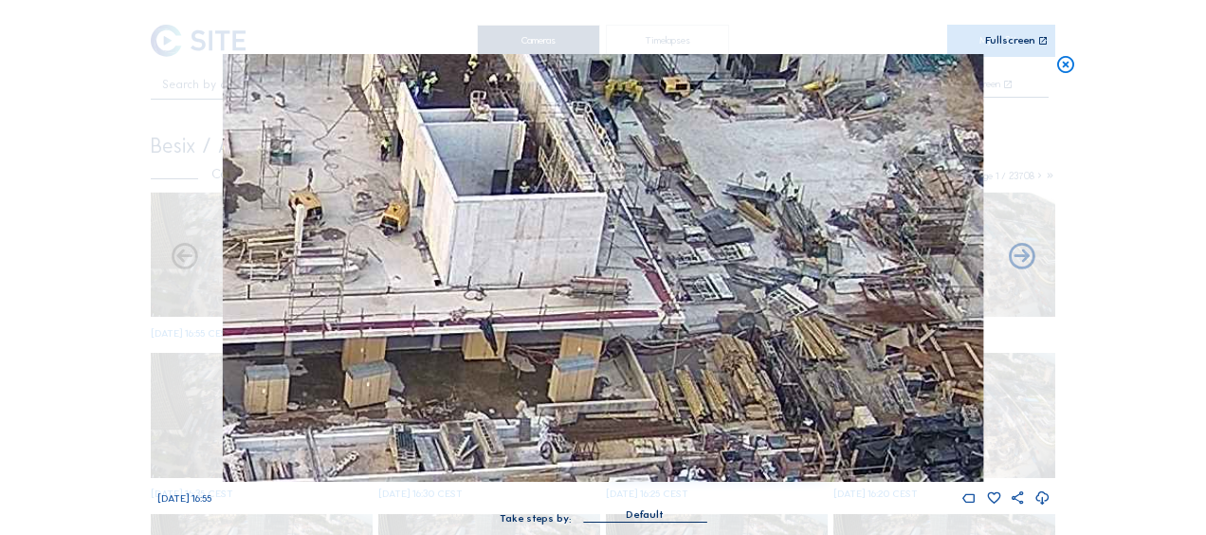
drag, startPoint x: 817, startPoint y: 309, endPoint x: 492, endPoint y: 453, distance: 355.7
click at [491, 466] on img at bounding box center [603, 268] width 760 height 428
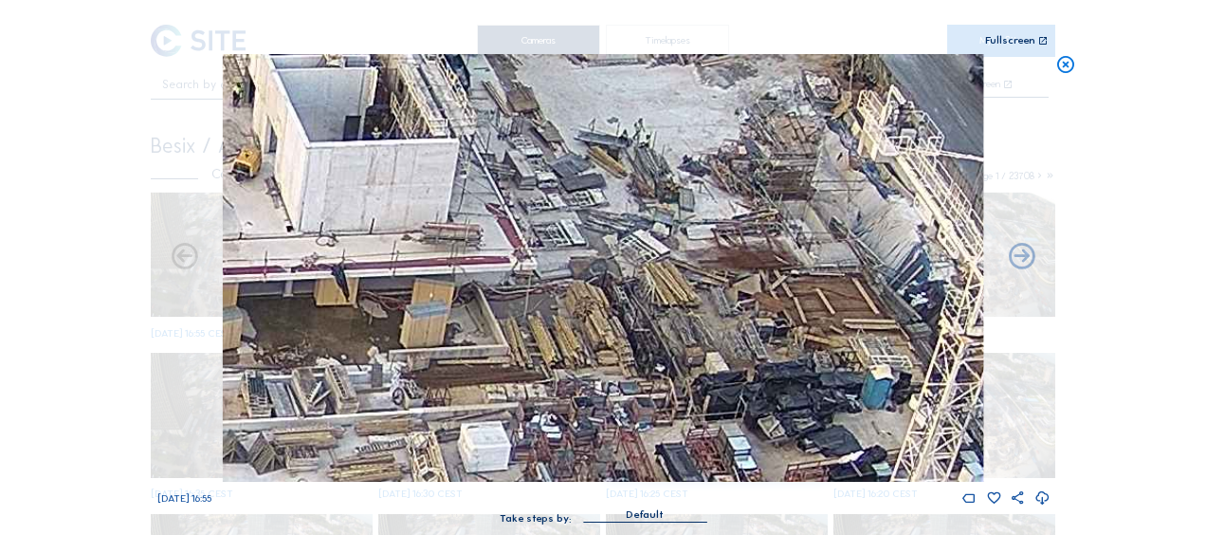
drag, startPoint x: 624, startPoint y: 258, endPoint x: 587, endPoint y: 255, distance: 37.1
click at [587, 255] on img at bounding box center [603, 268] width 760 height 428
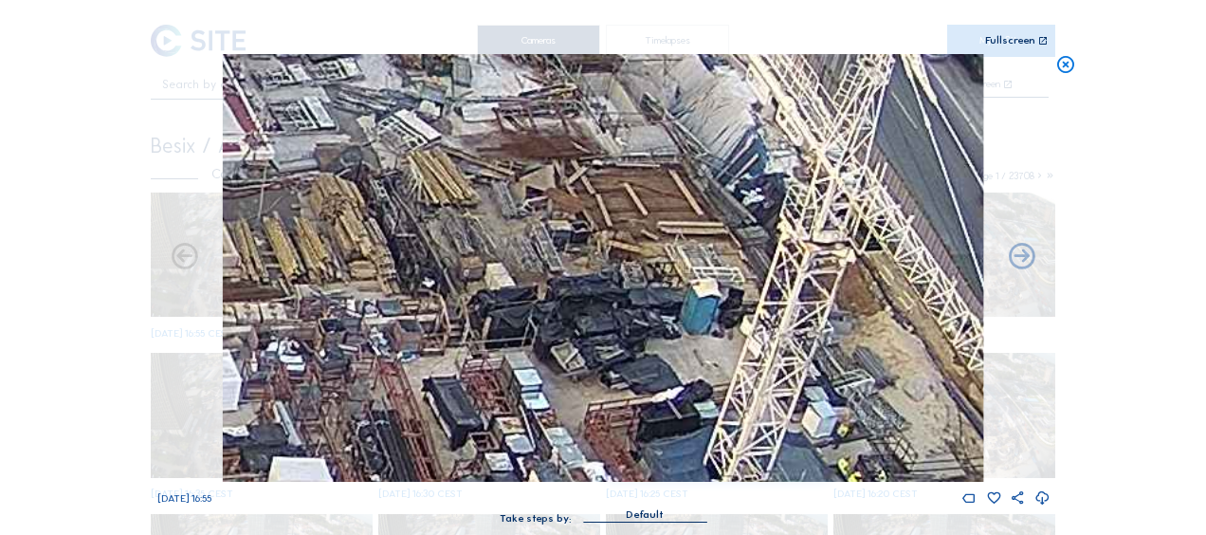
drag, startPoint x: 665, startPoint y: 319, endPoint x: 622, endPoint y: 262, distance: 71.1
click at [622, 262] on img at bounding box center [603, 268] width 760 height 428
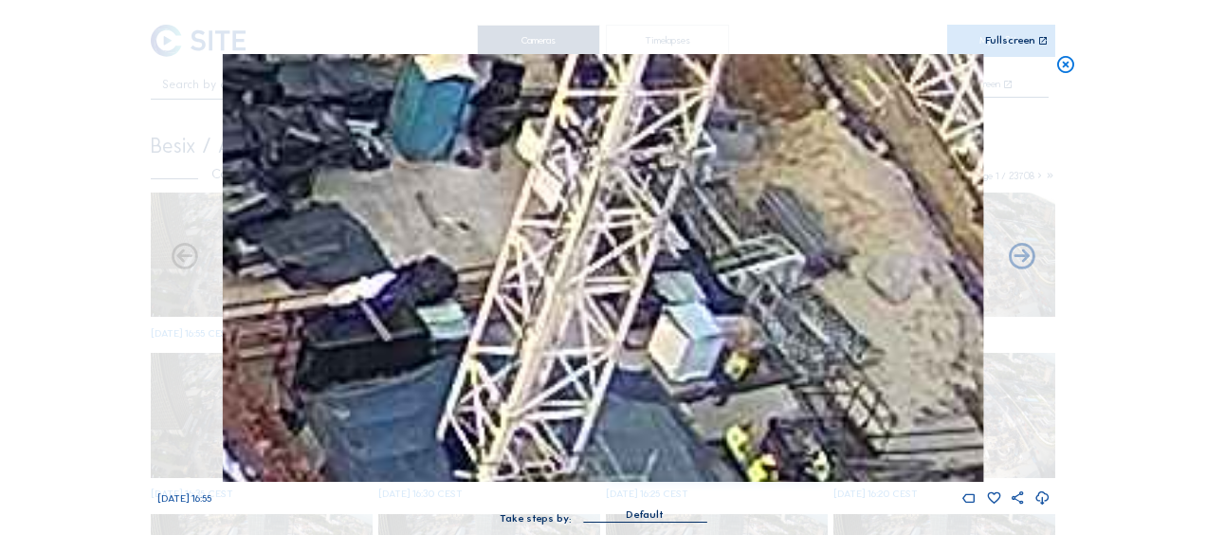
drag, startPoint x: 699, startPoint y: 386, endPoint x: 507, endPoint y: 271, distance: 223.2
click at [507, 271] on img at bounding box center [603, 268] width 760 height 428
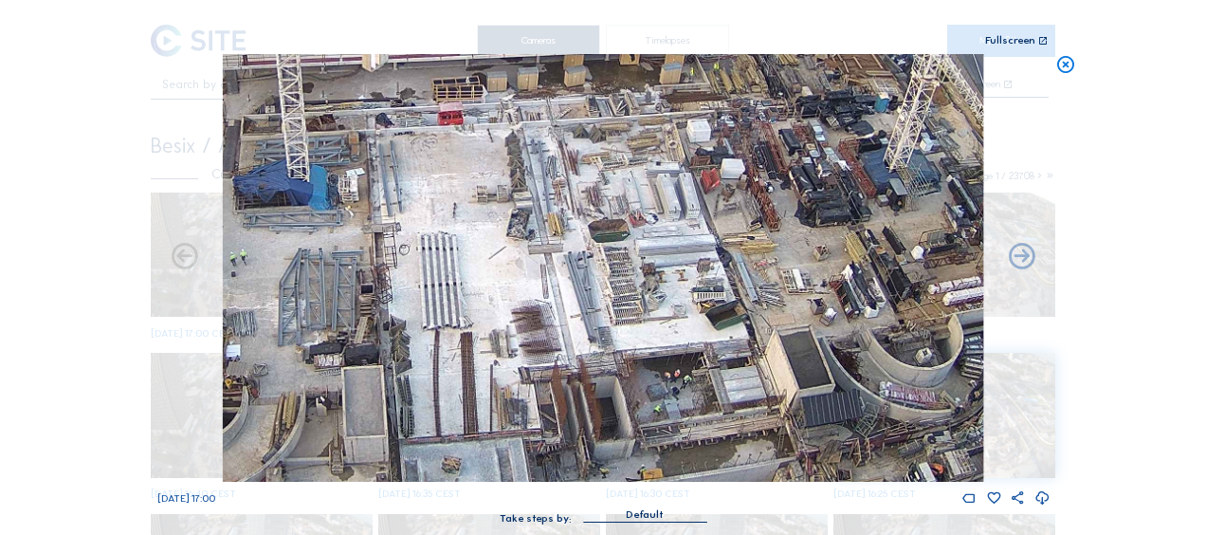
drag, startPoint x: 537, startPoint y: 389, endPoint x: 529, endPoint y: 174, distance: 215.4
click at [529, 174] on img at bounding box center [603, 268] width 760 height 428
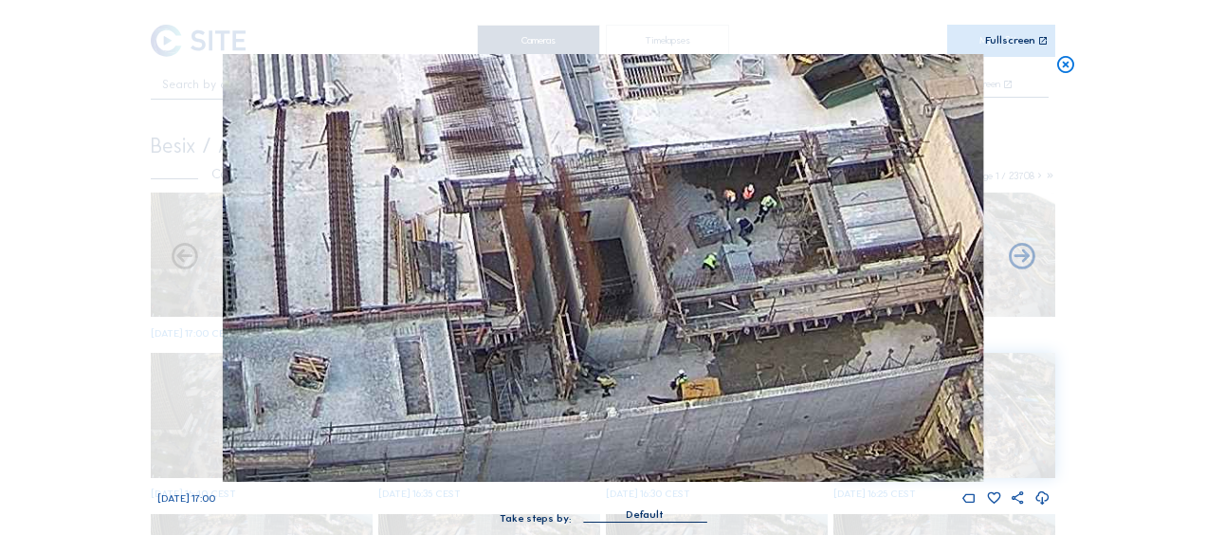
drag, startPoint x: 544, startPoint y: 402, endPoint x: 430, endPoint y: 425, distance: 116.0
click at [430, 425] on img at bounding box center [603, 268] width 760 height 428
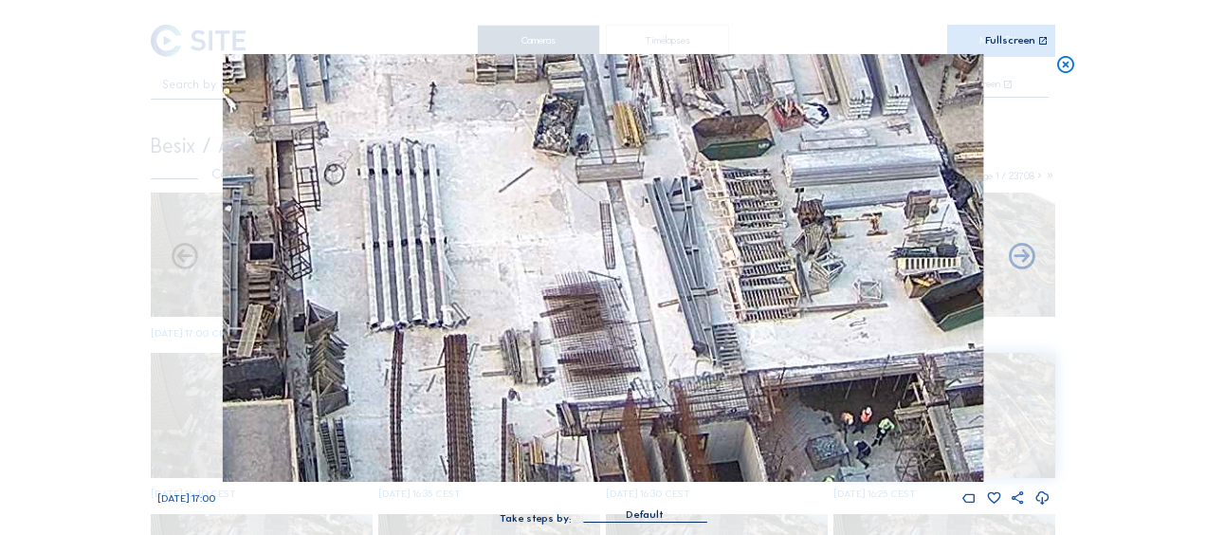
drag, startPoint x: 461, startPoint y: 201, endPoint x: 637, endPoint y: 400, distance: 266.0
click at [651, 408] on img at bounding box center [603, 268] width 760 height 428
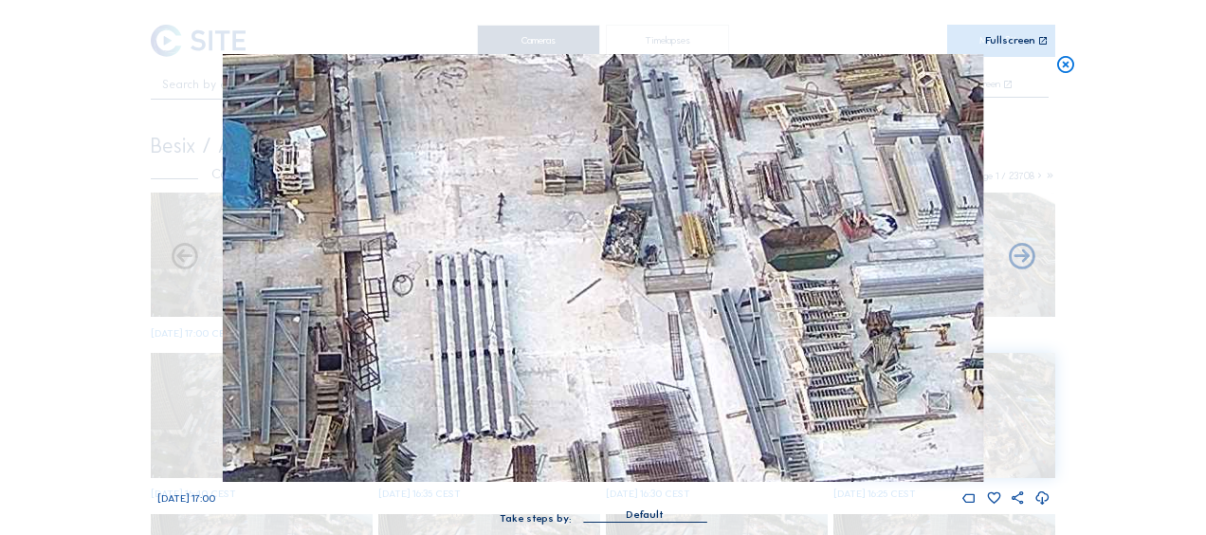
drag, startPoint x: 538, startPoint y: 224, endPoint x: 609, endPoint y: 339, distance: 135.8
click at [609, 339] on img at bounding box center [603, 268] width 760 height 428
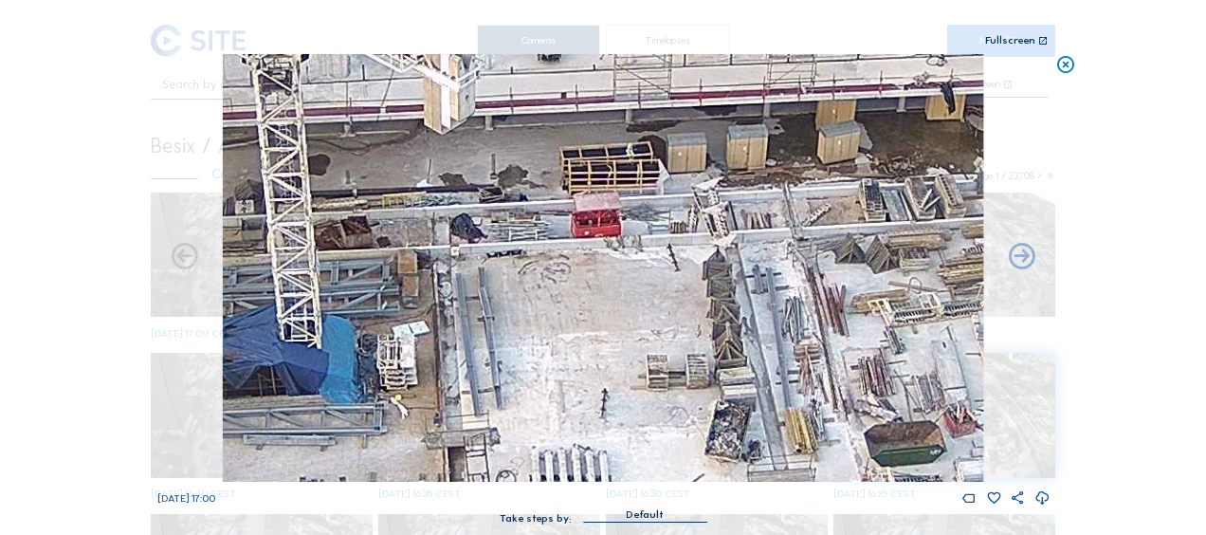
drag, startPoint x: 598, startPoint y: 347, endPoint x: 621, endPoint y: 396, distance: 54.3
click at [621, 396] on img at bounding box center [603, 268] width 760 height 428
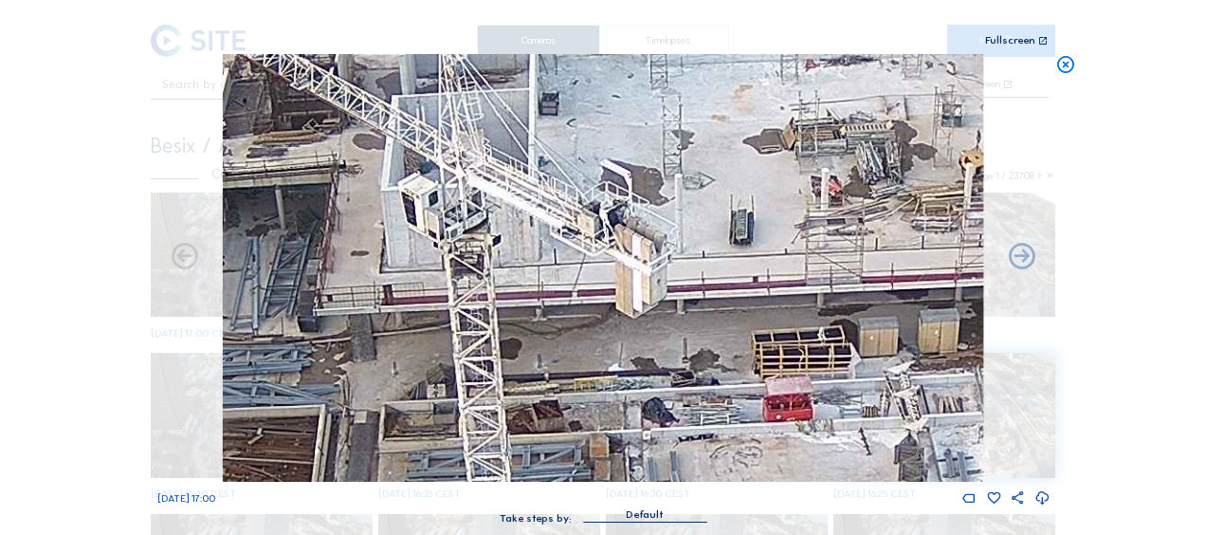
drag, startPoint x: 547, startPoint y: 233, endPoint x: 580, endPoint y: 267, distance: 47.6
click at [580, 267] on img at bounding box center [603, 268] width 760 height 428
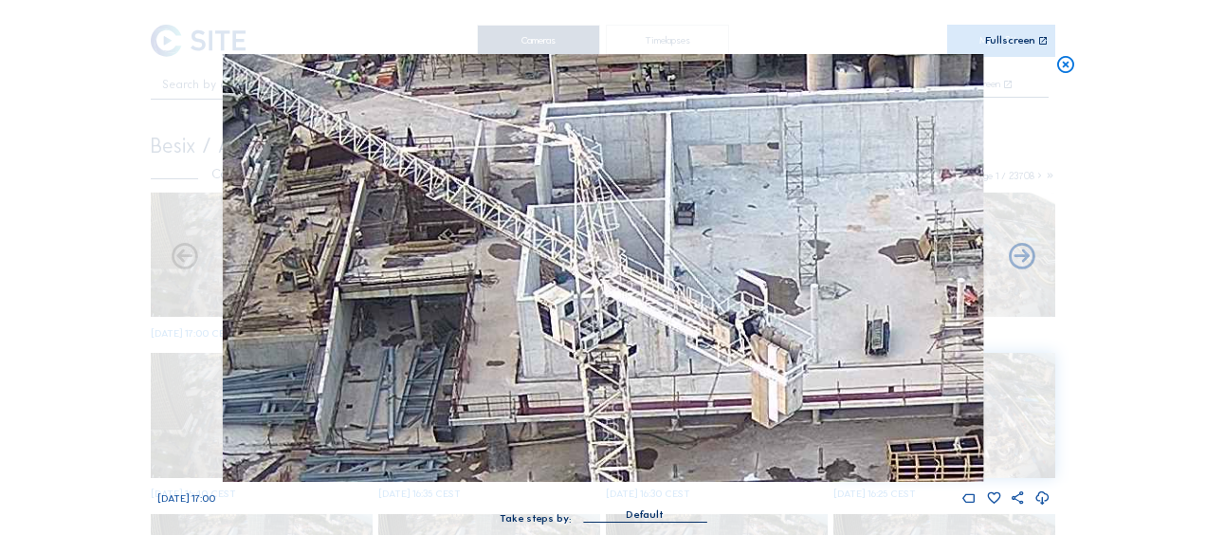
drag, startPoint x: 434, startPoint y: 201, endPoint x: 595, endPoint y: 328, distance: 205.2
click at [595, 328] on img at bounding box center [603, 268] width 760 height 428
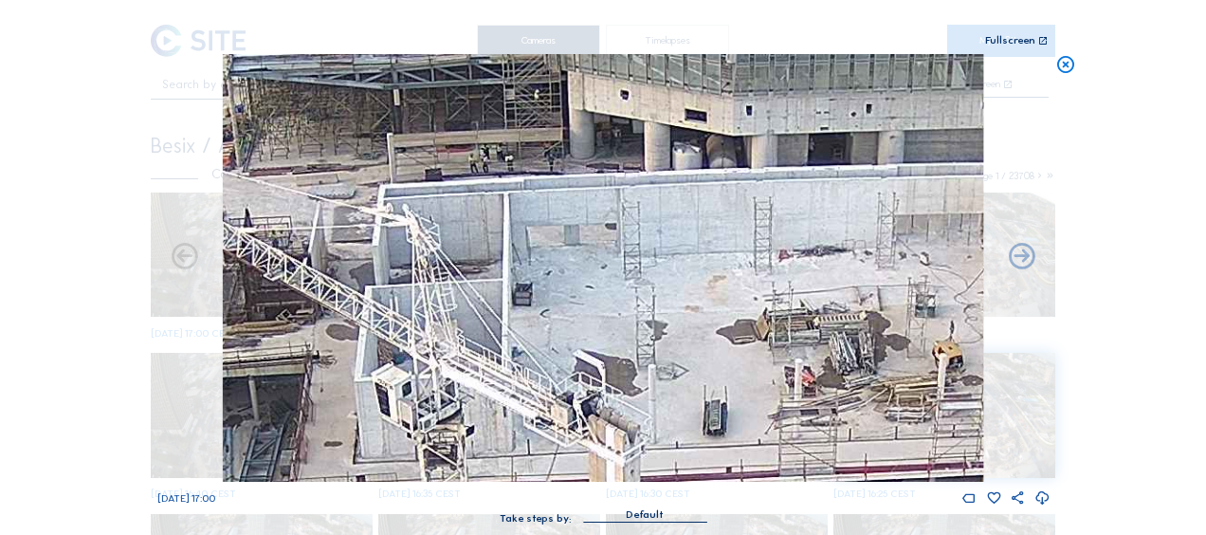
drag, startPoint x: 897, startPoint y: 170, endPoint x: 356, endPoint y: 303, distance: 556.7
click at [356, 303] on img at bounding box center [603, 268] width 760 height 428
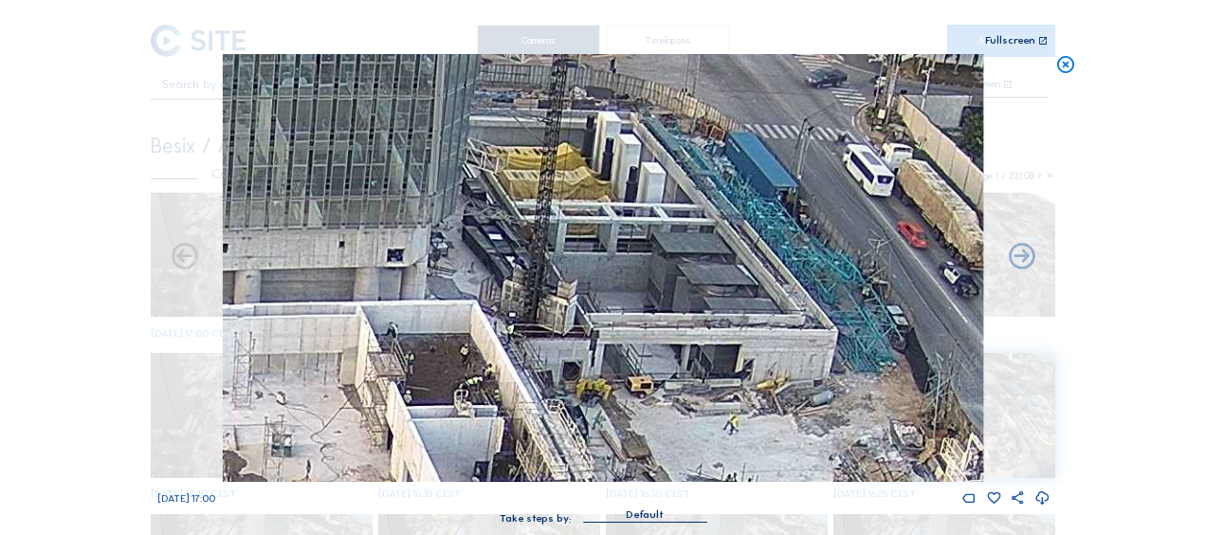
drag, startPoint x: 798, startPoint y: 219, endPoint x: 508, endPoint y: 288, distance: 298.3
click at [508, 288] on img at bounding box center [603, 268] width 760 height 428
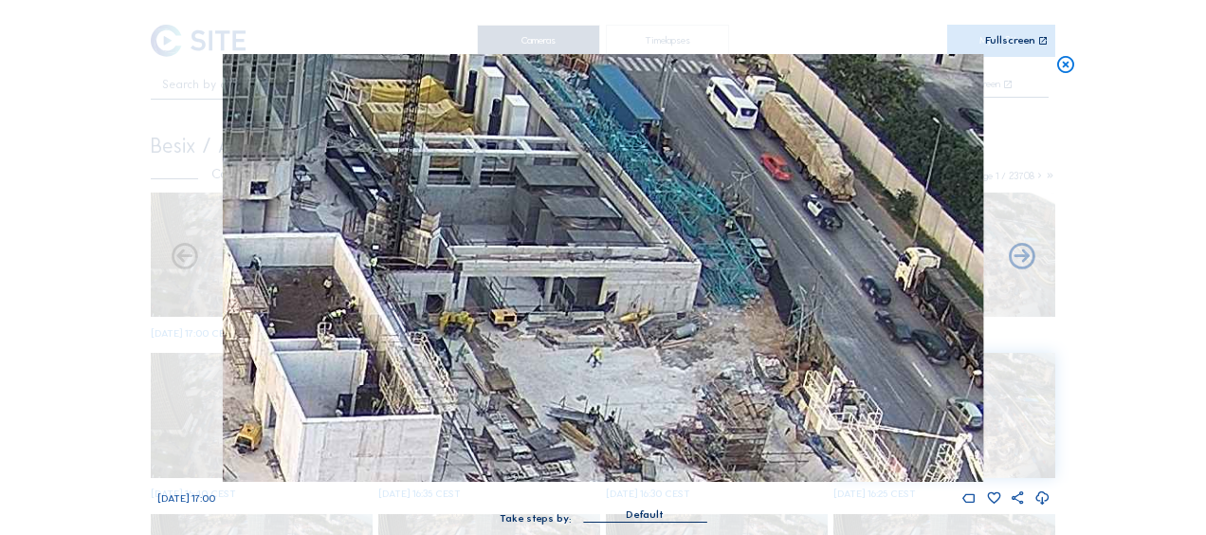
drag, startPoint x: 780, startPoint y: 343, endPoint x: 652, endPoint y: 284, distance: 140.8
click at [652, 284] on img at bounding box center [603, 268] width 760 height 428
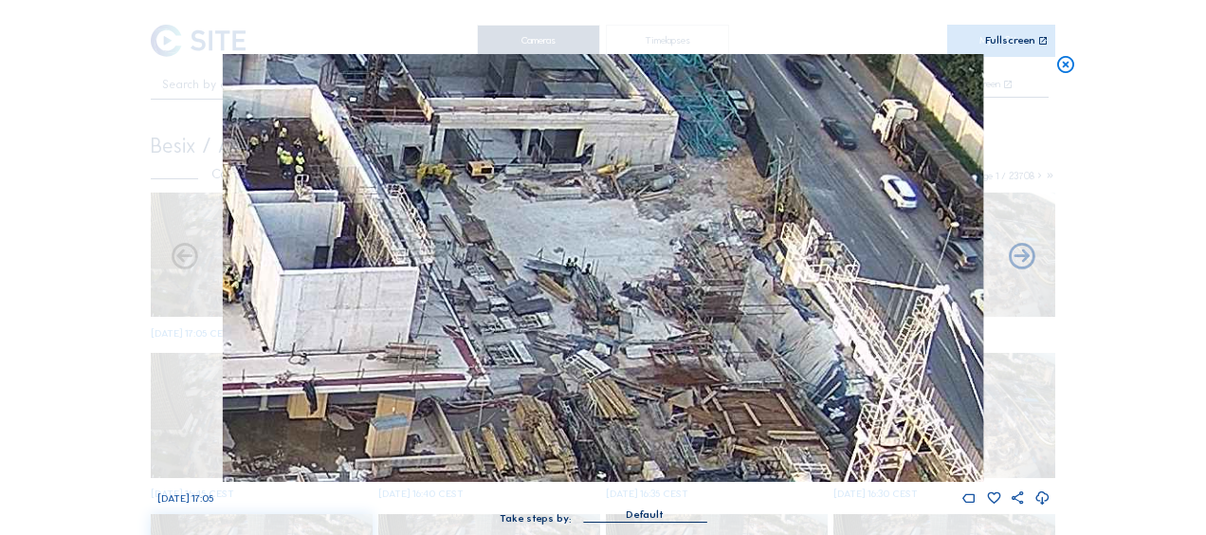
drag, startPoint x: 590, startPoint y: 427, endPoint x: 567, endPoint y: 279, distance: 149.6
click at [567, 279] on img at bounding box center [603, 268] width 760 height 428
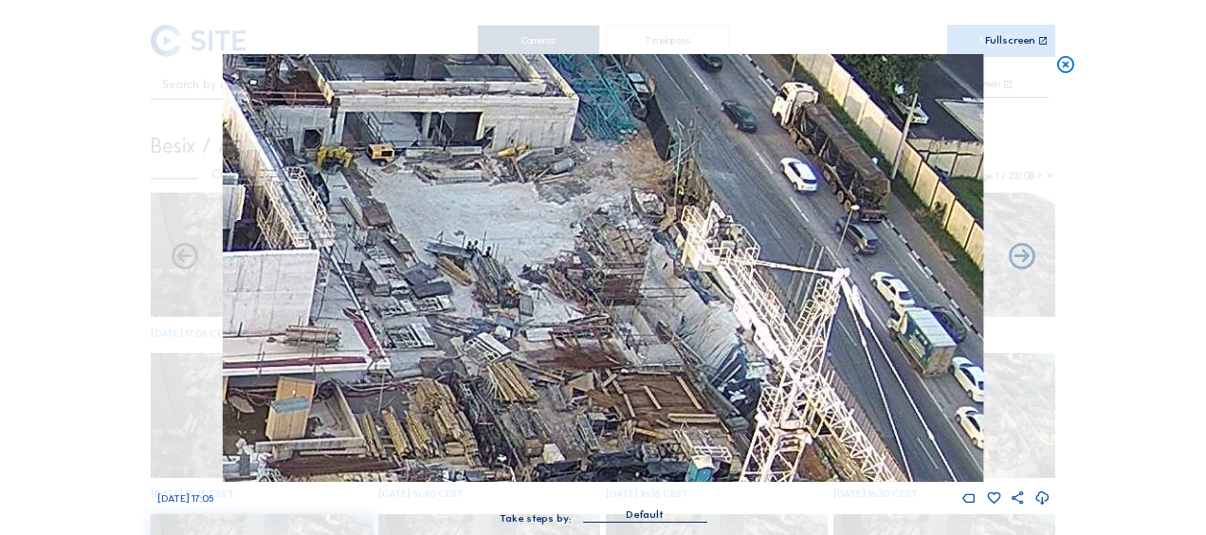
drag, startPoint x: 660, startPoint y: 326, endPoint x: 557, endPoint y: 309, distance: 103.8
click at [557, 309] on img at bounding box center [603, 268] width 760 height 428
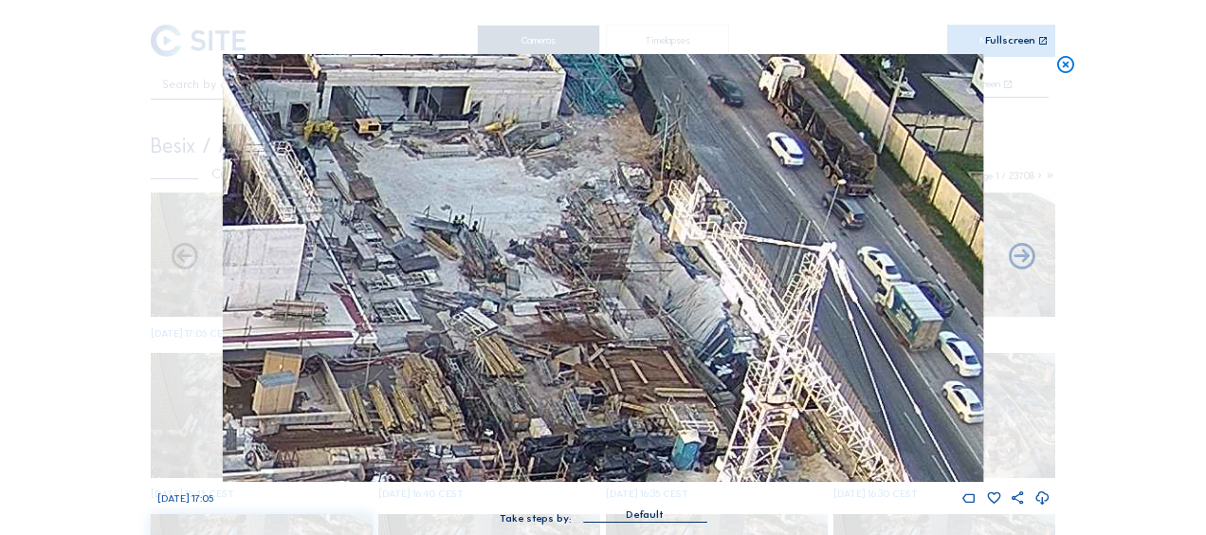
drag, startPoint x: 412, startPoint y: 297, endPoint x: 400, endPoint y: 273, distance: 26.7
click at [410, 265] on img at bounding box center [603, 268] width 760 height 428
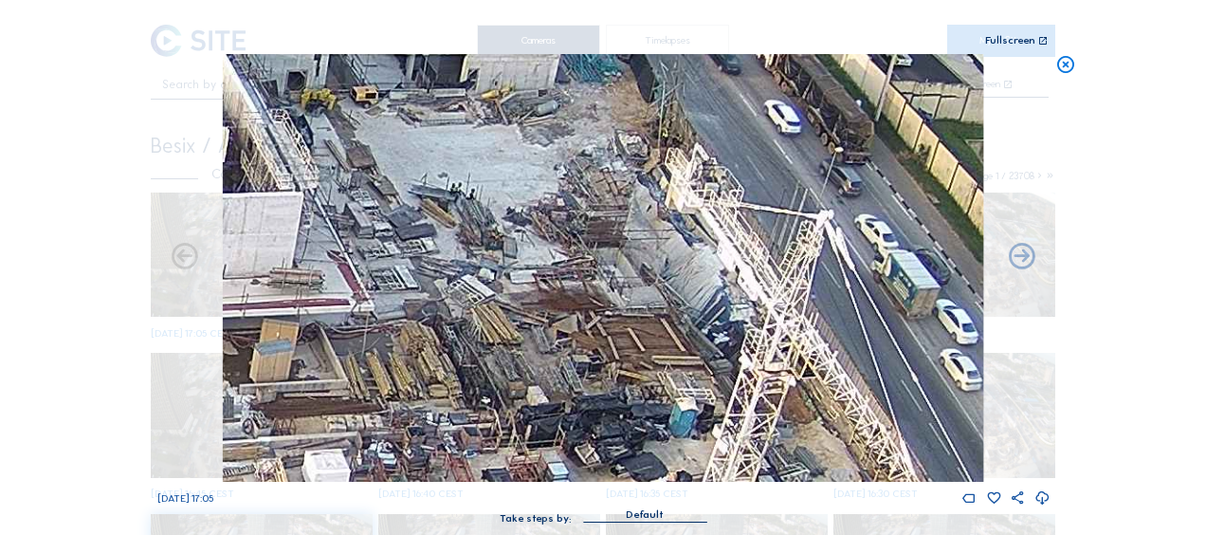
drag, startPoint x: 504, startPoint y: 326, endPoint x: 457, endPoint y: 259, distance: 82.3
click at [457, 259] on img at bounding box center [603, 268] width 760 height 428
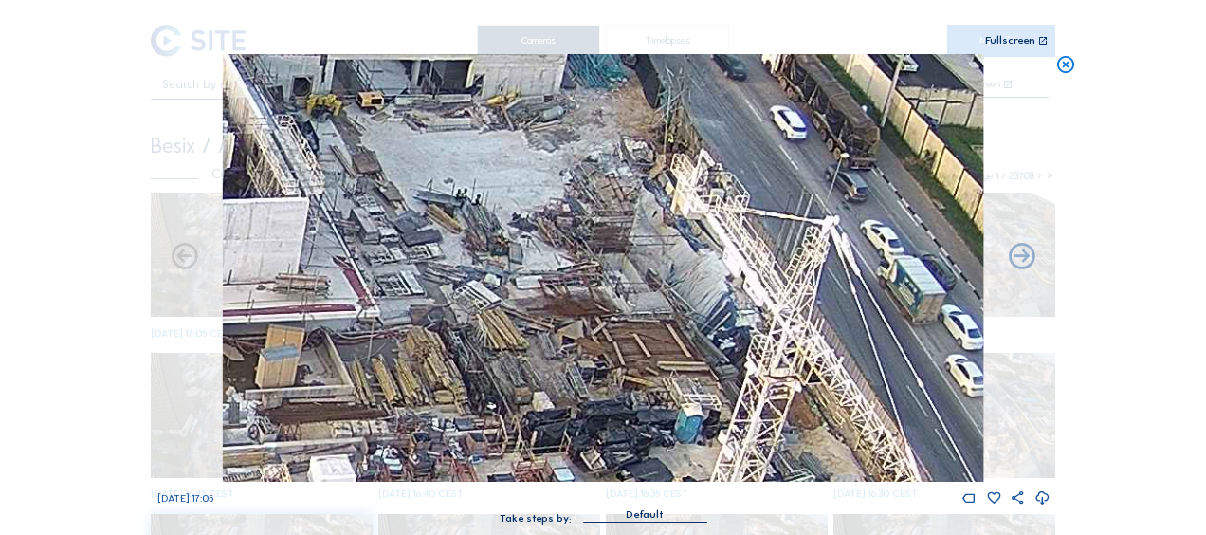
drag, startPoint x: 457, startPoint y: 192, endPoint x: 500, endPoint y: 288, distance: 104.8
click at [511, 281] on img at bounding box center [603, 268] width 760 height 428
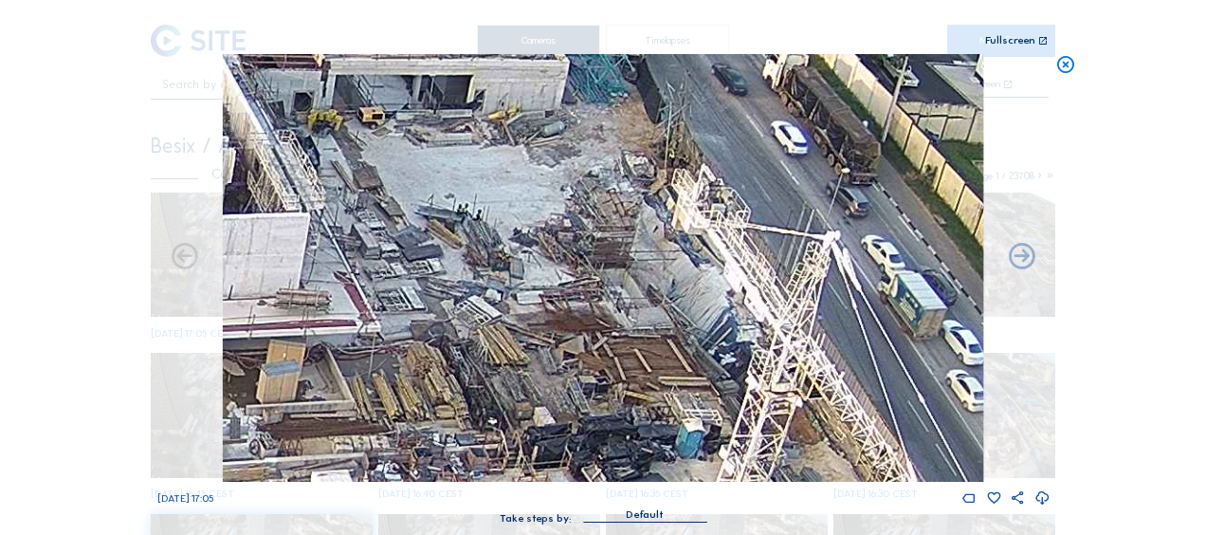
click at [1066, 69] on icon at bounding box center [1065, 65] width 21 height 22
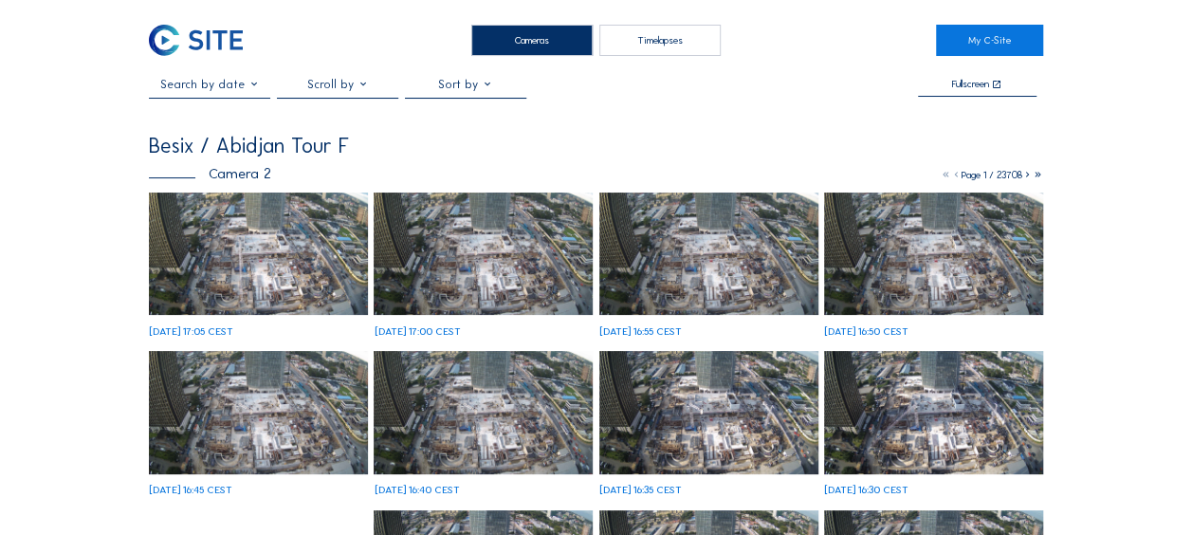
click at [277, 243] on img at bounding box center [258, 253] width 219 height 123
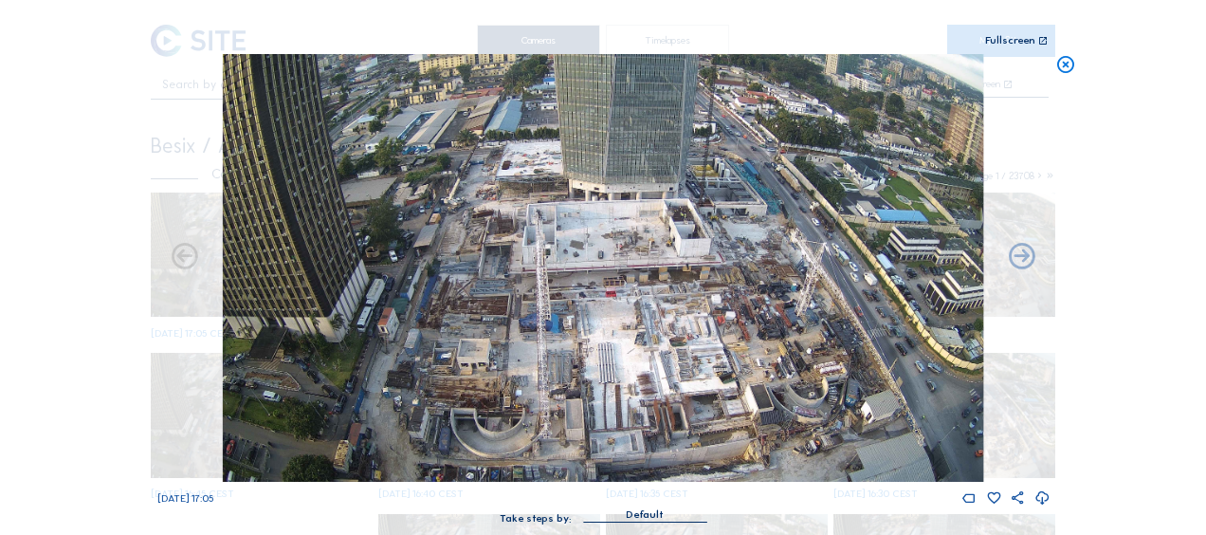
click at [1062, 63] on icon at bounding box center [1065, 65] width 21 height 22
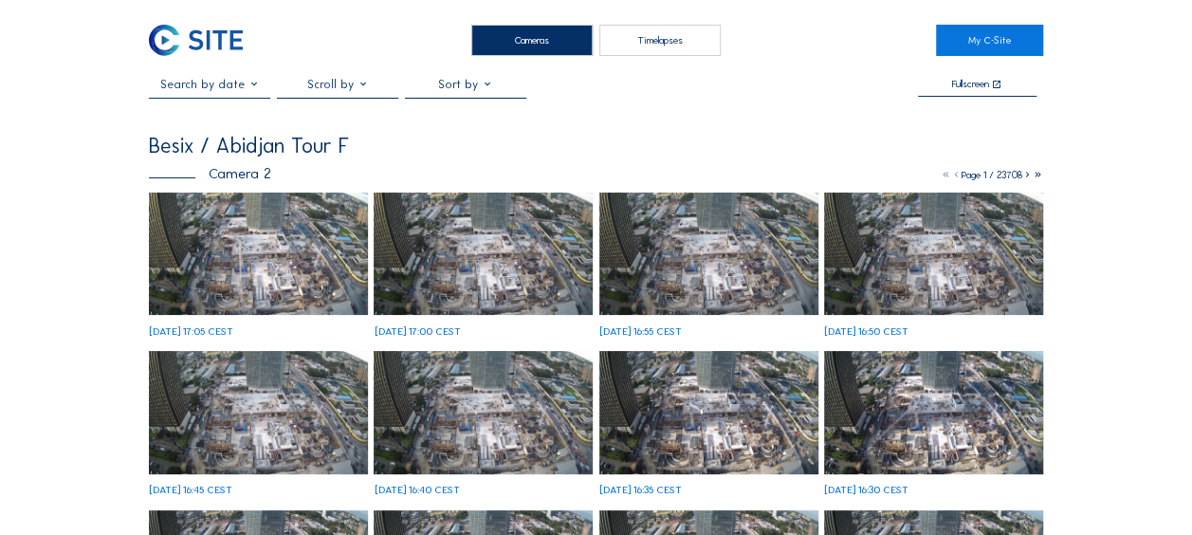
click at [261, 250] on img at bounding box center [258, 253] width 219 height 123
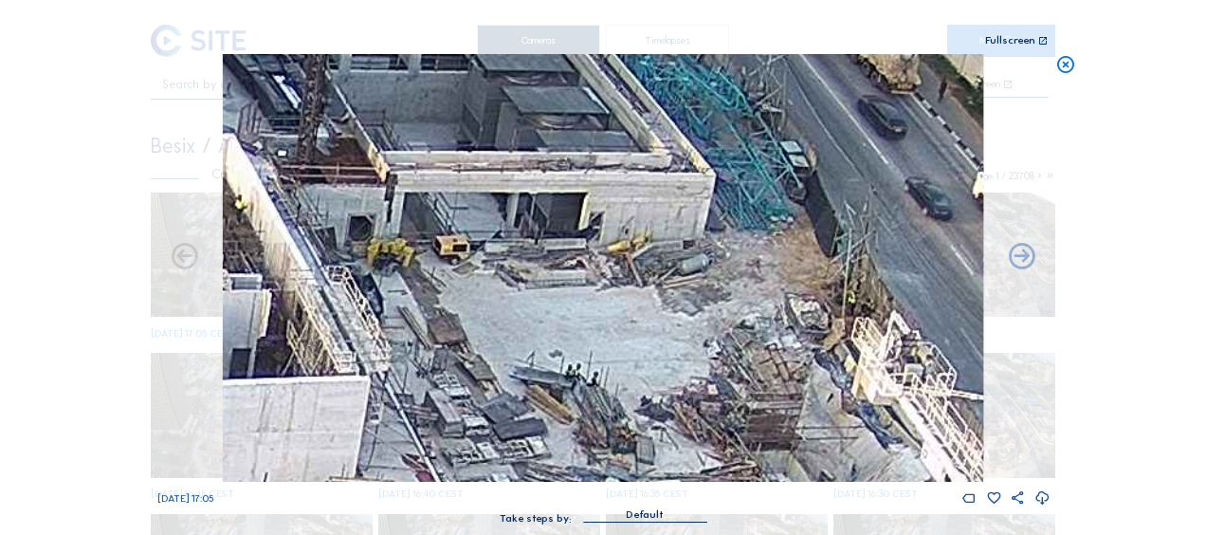
drag, startPoint x: 758, startPoint y: 189, endPoint x: 745, endPoint y: 267, distance: 79.8
click at [745, 267] on img at bounding box center [603, 268] width 760 height 428
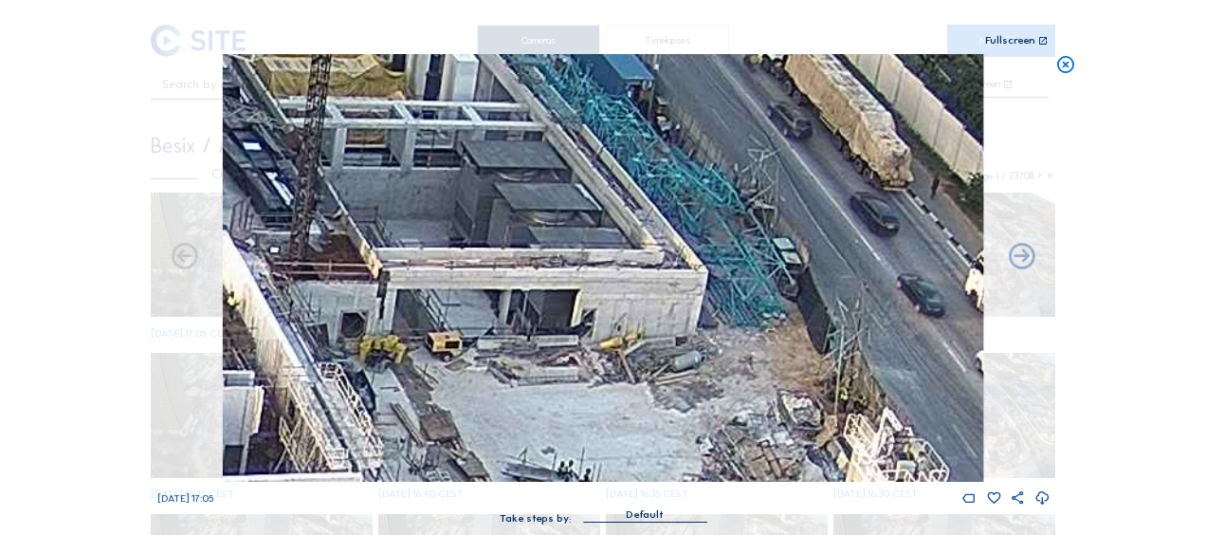
drag, startPoint x: 732, startPoint y: 243, endPoint x: 732, endPoint y: 275, distance: 32.2
click at [732, 275] on img at bounding box center [603, 268] width 760 height 428
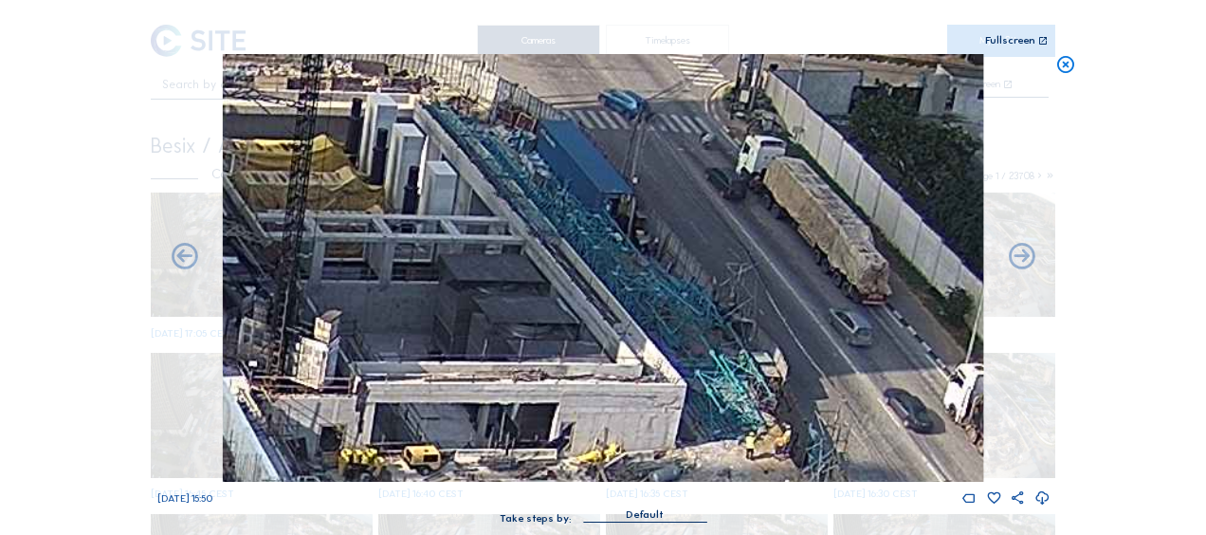
drag, startPoint x: 743, startPoint y: 283, endPoint x: 721, endPoint y: 397, distance: 116.8
click at [721, 397] on img at bounding box center [603, 268] width 760 height 428
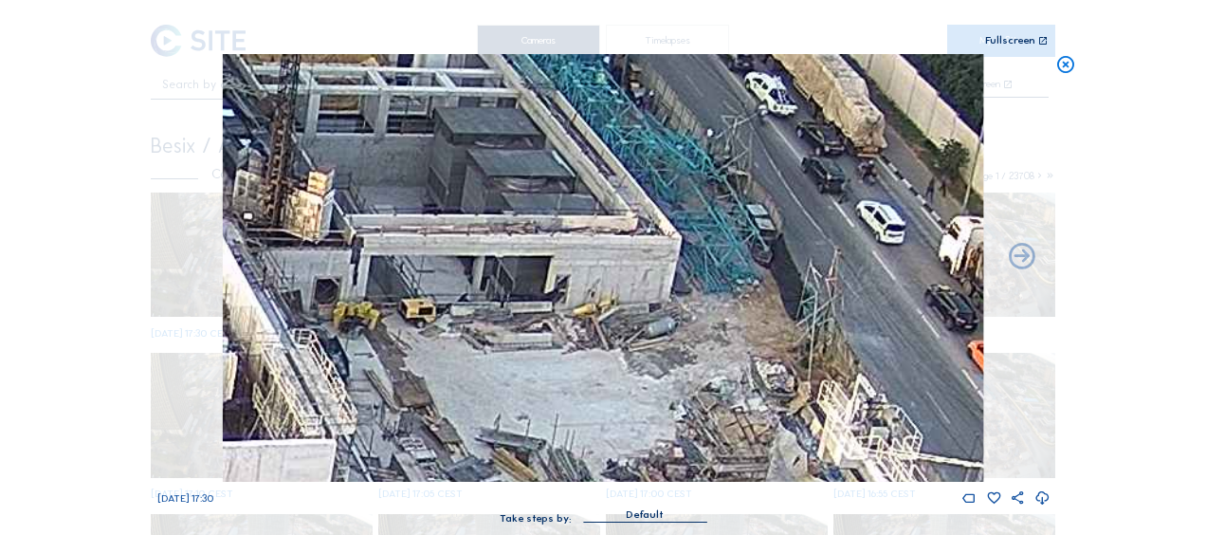
drag, startPoint x: 727, startPoint y: 373, endPoint x: 703, endPoint y: 190, distance: 184.6
click at [703, 189] on img at bounding box center [603, 268] width 760 height 428
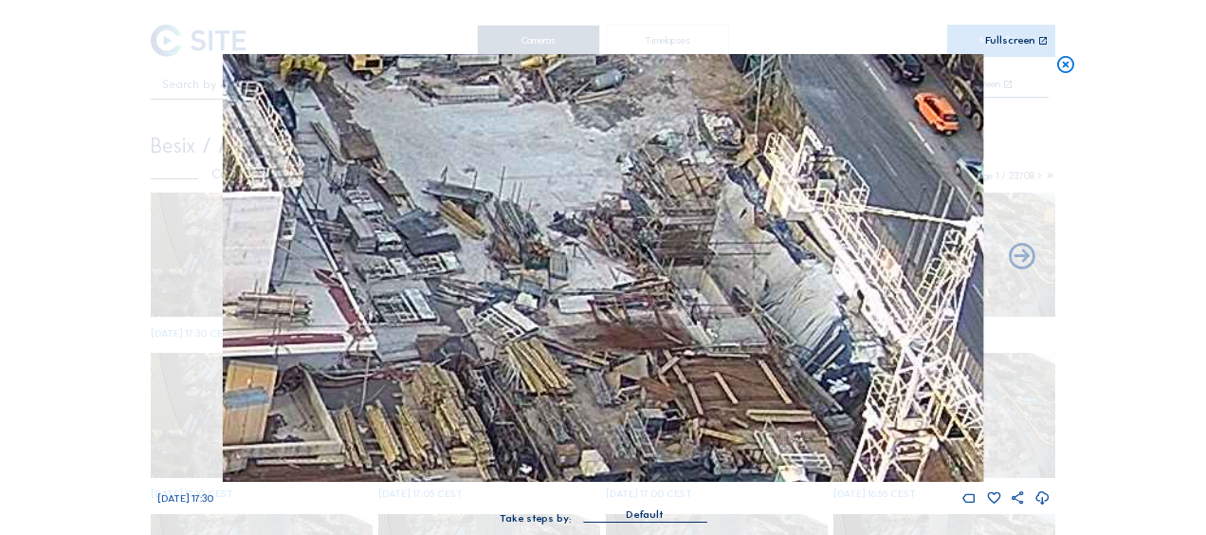
drag, startPoint x: 645, startPoint y: 327, endPoint x: 604, endPoint y: 168, distance: 164.4
click at [608, 168] on img at bounding box center [603, 268] width 760 height 428
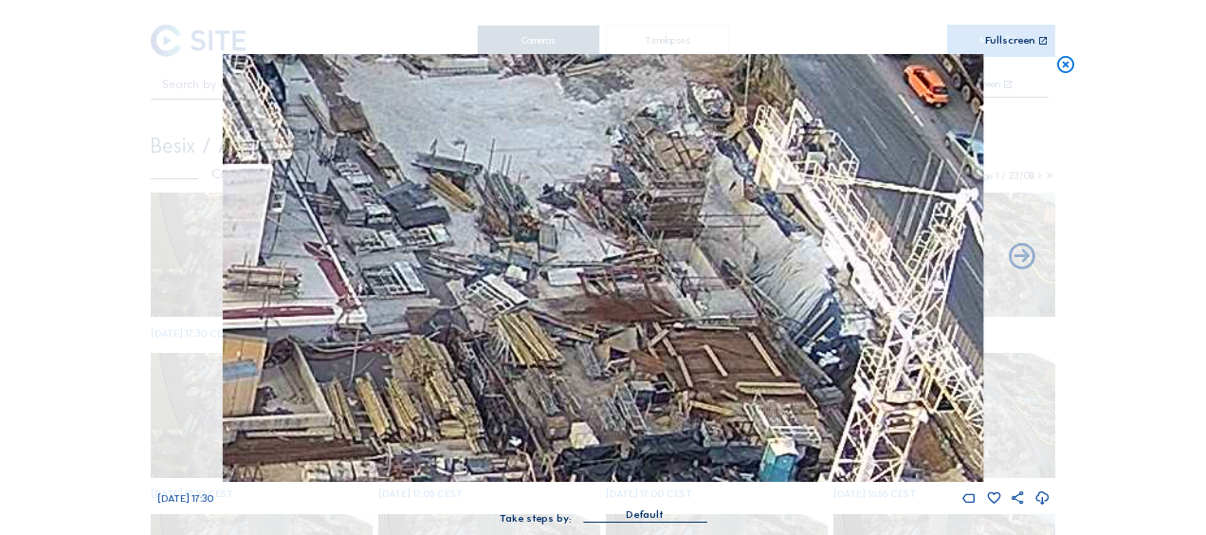
drag, startPoint x: 588, startPoint y: 333, endPoint x: 528, endPoint y: -98, distance: 434.6
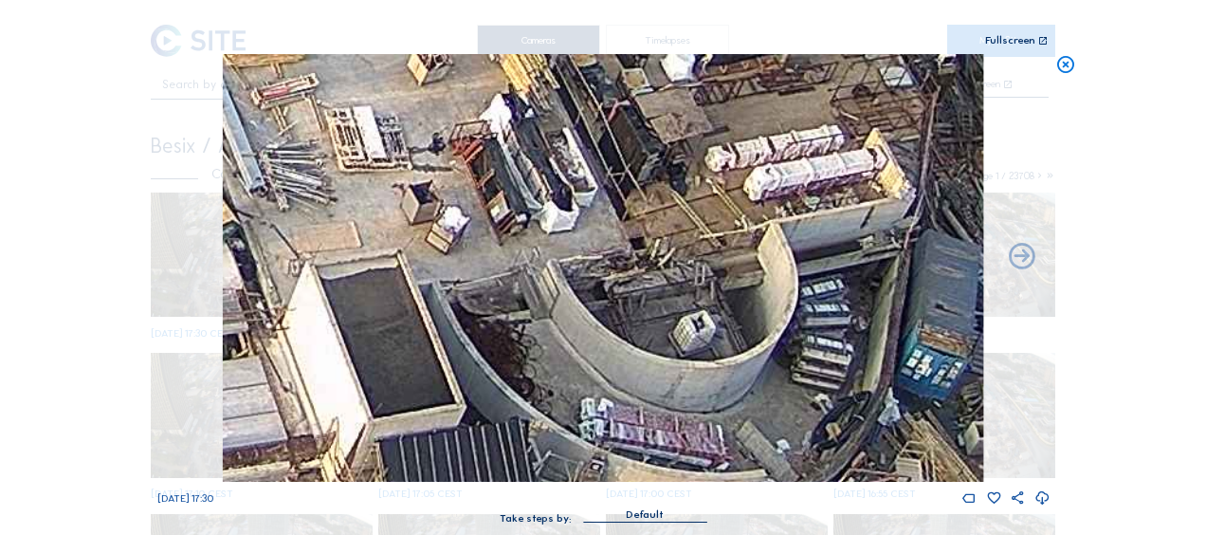
drag, startPoint x: 506, startPoint y: 261, endPoint x: 374, endPoint y: -99, distance: 383.1
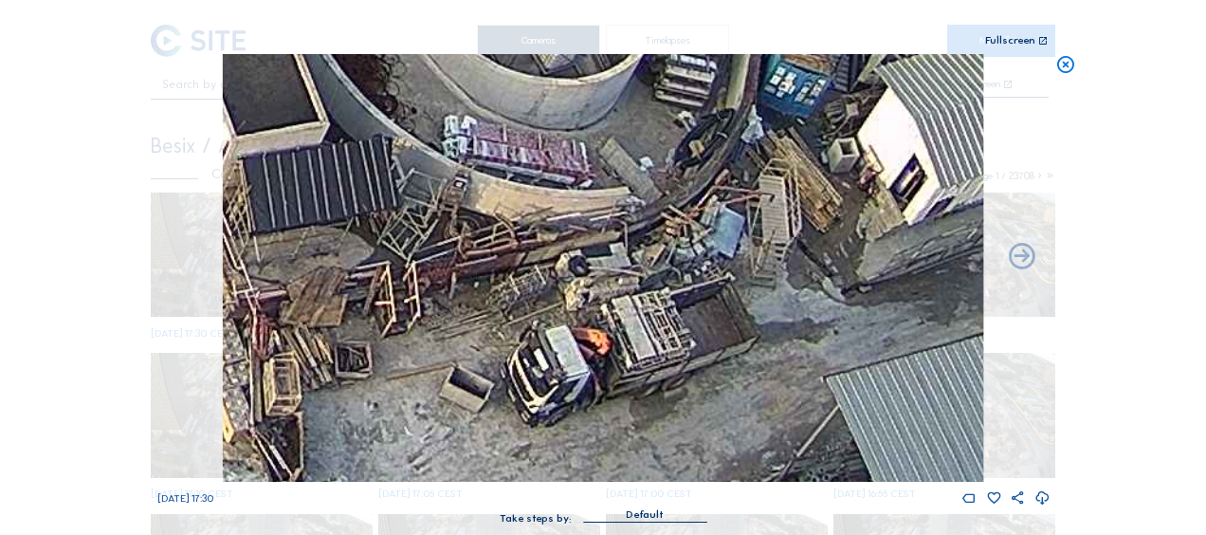
drag, startPoint x: 572, startPoint y: 353, endPoint x: 405, endPoint y: -33, distance: 420.4
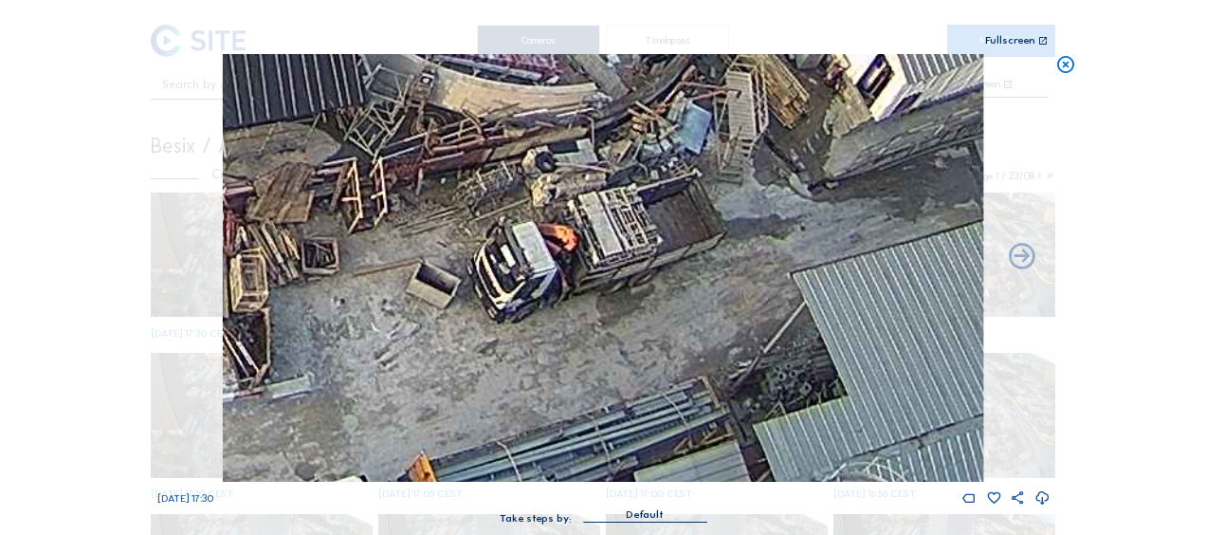
drag, startPoint x: 528, startPoint y: 239, endPoint x: 476, endPoint y: 142, distance: 109.9
click at [476, 142] on img at bounding box center [603, 268] width 760 height 428
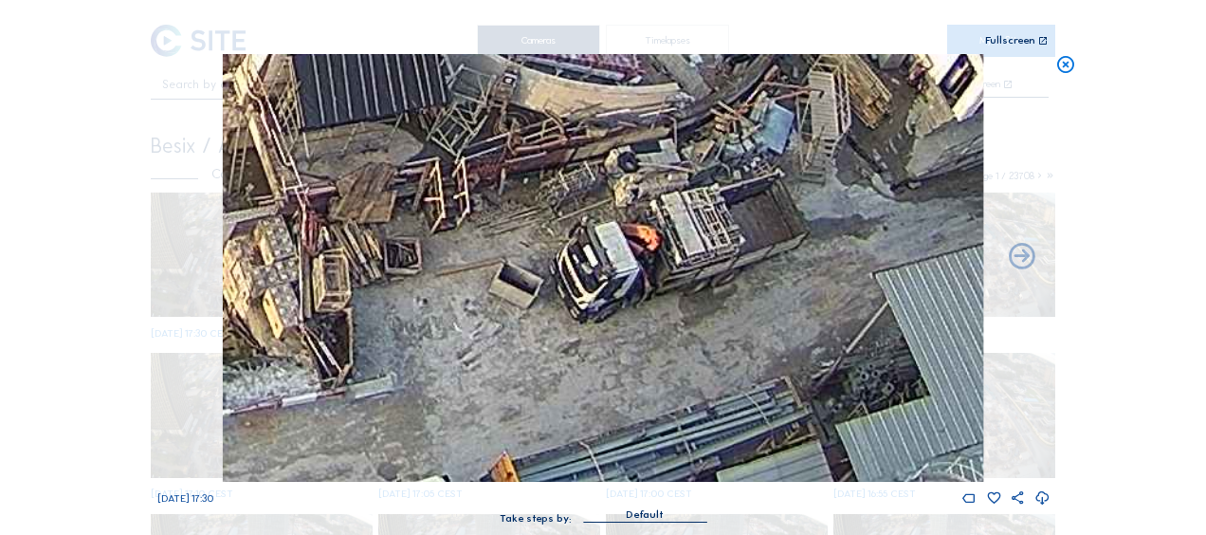
drag, startPoint x: 353, startPoint y: 336, endPoint x: 487, endPoint y: 264, distance: 152.7
click at [487, 264] on img at bounding box center [603, 268] width 760 height 428
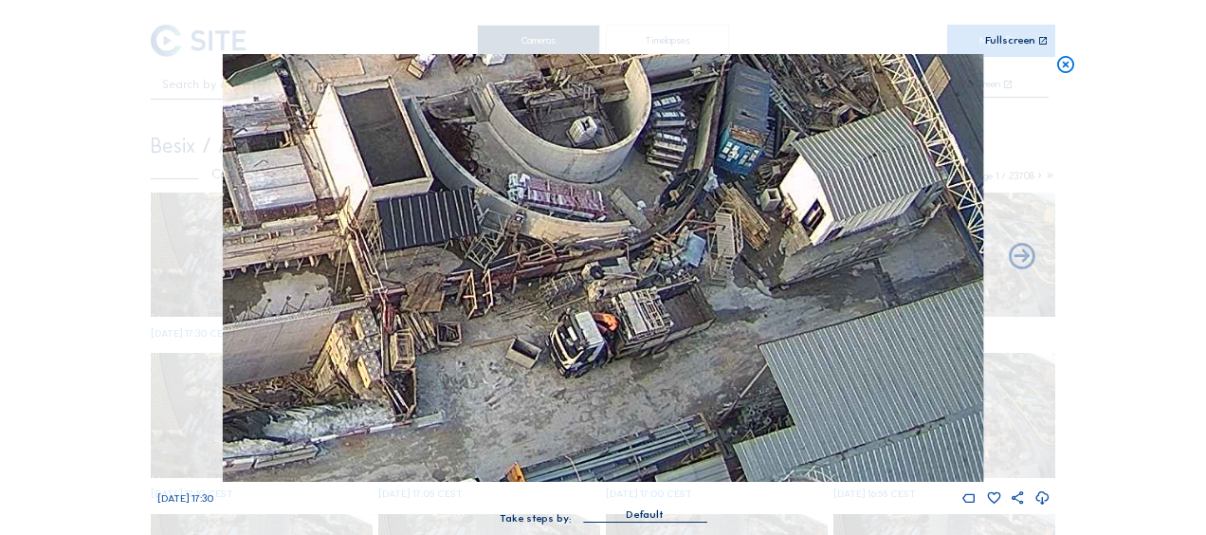
drag, startPoint x: 531, startPoint y: 417, endPoint x: 533, endPoint y: 296, distance: 121.4
click at [533, 296] on img at bounding box center [603, 268] width 760 height 428
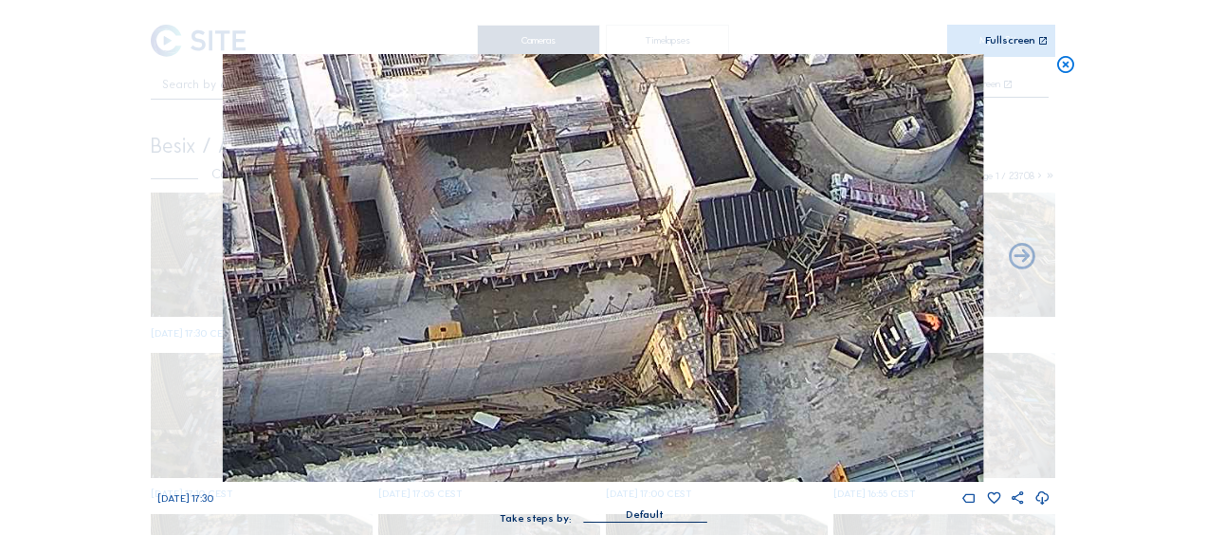
drag, startPoint x: 424, startPoint y: 416, endPoint x: 748, endPoint y: 283, distance: 350.4
click at [748, 283] on img at bounding box center [603, 268] width 760 height 428
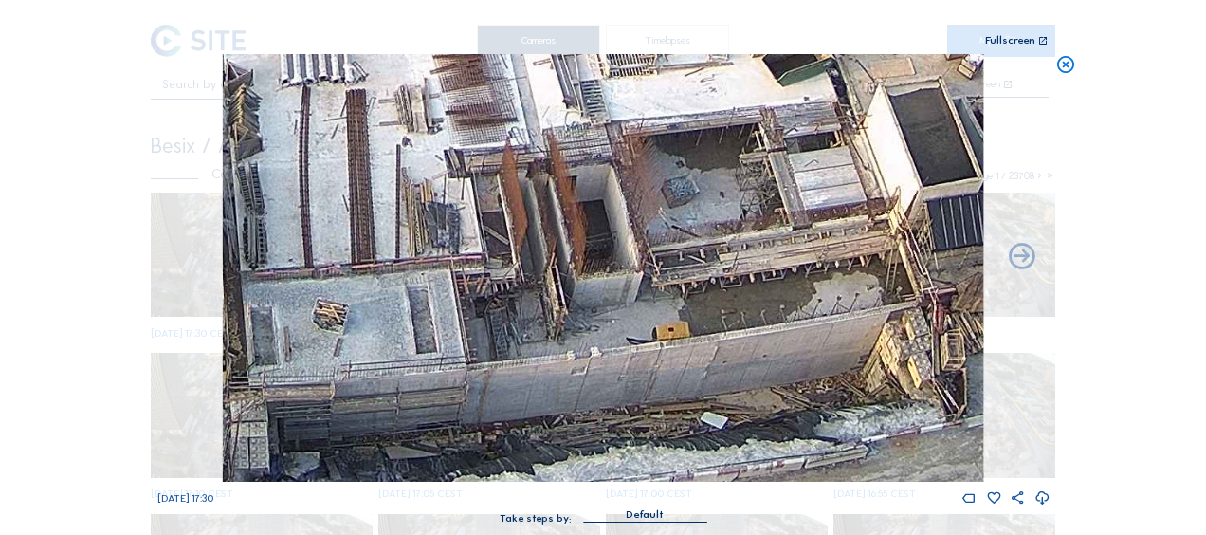
drag, startPoint x: 678, startPoint y: 449, endPoint x: 904, endPoint y: 357, distance: 244.5
click at [906, 353] on img at bounding box center [603, 268] width 760 height 428
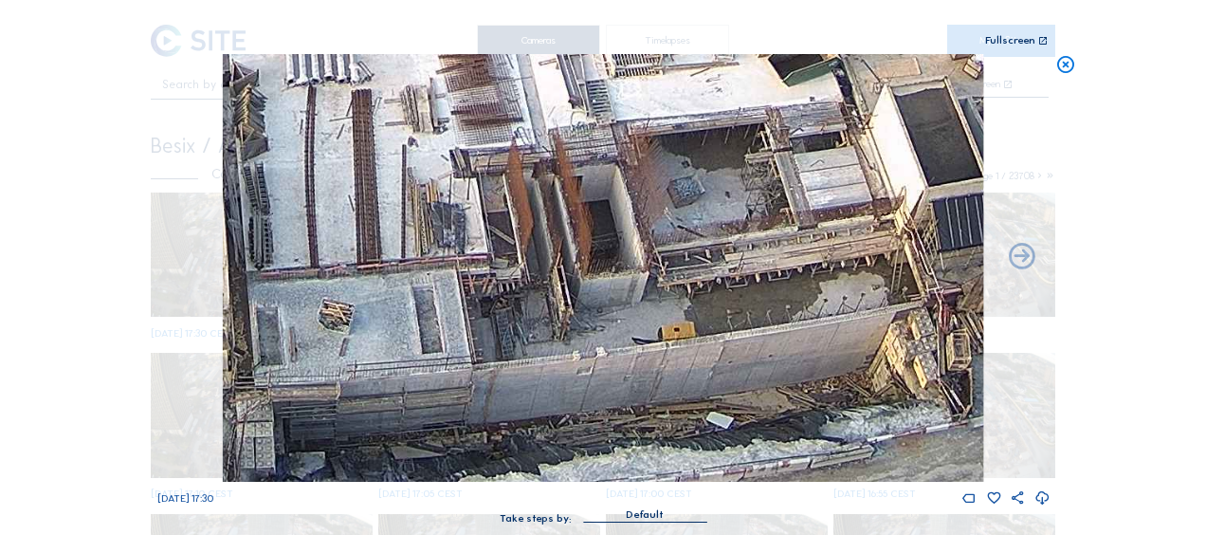
drag, startPoint x: 664, startPoint y: 429, endPoint x: 974, endPoint y: 383, distance: 313.3
click at [974, 383] on img at bounding box center [603, 268] width 760 height 428
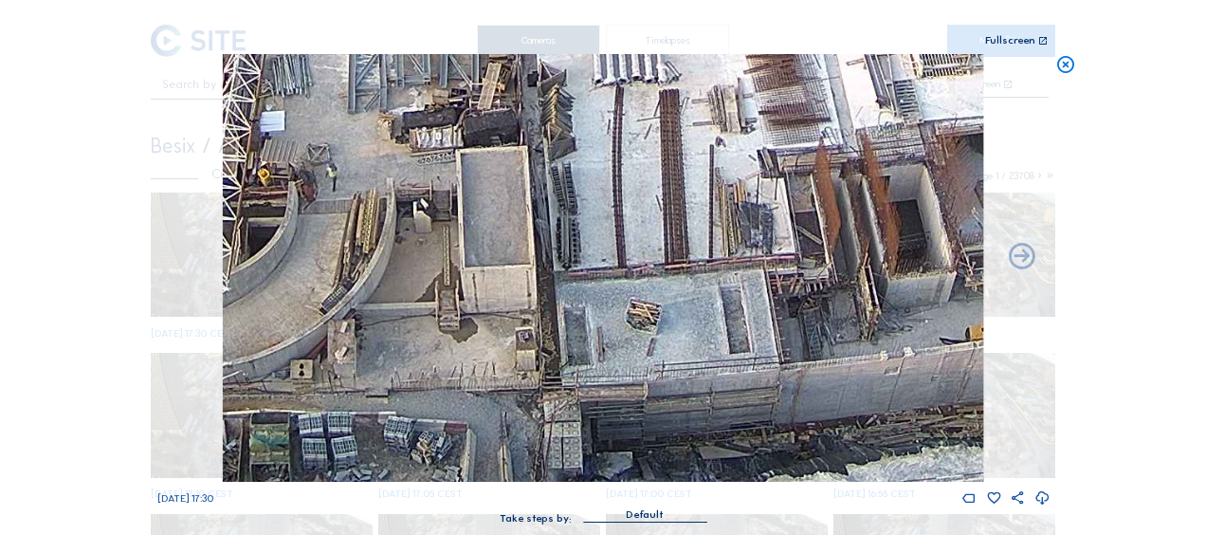
drag, startPoint x: 497, startPoint y: 398, endPoint x: 886, endPoint y: 319, distance: 397.7
click at [859, 324] on img at bounding box center [603, 268] width 760 height 428
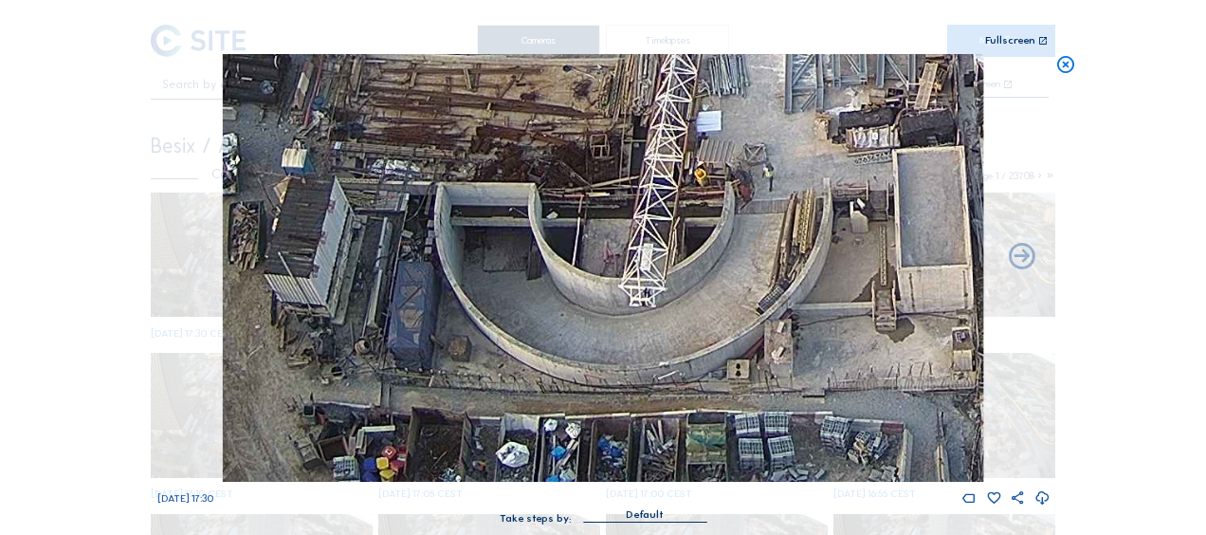
drag, startPoint x: 618, startPoint y: 372, endPoint x: 747, endPoint y: 322, distance: 138.0
click at [747, 323] on img at bounding box center [603, 268] width 760 height 428
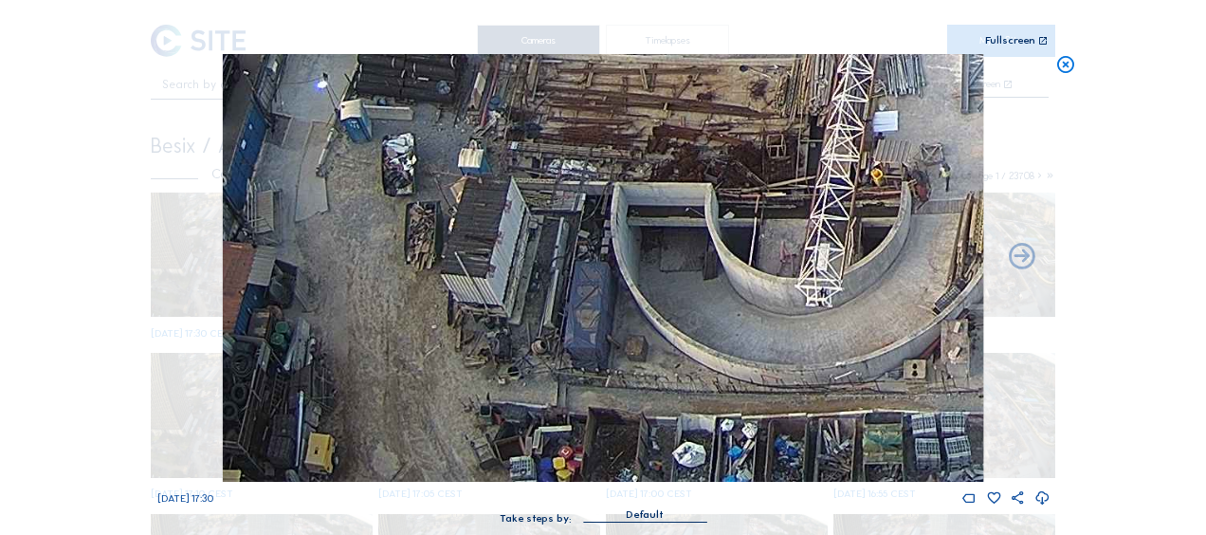
drag, startPoint x: 566, startPoint y: 292, endPoint x: 375, endPoint y: 226, distance: 201.8
click at [381, 227] on img at bounding box center [603, 268] width 760 height 428
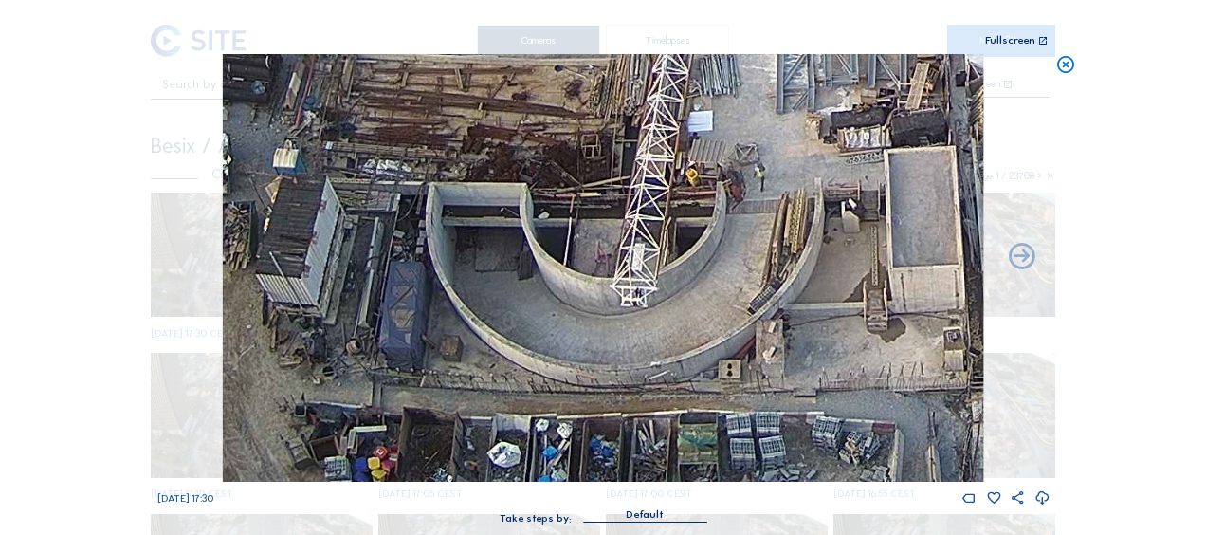
drag, startPoint x: 780, startPoint y: 324, endPoint x: 448, endPoint y: 235, distance: 344.5
click at [448, 236] on img at bounding box center [603, 268] width 760 height 428
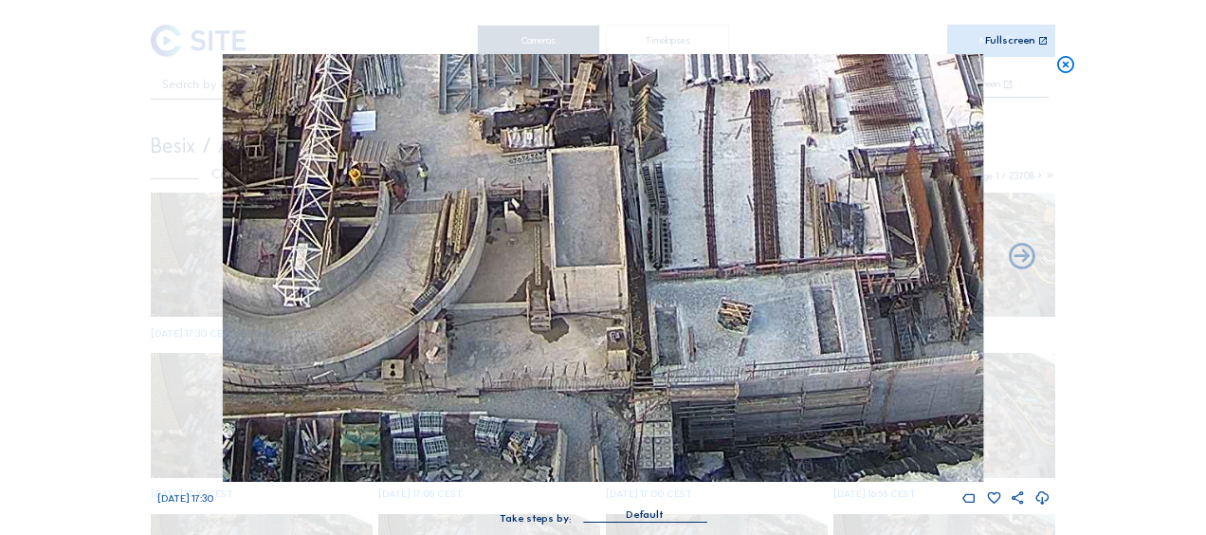
drag, startPoint x: 656, startPoint y: 300, endPoint x: 502, endPoint y: 259, distance: 159.8
click at [488, 251] on img at bounding box center [603, 268] width 760 height 428
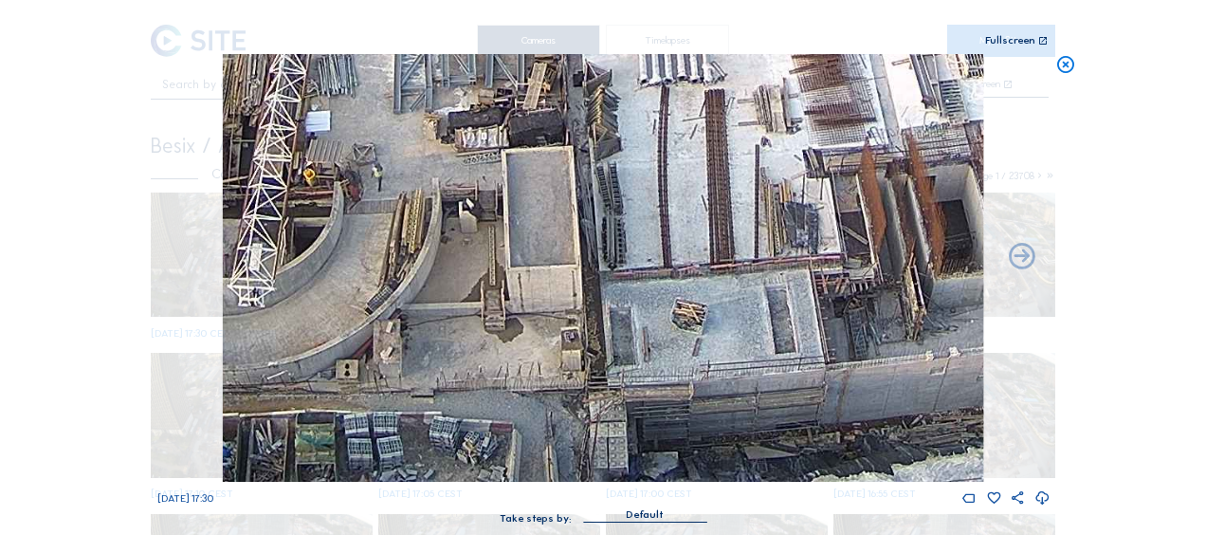
drag, startPoint x: 398, startPoint y: 317, endPoint x: 699, endPoint y: 279, distance: 302.9
click at [698, 279] on img at bounding box center [603, 268] width 760 height 428
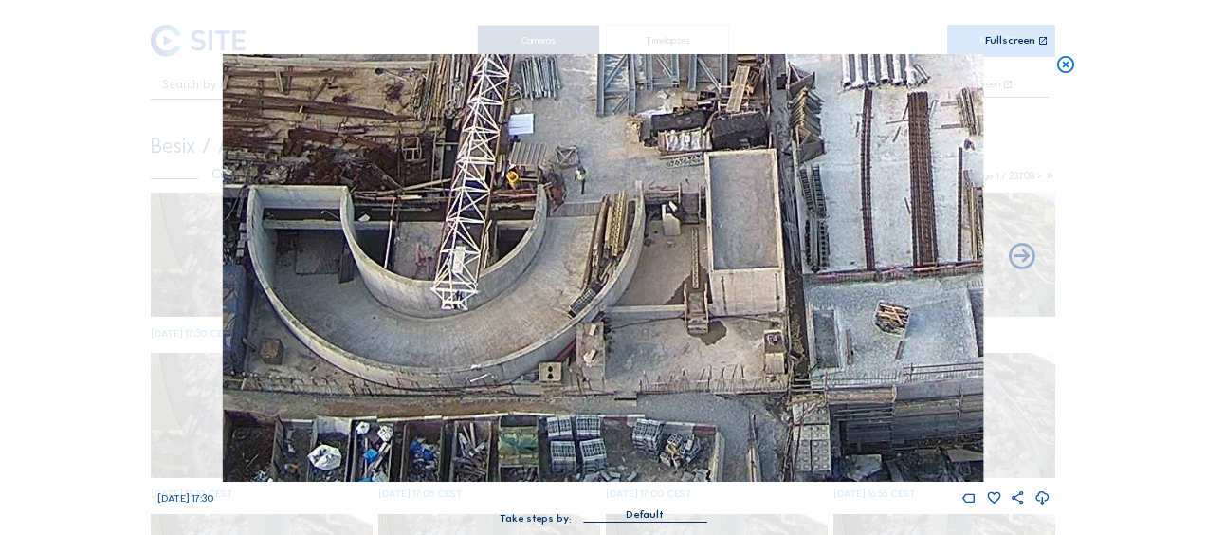
drag, startPoint x: 518, startPoint y: 341, endPoint x: 692, endPoint y: 295, distance: 180.5
click at [726, 309] on img at bounding box center [603, 268] width 760 height 428
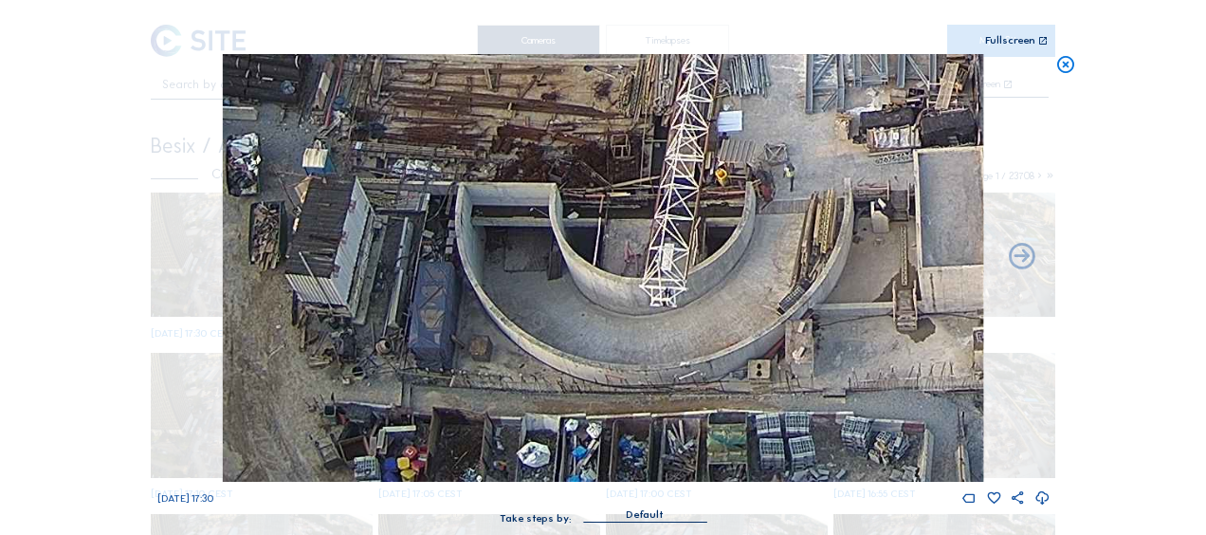
drag, startPoint x: 479, startPoint y: 311, endPoint x: 668, endPoint y: 267, distance: 194.6
click at [668, 267] on img at bounding box center [603, 268] width 760 height 428
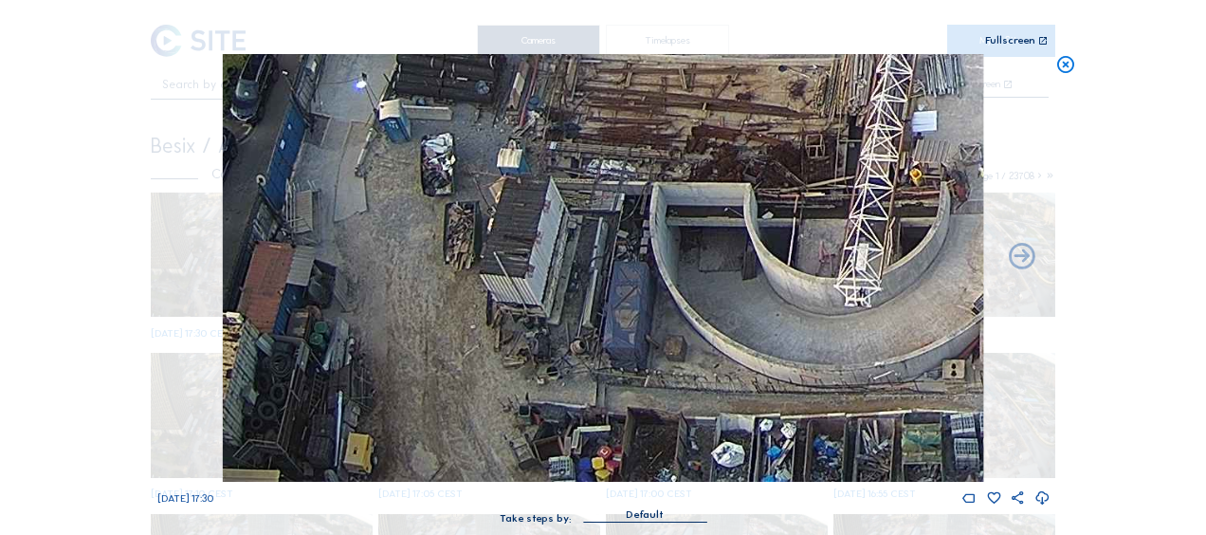
drag, startPoint x: 343, startPoint y: 174, endPoint x: 327, endPoint y: 163, distance: 19.7
click at [328, 165] on img at bounding box center [603, 268] width 760 height 428
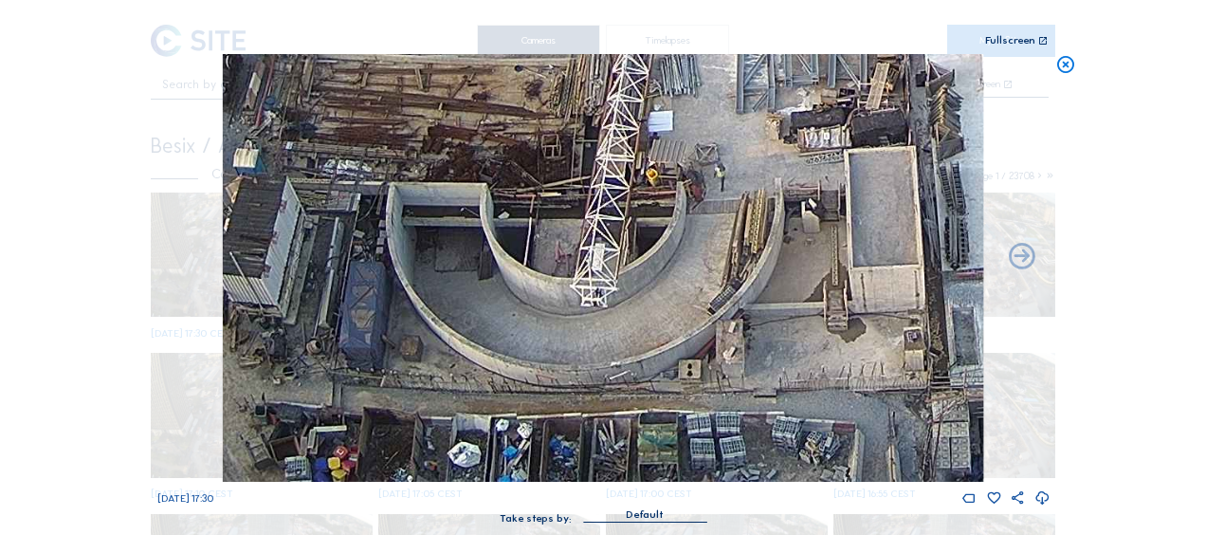
drag, startPoint x: 662, startPoint y: 363, endPoint x: 383, endPoint y: 198, distance: 323.9
click at [384, 199] on img at bounding box center [603, 268] width 760 height 428
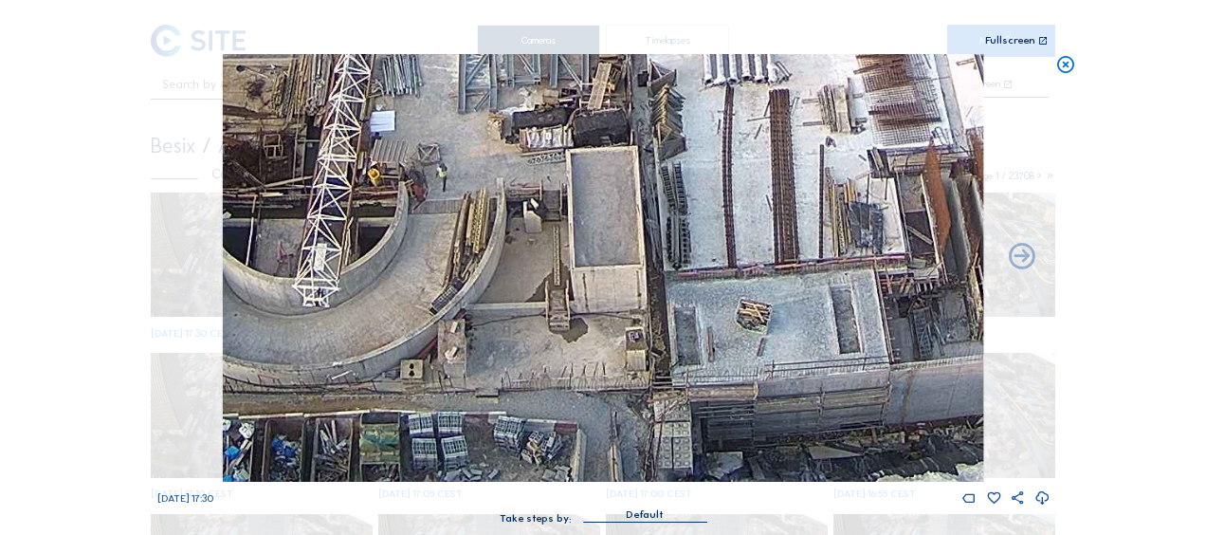
drag, startPoint x: 624, startPoint y: 370, endPoint x: 385, endPoint y: 231, distance: 276.1
click at [387, 232] on img at bounding box center [603, 268] width 760 height 428
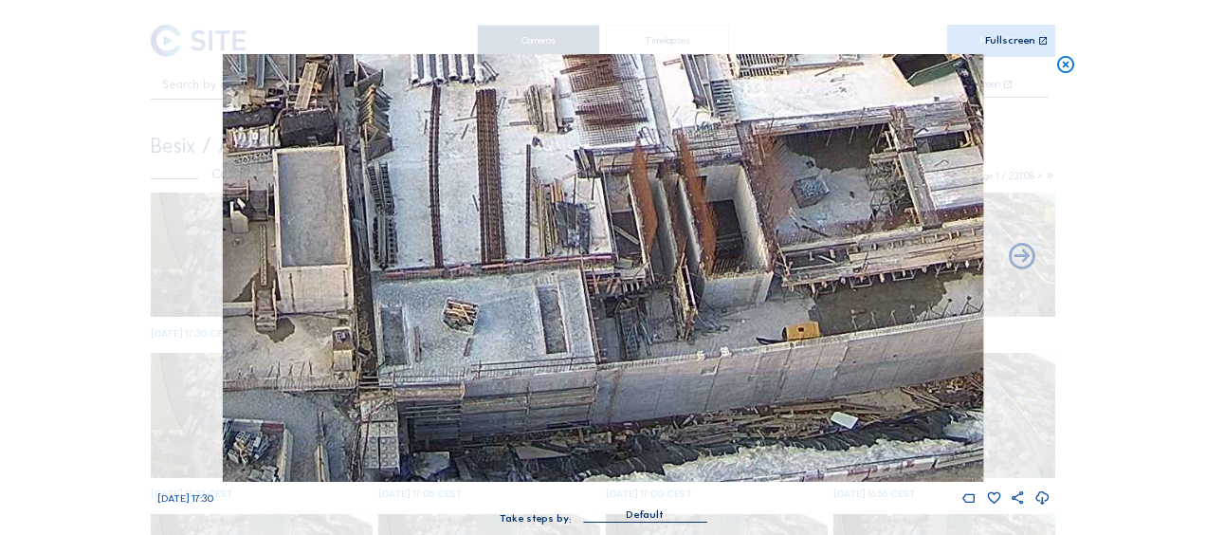
drag, startPoint x: 622, startPoint y: 389, endPoint x: 440, endPoint y: 283, distance: 210.3
click at [387, 252] on img at bounding box center [603, 268] width 760 height 428
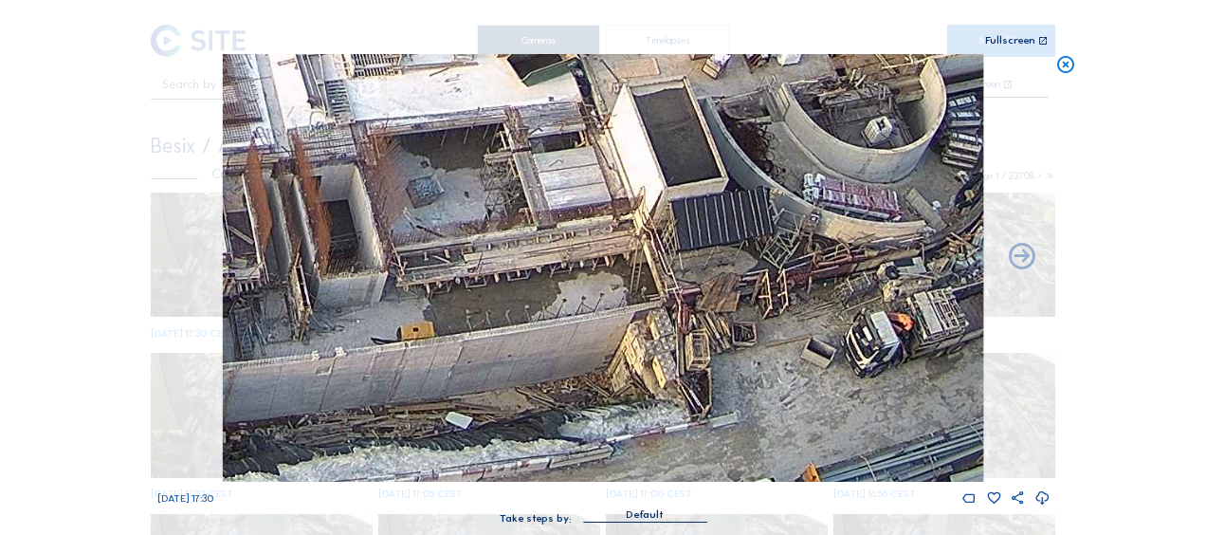
drag, startPoint x: 442, startPoint y: 294, endPoint x: 392, endPoint y: 278, distance: 52.8
click at [379, 271] on img at bounding box center [603, 268] width 760 height 428
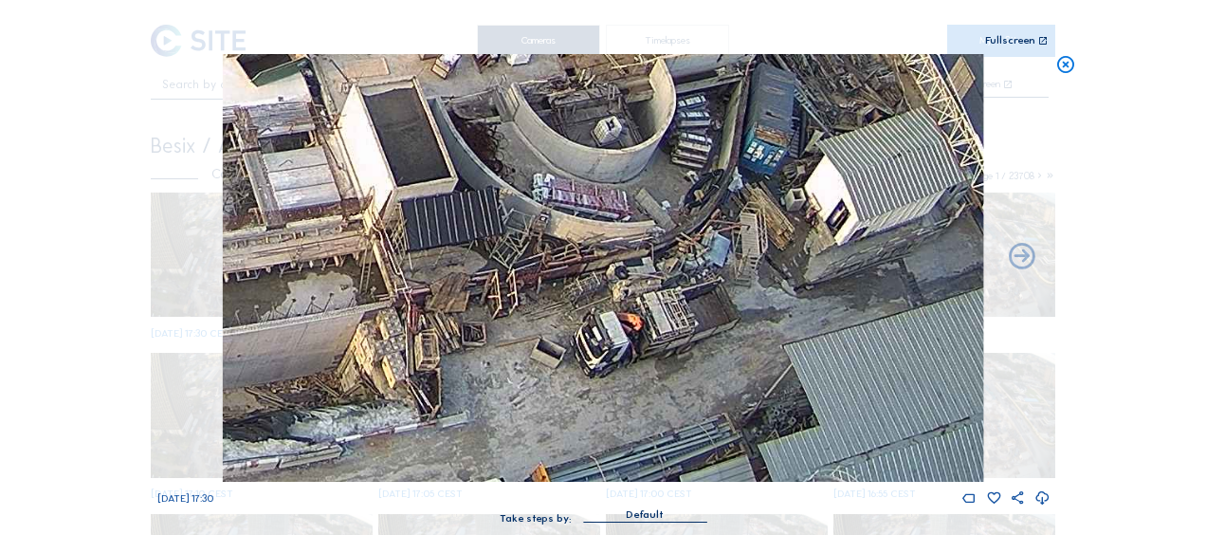
drag, startPoint x: 620, startPoint y: 391, endPoint x: 358, endPoint y: 279, distance: 284.6
click at [358, 279] on img at bounding box center [603, 268] width 760 height 428
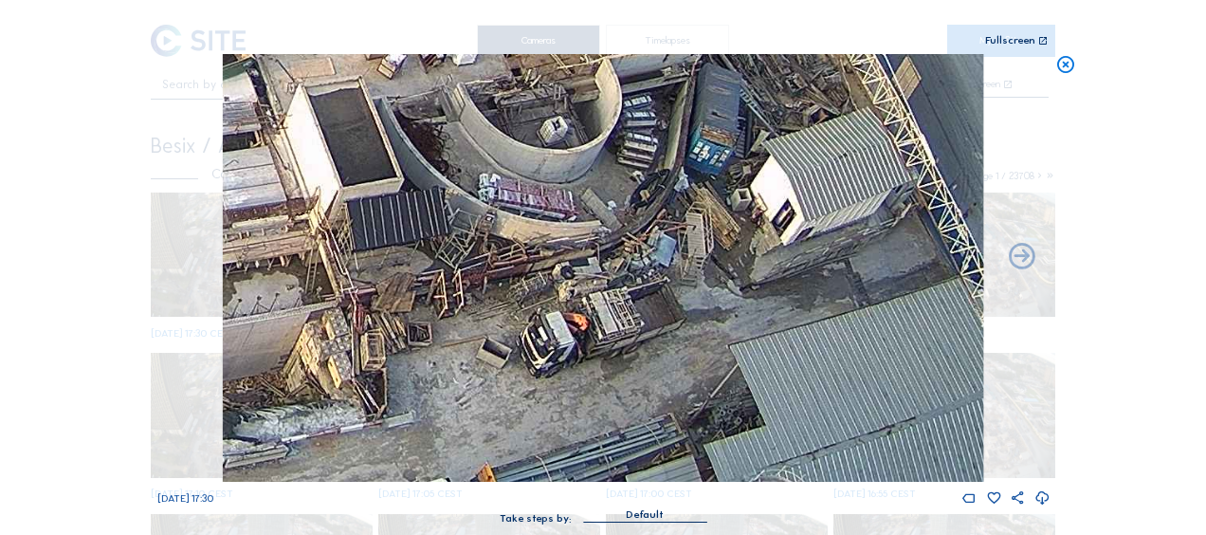
drag, startPoint x: 1062, startPoint y: 66, endPoint x: 1009, endPoint y: 103, distance: 64.7
click at [1060, 66] on icon at bounding box center [1065, 65] width 21 height 22
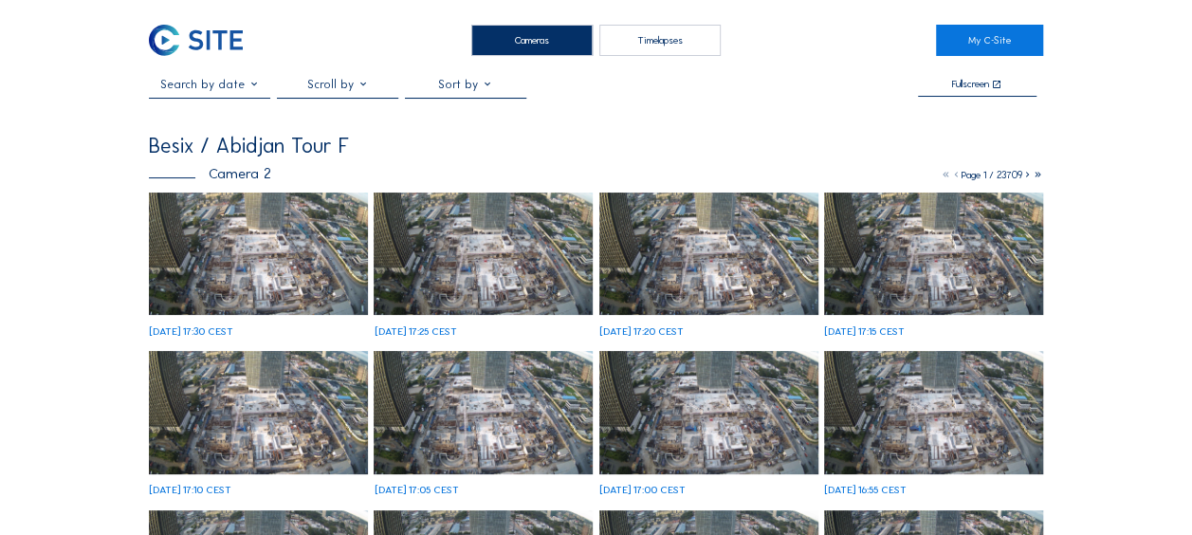
click at [280, 273] on img at bounding box center [258, 253] width 219 height 123
